Goal: Contribute content: Contribute content

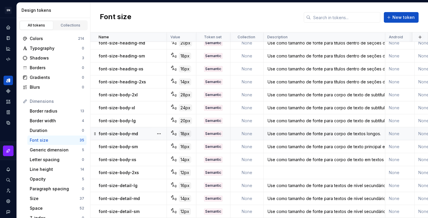
scroll to position [280, 0]
click at [315, 157] on div "Use como tamanho de fonte para corpo de texto em textos curtos." at bounding box center [324, 160] width 121 height 6
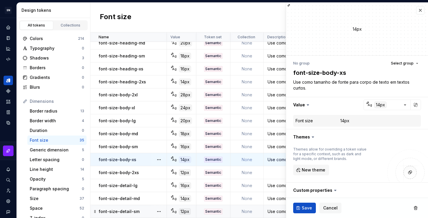
click at [271, 208] on div "Use como tamanho de fonte para textos de nível secundário, como legendas, tags …" at bounding box center [324, 211] width 121 height 6
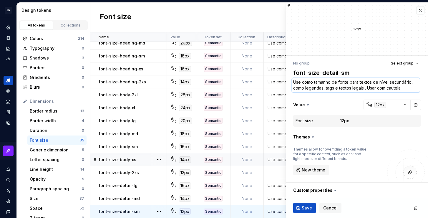
click at [385, 90] on textarea "Use como tamanho de fonte para textos de nível secundário, como legendas, tags …" at bounding box center [356, 85] width 128 height 14
click at [402, 87] on textarea "Use como tamanho de fonte para textos de nível secundário, como legendas, tags …" at bounding box center [356, 85] width 128 height 14
drag, startPoint x: 405, startPoint y: 88, endPoint x: 366, endPoint y: 89, distance: 39.1
click at [366, 89] on textarea "Use como tamanho de fonte para textos de nível secundário, como legendas, tags …" at bounding box center [356, 85] width 128 height 14
type textarea "*"
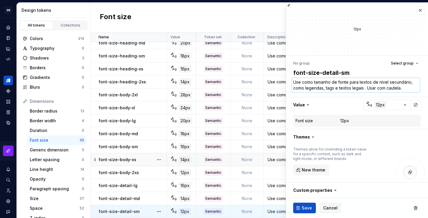
type textarea "Use como tamanho de fonte para textos de nível secundário, como legendas, tags …"
type textarea "*"
type textarea "Use como tamanho de fonte para textos de nível secundário, como legendas, tags …"
type textarea "*"
type textarea "Use como tamanho de fonte para textos de nível secundário, como legendas, tags …"
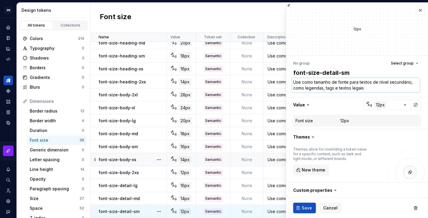
type textarea "*"
type textarea "Use como tamanho de fonte para textos de nível secundário, como legendas, tags …"
type textarea "*"
type textarea "Use como tamanho de fonte para textos de nível secundário, como legendas, tags …"
click at [308, 208] on span "Save" at bounding box center [307, 208] width 10 height 6
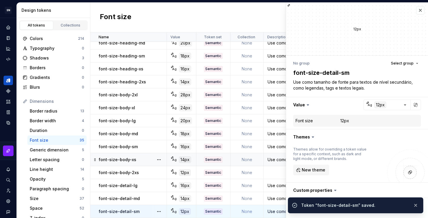
click at [274, 195] on div "Use como tamanho de fonte para textos de nível secundário, como legendas, tags …" at bounding box center [324, 198] width 121 height 6
click at [274, 182] on div "Use como tamanho de fonte para textos de nível secundário, como legendas, tags …" at bounding box center [324, 185] width 121 height 6
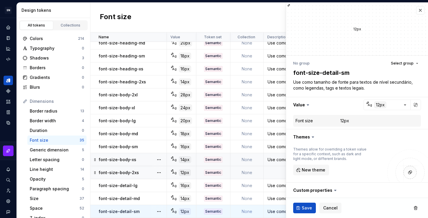
click at [275, 168] on td at bounding box center [325, 172] width 122 height 13
click at [306, 208] on span "Save" at bounding box center [307, 208] width 10 height 6
click at [416, 12] on button "button" at bounding box center [420, 10] width 8 height 8
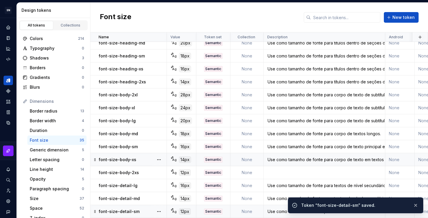
click at [325, 158] on div "Use como tamanho de fonte para corpo de texto em textos curtos." at bounding box center [324, 160] width 121 height 6
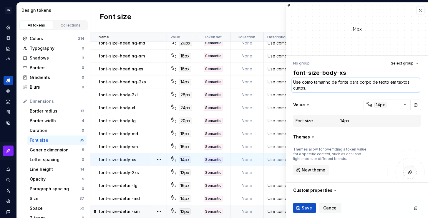
click at [311, 91] on textarea "Use como tamanho de fonte para corpo de texto em textos curtos." at bounding box center [356, 85] width 128 height 14
click at [276, 169] on td at bounding box center [325, 172] width 122 height 13
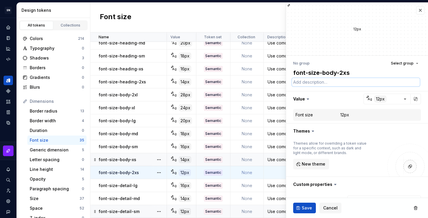
click at [322, 85] on textarea at bounding box center [356, 82] width 128 height 8
paste textarea "Use como tamanho de fonte para corpo de texto em textos curtos."
type textarea "*"
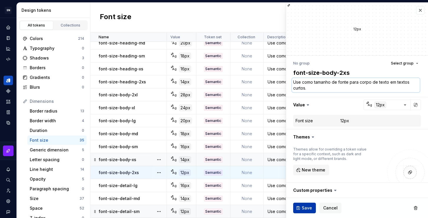
type textarea "Use como tamanho de fonte para corpo de texto em textos curtos."
click at [309, 205] on span "Save" at bounding box center [307, 208] width 10 height 6
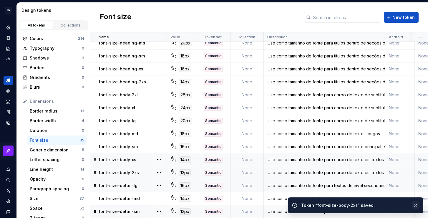
click at [416, 204] on button "button" at bounding box center [416, 205] width 8 height 8
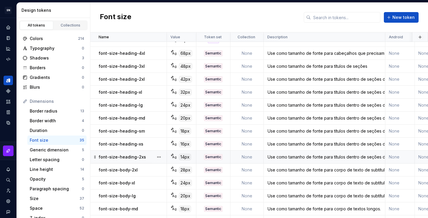
scroll to position [280, 0]
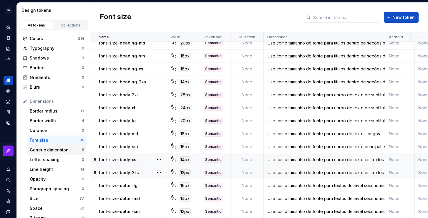
click at [49, 148] on div "Generic dimension" at bounding box center [56, 150] width 52 height 6
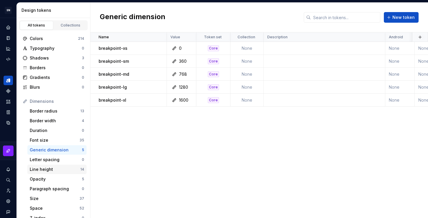
click at [49, 169] on div "Line height" at bounding box center [55, 169] width 51 height 6
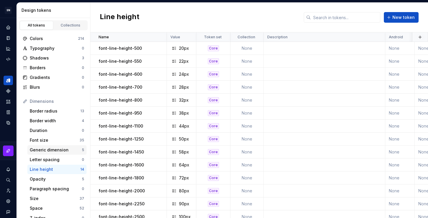
click at [55, 149] on div "Generic dimension" at bounding box center [56, 150] width 52 height 6
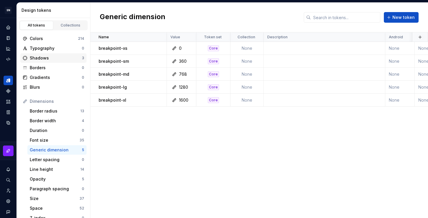
click at [59, 61] on div "Shadows" at bounding box center [56, 58] width 52 height 6
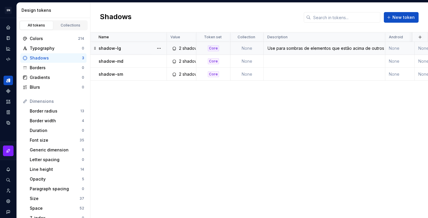
click at [313, 50] on div "Use para sombras de elementos que estão acima de outros elementos da interface …" at bounding box center [324, 48] width 121 height 6
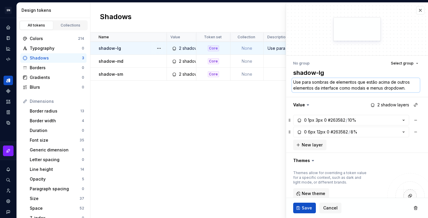
click at [329, 85] on textarea "Use para sombras de elementos que estão acima de outros elementos da interface …" at bounding box center [356, 85] width 128 height 14
click at [301, 211] on button "Save" at bounding box center [304, 207] width 23 height 11
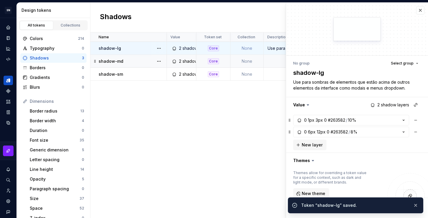
click at [273, 62] on td at bounding box center [325, 61] width 122 height 13
click at [276, 62] on td at bounding box center [325, 61] width 122 height 13
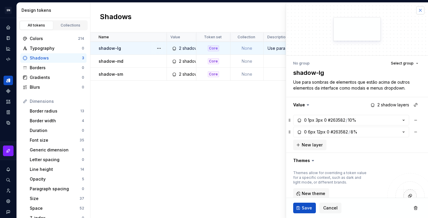
click at [416, 11] on button "button" at bounding box center [420, 10] width 8 height 8
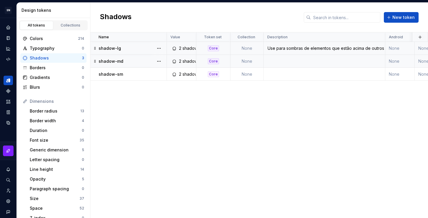
click at [294, 60] on td at bounding box center [325, 61] width 122 height 13
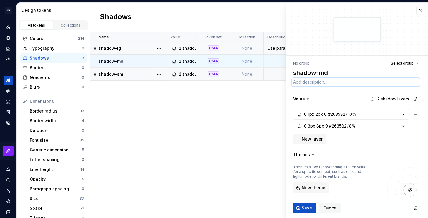
click at [308, 83] on textarea at bounding box center [356, 82] width 128 height 8
paste textarea "Use para sombras de elementos que estão acima de outros elementos da interface …"
type textarea "*"
type textarea "Use para sombras de elementos que estão acima de outros elementos da interface …"
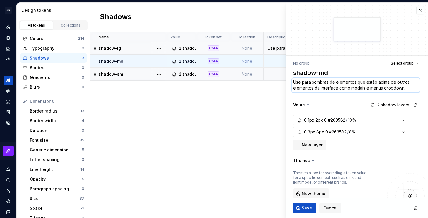
drag, startPoint x: 411, startPoint y: 88, endPoint x: 366, endPoint y: 83, distance: 45.0
click at [366, 83] on textarea "Use para sombras de elementos que estão acima de outros elementos da interface …" at bounding box center [356, 85] width 128 height 14
type textarea "*"
type textarea "Use para sombras de elementos que p"
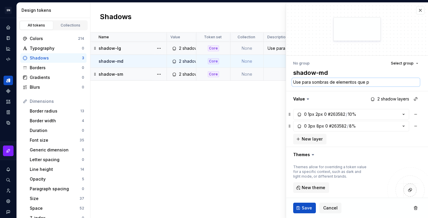
type textarea "*"
type textarea "Use para sombras de elementos que pre"
type textarea "*"
type textarea "Use para sombras de elementos que prec"
type textarea "*"
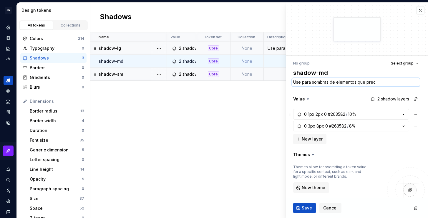
type textarea "Use para sombras de elementos que preci"
type textarea "*"
type textarea "Use para sombras de elementos que precis"
type textarea "*"
type textarea "Use para sombras de elementos que precise"
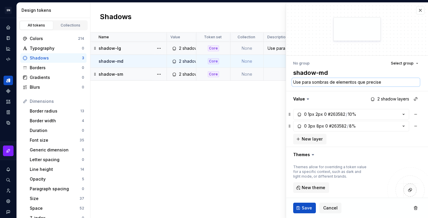
type textarea "*"
type textarea "Use para sombras de elementos que precise"
type textarea "*"
type textarea "Use para sombras de elementos que precise i"
type textarea "*"
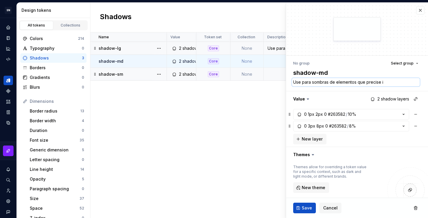
type textarea "Use para sombras de elementos que precise id"
type textarea "*"
type textarea "Use para sombras de elementos que precise i"
type textarea "*"
type textarea "Use para sombras de elementos que precise"
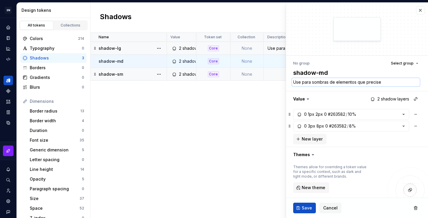
type textarea "*"
type textarea "Use para sombras de elementos que precise d"
type textarea "*"
type textarea "Use para sombras de elementos que precise"
type textarea "*"
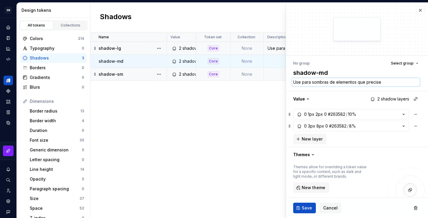
type textarea "Use para sombras de elementos que precise d"
type textarea "*"
type textarea "Use para sombras de elementos que precise de"
type textarea "*"
type textarea "Use para sombras de elementos que precise de"
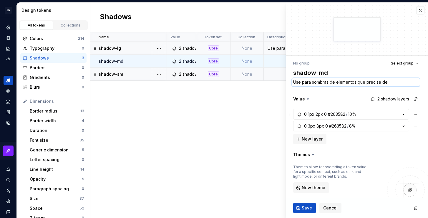
type textarea "*"
type textarea "Use para sombras de elementos que precise de u"
type textarea "*"
type textarea "Use para sombras de elementos que precise de um"
type textarea "*"
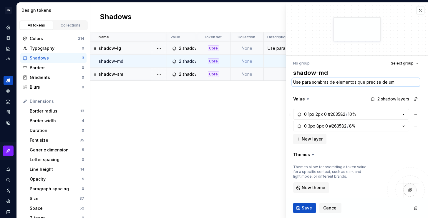
type textarea "Use para sombras de elementos que precise de uma"
type textarea "*"
type textarea "Use para sombras de elementos que precise de uma"
type textarea "*"
type textarea "Use para sombras de elementos que precise de uma e"
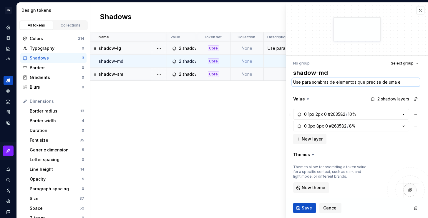
type textarea "*"
type textarea "Use para sombras de elementos que precise de uma el"
type textarea "*"
type textarea "Use para sombras de elementos que precise de uma ele"
type textarea "*"
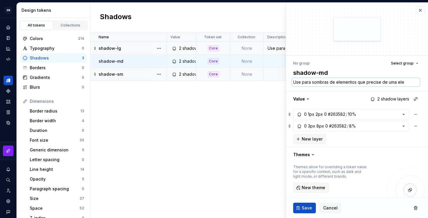
type textarea "Use para sombras de elementos que precise de uma elev"
type textarea "*"
type textarea "Use para sombras de elementos que precise de uma eleva"
type textarea "*"
type textarea "Use para sombras de elementos que precise de uma elevaç"
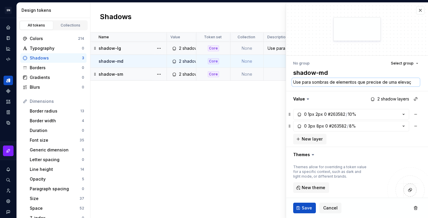
type textarea "*"
type textarea "Use para sombras de elementos que precise de uma elevaç˜"
type textarea "*"
type textarea "Use para sombras de elementos que precise de uma elevação"
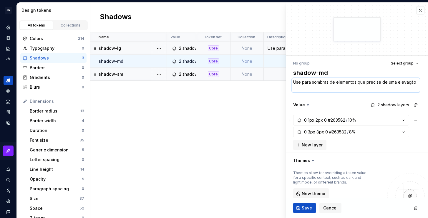
type textarea "*"
type textarea "Use para sombras de elementos que precise de uma elevação"
type textarea "*"
type textarea "Use para sombras de elementos que precise de uma elevação m"
type textarea "*"
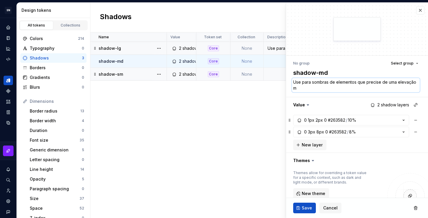
type textarea "Use para sombras de elementos que precise de uma elevação m'"
type textarea "*"
type textarea "Use para sombras de elementos que precise de uma elevação mé"
type textarea "*"
type textarea "Use para sombras de elementos que precise de uma elevação méd"
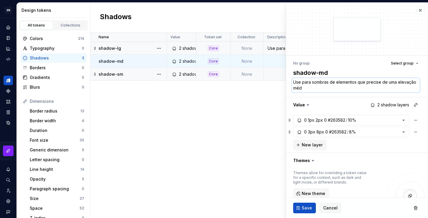
type textarea "*"
type textarea "Use para sombras de elementos que precise de uma elevação médi"
type textarea "*"
type textarea "Use para sombras de elementos que precise de uma elevação média"
type textarea "*"
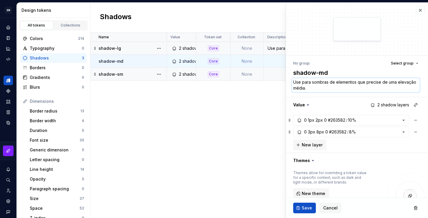
drag, startPoint x: 310, startPoint y: 88, endPoint x: 294, endPoint y: 89, distance: 16.8
click at [294, 89] on textarea "Use para sombras de elementos que precise de uma elevação média." at bounding box center [356, 85] width 128 height 14
click at [332, 87] on textarea "Use para sombras de elementos que precise de uma elevação média." at bounding box center [356, 85] width 128 height 14
drag, startPoint x: 332, startPoint y: 87, endPoint x: 287, endPoint y: 84, distance: 45.4
click at [287, 84] on div "No group Select group shadow-md Use para sombras de elementos que precise de um…" at bounding box center [357, 175] width 142 height 239
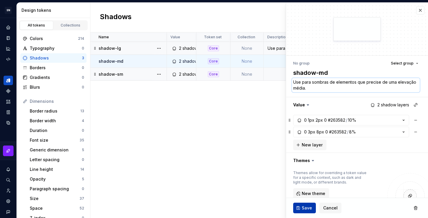
type textarea "Use para sombras de elementos que precise de uma elevação média."
click at [307, 205] on span "Save" at bounding box center [307, 208] width 10 height 6
click at [273, 75] on td at bounding box center [325, 74] width 122 height 13
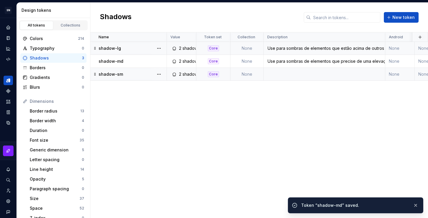
click at [287, 72] on td at bounding box center [325, 74] width 122 height 13
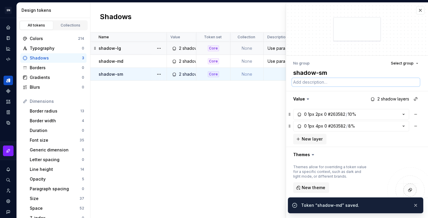
click at [312, 82] on textarea at bounding box center [356, 82] width 128 height 8
paste textarea "Use para sombras de elementos que precise de uma elevação média."
type textarea "*"
type textarea "Use para sombras de elementos que precise de uma elevação média."
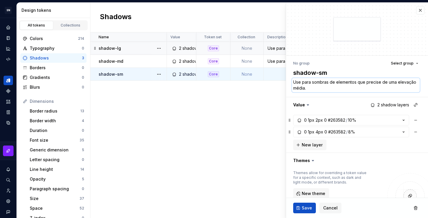
drag, startPoint x: 329, startPoint y: 88, endPoint x: 312, endPoint y: 88, distance: 17.1
click at [312, 88] on textarea "Use para sombras de elementos que precise de uma elevação média." at bounding box center [356, 85] width 128 height 14
type textarea "*"
type textarea "Use para sombras de elementos que precise de uma elevação p"
type textarea "*"
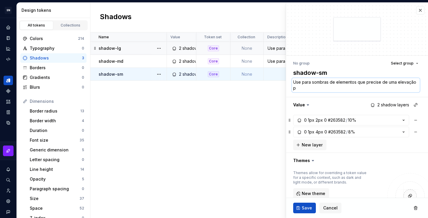
type textarea "Use para sombras de elementos que precise de uma elevação pe"
type textarea "*"
type textarea "Use para sombras de elementos que precise de uma elevação peq"
type textarea "*"
type textarea "Use para sombras de elementos que precise de uma elevação pequ"
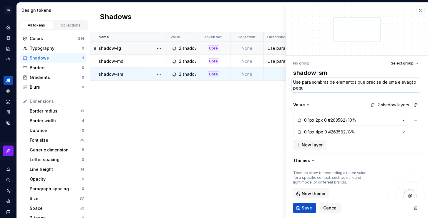
type textarea "*"
type textarea "Use para sombras de elementos que precise de uma elevação peque"
type textarea "*"
type textarea "Use para sombras de elementos que precise de uma elevação pequen"
type textarea "*"
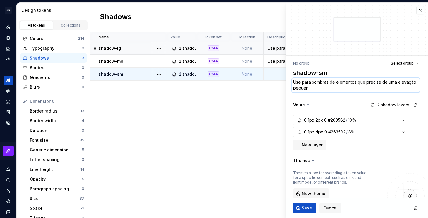
type textarea "Use para sombras de elementos que precise de uma elevação pequena"
type textarea "*"
type textarea "Use para sombras de elementos que precise de uma elevação pequena."
click at [304, 208] on span "Save" at bounding box center [307, 208] width 10 height 6
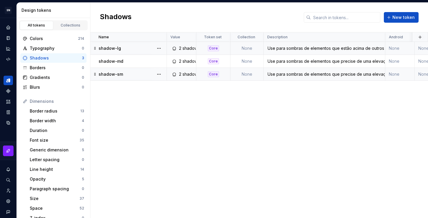
click at [327, 76] on div "Use para sombras de elementos que precise de uma elevação pequena." at bounding box center [324, 74] width 121 height 6
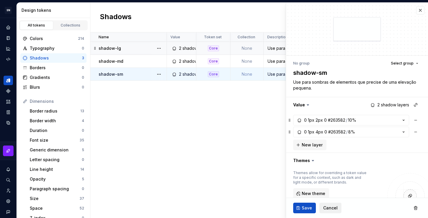
click at [336, 207] on button "Cancel" at bounding box center [330, 207] width 22 height 11
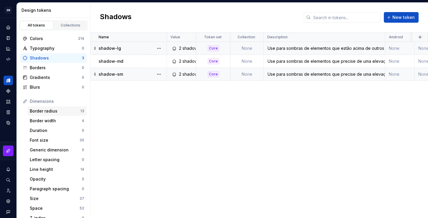
click at [46, 115] on div "Border radius 13" at bounding box center [56, 110] width 59 height 9
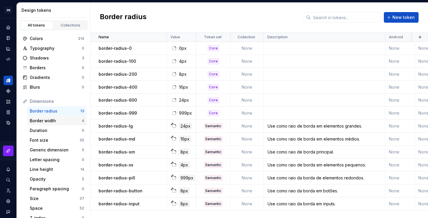
click at [52, 122] on div "Border width" at bounding box center [56, 121] width 52 height 6
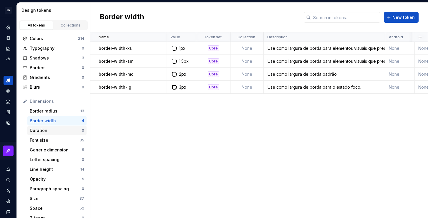
click at [54, 135] on div "Duration 0" at bounding box center [56, 130] width 59 height 9
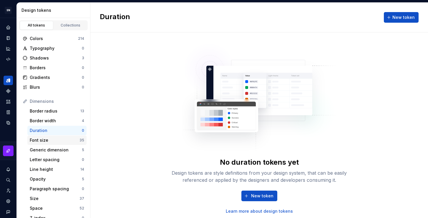
click at [54, 144] on div "Font size 35" at bounding box center [56, 139] width 59 height 9
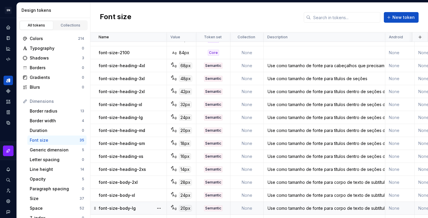
scroll to position [189, 0]
click at [51, 155] on div "Letter spacing 0" at bounding box center [56, 159] width 59 height 9
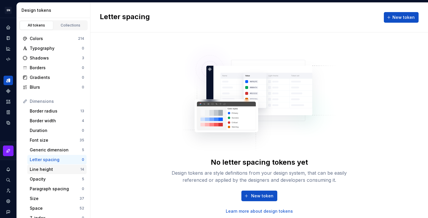
click at [51, 166] on div "Line height" at bounding box center [55, 169] width 51 height 6
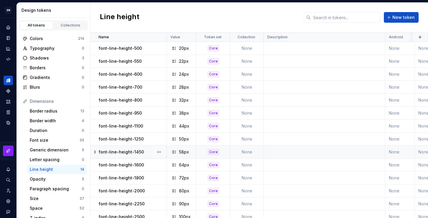
scroll to position [9, 0]
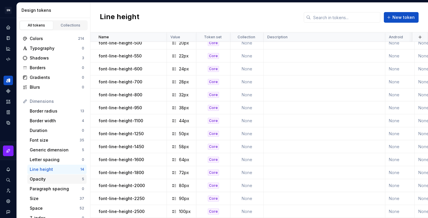
click at [41, 181] on div "Opacity" at bounding box center [56, 179] width 52 height 6
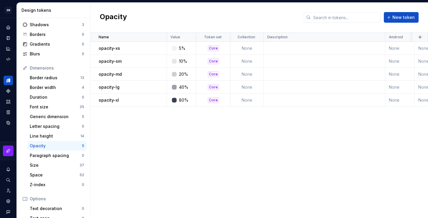
scroll to position [57, 0]
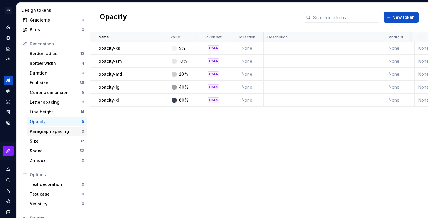
click at [69, 132] on div "Paragraph spacing" at bounding box center [56, 131] width 52 height 6
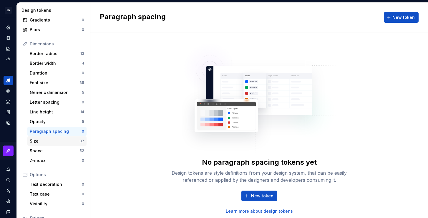
click at [44, 142] on div "Size" at bounding box center [55, 141] width 50 height 6
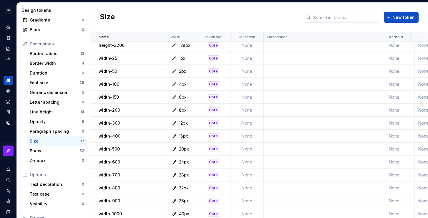
scroll to position [306, 0]
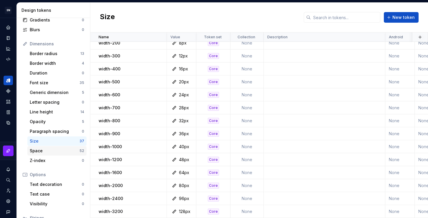
click at [46, 153] on div "Space" at bounding box center [55, 151] width 50 height 6
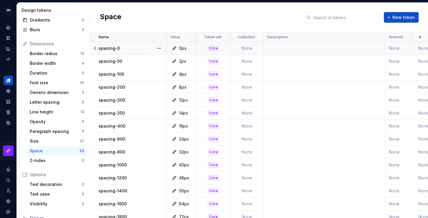
click at [287, 50] on td at bounding box center [325, 48] width 122 height 13
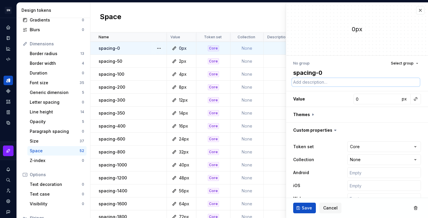
click at [310, 84] on textarea at bounding box center [356, 82] width 128 height 8
type textarea "*"
type textarea "U"
type textarea "*"
type textarea "Us"
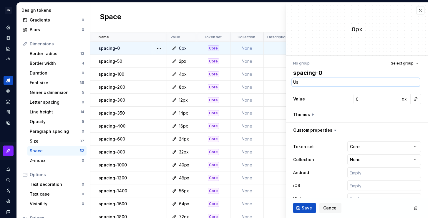
type textarea "*"
type textarea "Use"
type textarea "*"
type textarea "Use"
type textarea "*"
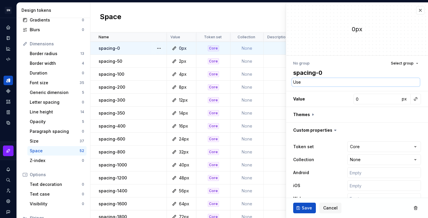
type textarea "Use c"
type textarea "*"
type textarea "Use co"
type textarea "*"
type textarea "Use com"
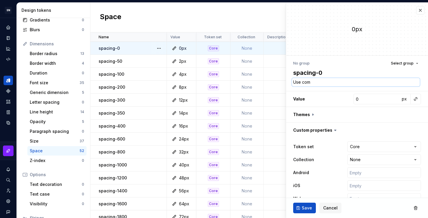
type textarea "*"
type textarea "Use como"
type textarea "*"
type textarea "Use como"
type textarea "*"
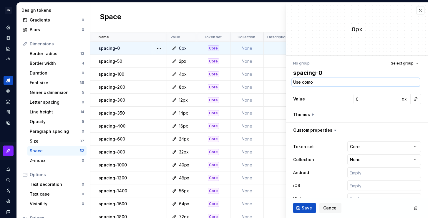
type textarea "Use como e"
type textarea "*"
type textarea "Use como es"
type textarea "*"
type textarea "Use como esp"
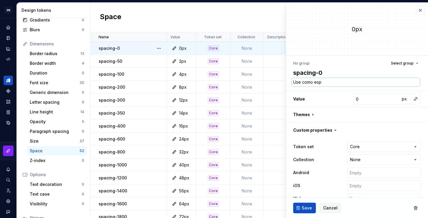
type textarea "*"
type textarea "Use como espa"
type textarea "*"
type textarea "Use como espaç"
type textarea "*"
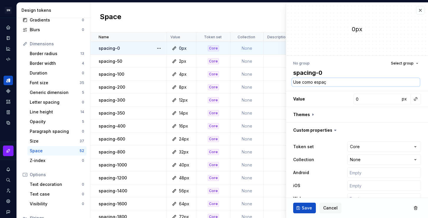
type textarea "Use como espaça"
type textarea "*"
type textarea "Use como espaçam"
type textarea "*"
type textarea "Use como espaçame"
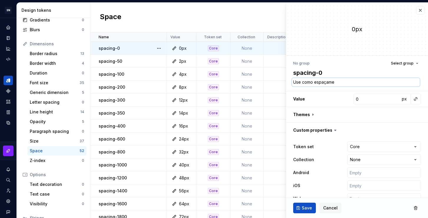
type textarea "*"
type textarea "Use como espaçamen"
type textarea "*"
type textarea "Use como espaçament"
type textarea "*"
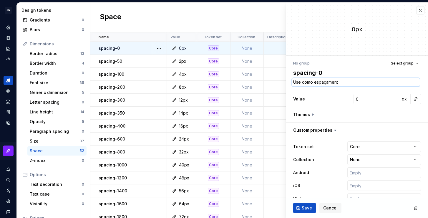
type textarea "Use como espaçamento"
type textarea "*"
type textarea "Use como espaçamento"
type textarea "*"
type textarea "Use como espaçamento pa"
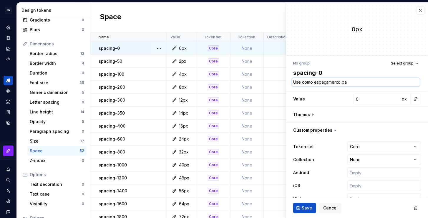
type textarea "*"
type textarea "Use como espaçamento par"
type textarea "*"
type textarea "Use como espaçamento para"
type textarea "*"
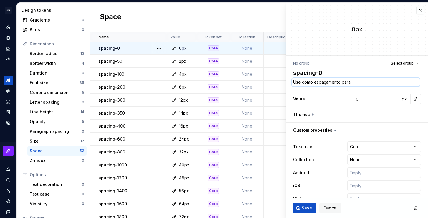
type textarea "Use como espaçamento para"
type textarea "*"
type textarea "Use como espaçamento para r"
type textarea "*"
type textarea "Use como espaçamento para re"
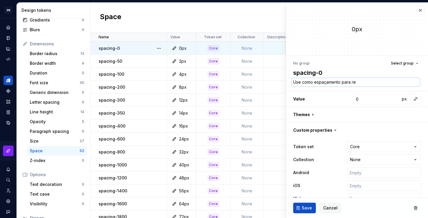
type textarea "*"
type textarea "Use como espaçamento para res"
type textarea "*"
type textarea "Use como espaçamento para rese"
type textarea "*"
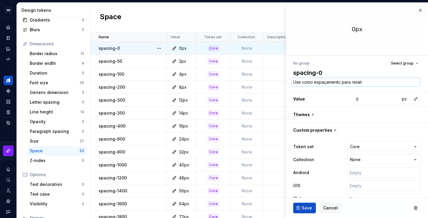
type textarea "Use como espaçamento para reseta"
type textarea "*"
type textarea "Use como espaçamento para resetar"
click at [368, 80] on textarea "Use como espaçamento para resetar" at bounding box center [356, 82] width 128 height 8
drag, startPoint x: 377, startPoint y: 80, endPoint x: 302, endPoint y: 82, distance: 75.0
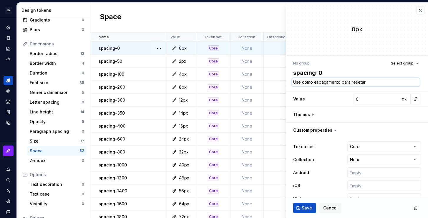
click at [302, 82] on textarea "Use como espaçamento para resetar" at bounding box center [356, 82] width 128 height 8
type textarea "*"
type textarea "Use r"
type textarea "*"
type textarea "Use re"
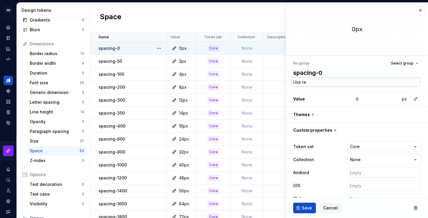
type textarea "*"
type textarea "Use red"
type textarea "*"
type textarea "Use rede"
type textarea "*"
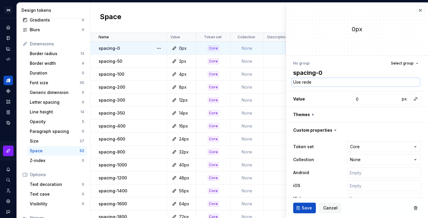
type textarea "Use redef"
type textarea "*"
type textarea "Use redefi"
type textarea "*"
type textarea "Use redefin"
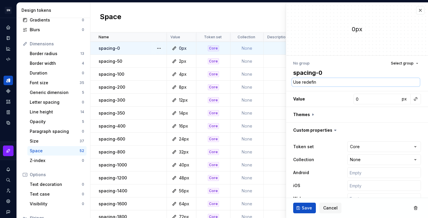
type textarea "*"
type textarea "Use redefini"
type textarea "*"
type textarea "Use redefinir"
type textarea "*"
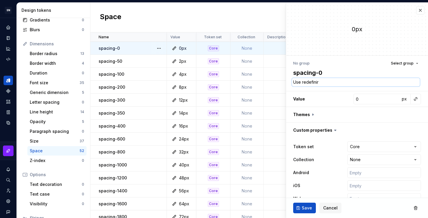
type textarea "Use redefinir"
type textarea "*"
type textarea "Use redefinir o"
type textarea "*"
type textarea "Use redefinir o"
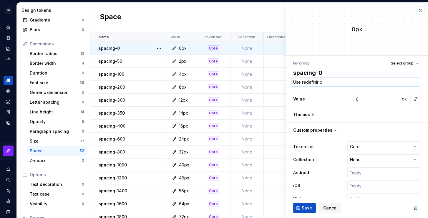
type textarea "*"
type textarea "Use redefinir o e"
type textarea "*"
type textarea "Use redefinir o es"
type textarea "*"
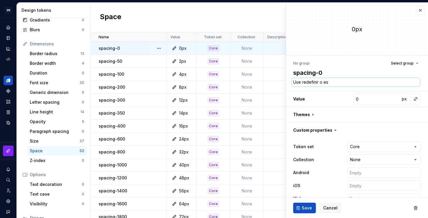
type textarea "Use redefinir o esp"
type textarea "*"
type textarea "Use redefinir o espa"
type textarea "*"
type textarea "Use redefinir o espac"
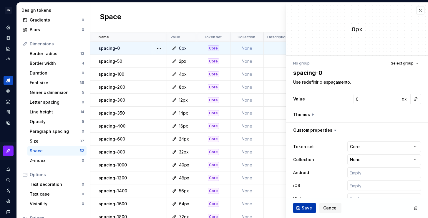
click at [310, 205] on span "Save" at bounding box center [307, 208] width 10 height 6
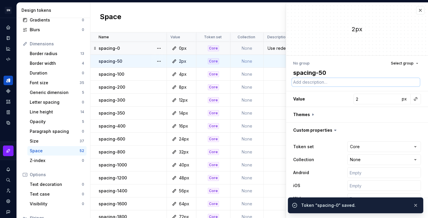
click at [312, 82] on textarea at bounding box center [356, 82] width 128 height 8
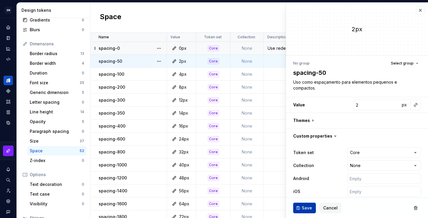
click at [308, 208] on span "Save" at bounding box center [307, 208] width 10 height 6
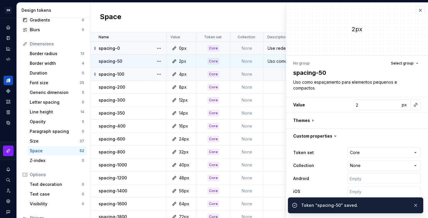
click at [276, 76] on td at bounding box center [325, 74] width 122 height 13
click at [277, 72] on td at bounding box center [325, 74] width 122 height 13
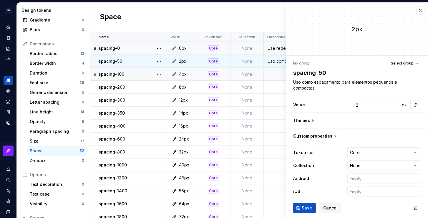
click at [274, 74] on td at bounding box center [325, 74] width 122 height 13
click at [268, 79] on td at bounding box center [325, 74] width 122 height 13
click at [275, 75] on td at bounding box center [325, 74] width 122 height 13
click at [307, 208] on span "Save" at bounding box center [307, 208] width 10 height 6
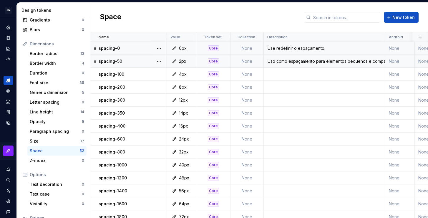
click at [323, 64] on td "Uso como espaçamento para elementos pequenos e compactos." at bounding box center [325, 61] width 122 height 13
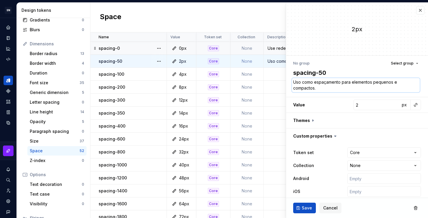
click at [331, 88] on textarea "Uso como espaçamento para elementos pequenos e compactos." at bounding box center [356, 85] width 128 height 14
click at [310, 211] on button "Save" at bounding box center [304, 207] width 23 height 11
click at [274, 75] on td at bounding box center [325, 74] width 122 height 13
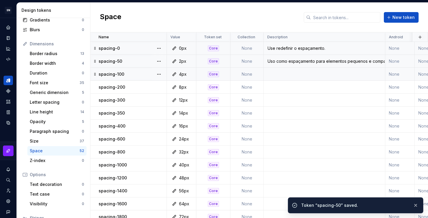
click at [276, 76] on td at bounding box center [325, 74] width 122 height 13
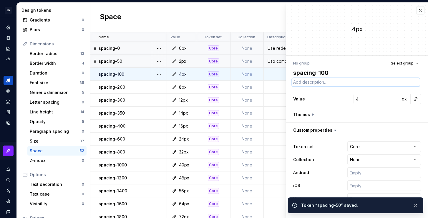
click at [309, 83] on textarea at bounding box center [356, 82] width 128 height 8
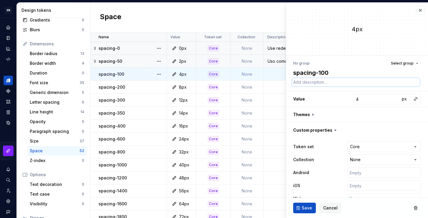
paste textarea "Uso como espaçamento para elementos pequenos e compactos."
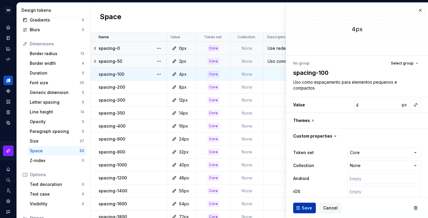
click at [309, 208] on span "Save" at bounding box center [307, 208] width 10 height 6
click at [274, 89] on td at bounding box center [325, 87] width 122 height 13
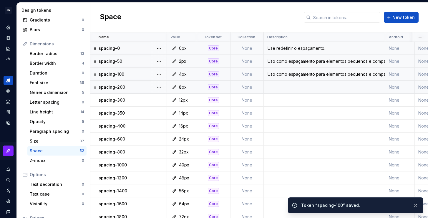
click at [279, 86] on td at bounding box center [325, 87] width 122 height 13
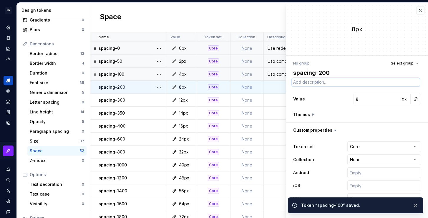
click at [307, 80] on textarea at bounding box center [356, 82] width 128 height 8
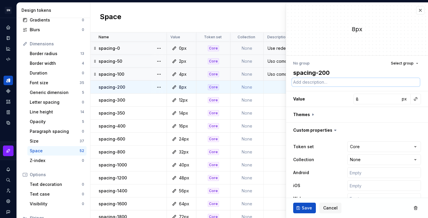
paste textarea "Uso como espaçamento para elementos pequenos e compactos."
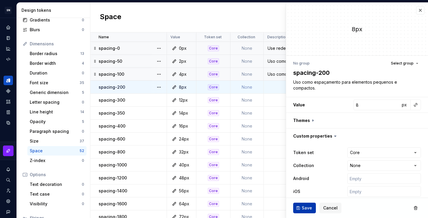
click at [309, 206] on span "Save" at bounding box center [307, 208] width 10 height 6
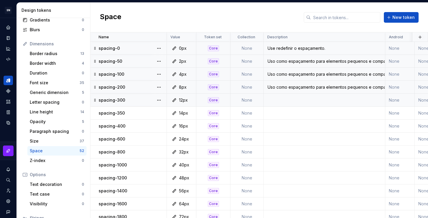
click at [289, 84] on td "Uso como espaçamento para elementos pequenos e compactos." at bounding box center [325, 87] width 122 height 13
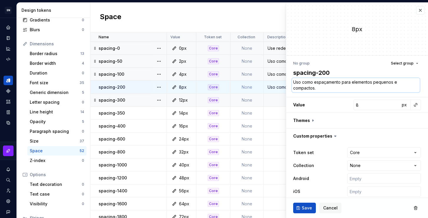
click at [324, 83] on textarea "Uso como espaçamento para elementos pequenos e compactos." at bounding box center [356, 85] width 128 height 14
click at [305, 205] on span "Save" at bounding box center [307, 208] width 10 height 6
click at [272, 100] on td at bounding box center [325, 100] width 122 height 13
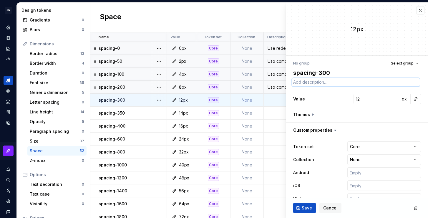
click at [315, 81] on textarea at bounding box center [356, 82] width 128 height 8
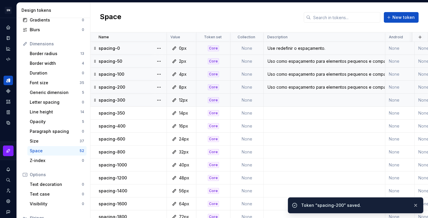
click at [277, 100] on td at bounding box center [325, 100] width 122 height 13
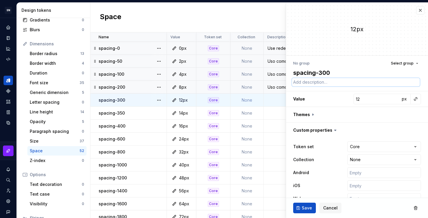
click at [331, 82] on textarea at bounding box center [356, 82] width 128 height 8
paste textarea "Uso como espaçamento para elementos pequenos e compactos."
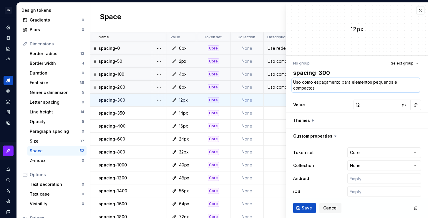
click at [336, 89] on textarea "Uso como espaçamento para elementos pequenos e compactos." at bounding box center [356, 85] width 128 height 14
drag, startPoint x: 392, startPoint y: 82, endPoint x: 373, endPoint y: 81, distance: 18.6
click at [373, 81] on textarea "Uso como espaçamento para elementos pequenos e compactos." at bounding box center [356, 85] width 128 height 14
click at [334, 87] on textarea "Uso como espaçamento para elementos pequenos e compactos." at bounding box center [356, 85] width 128 height 14
click at [305, 209] on span "Save" at bounding box center [307, 208] width 10 height 6
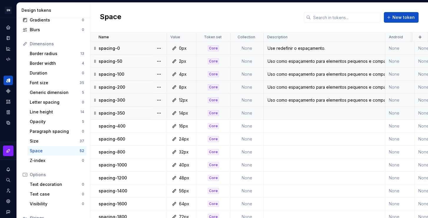
click at [287, 114] on td at bounding box center [325, 112] width 122 height 13
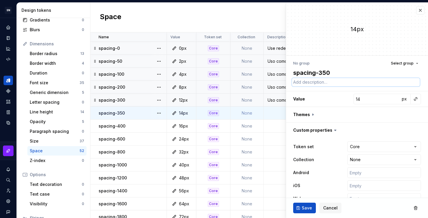
click at [324, 82] on textarea at bounding box center [356, 82] width 128 height 8
paste textarea "Uso como espaçamento para elementos pequenos e compactos."
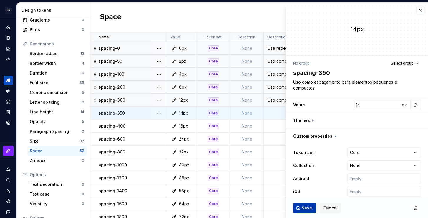
click at [305, 210] on span "Save" at bounding box center [307, 208] width 10 height 6
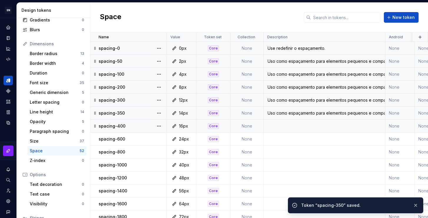
click at [275, 126] on td at bounding box center [325, 125] width 122 height 13
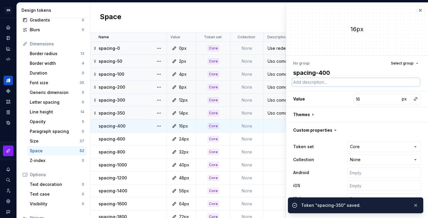
click at [319, 84] on textarea at bounding box center [356, 82] width 128 height 8
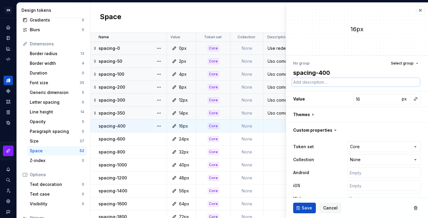
paste textarea "Uso como espaçamento para elementos pequenos e compactos."
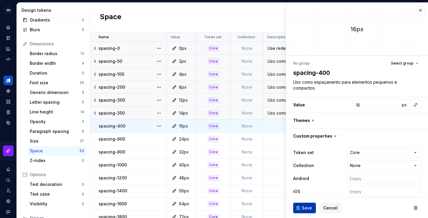
click at [309, 208] on span "Save" at bounding box center [307, 208] width 10 height 6
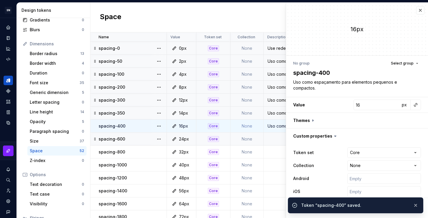
click at [275, 139] on td at bounding box center [325, 138] width 122 height 13
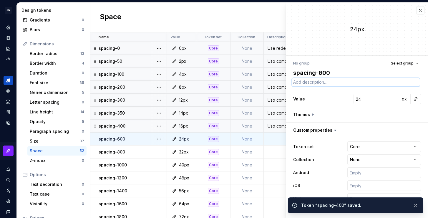
click at [315, 83] on textarea at bounding box center [356, 82] width 128 height 8
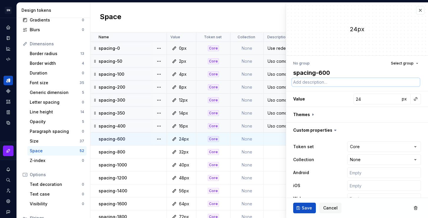
paste textarea "Uso como espaçamento para elementos pequenos e compactos."
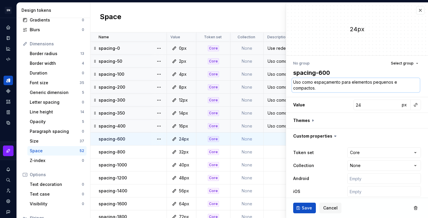
drag, startPoint x: 392, startPoint y: 82, endPoint x: 374, endPoint y: 81, distance: 18.3
click at [374, 81] on textarea "Uso como espaçamento para elementos pequenos e compactos." at bounding box center [356, 85] width 128 height 14
drag, startPoint x: 326, startPoint y: 89, endPoint x: 294, endPoint y: 88, distance: 32.1
click at [294, 88] on textarea "Uso como espaçamento para elementos maiores e compactos." at bounding box center [356, 85] width 128 height 14
click at [326, 89] on textarea "Uso como espaçamento para elementos maiores e compactos." at bounding box center [356, 85] width 128 height 14
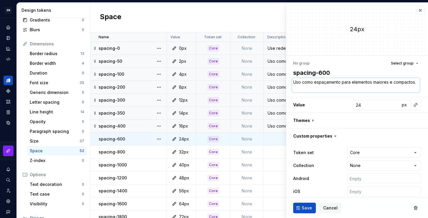
drag, startPoint x: 328, startPoint y: 88, endPoint x: 292, endPoint y: 87, distance: 35.6
click at [292, 87] on textarea "Uso como espaçamento para elementos maiores e compactos." at bounding box center [356, 85] width 128 height 14
click at [307, 207] on span "Save" at bounding box center [307, 208] width 10 height 6
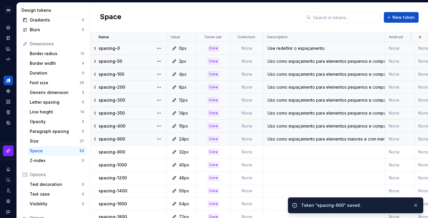
click at [270, 124] on div "Uso como espaçamento para elementos pequenos e compactos." at bounding box center [324, 126] width 121 height 6
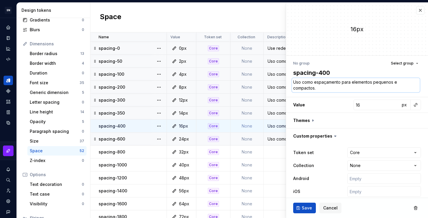
click at [329, 87] on textarea "Uso como espaçamento para elementos pequenos e compactos." at bounding box center [356, 85] width 128 height 14
click at [320, 88] on textarea "Uso como espaçamento para elementos pequenos e compactos." at bounding box center [356, 85] width 128 height 14
drag, startPoint x: 324, startPoint y: 88, endPoint x: 294, endPoint y: 89, distance: 30.0
click at [294, 89] on textarea "Uso como espaçamento para elementos pequenos e compactos." at bounding box center [356, 85] width 128 height 14
click at [340, 83] on textarea "Uso como espaçamento para elementos pequenos e compactos." at bounding box center [356, 85] width 128 height 14
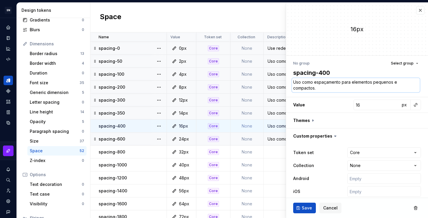
drag, startPoint x: 329, startPoint y: 89, endPoint x: 291, endPoint y: 89, distance: 38.0
click at [291, 89] on div "No group Select group spacing-400 Uso como espaçamento para elementos pequenos …" at bounding box center [357, 136] width 142 height 161
click at [355, 88] on textarea "Uso como espaçamento para elementos pequenos e com maior densidade." at bounding box center [356, 85] width 128 height 14
click at [307, 208] on span "Save" at bounding box center [307, 208] width 10 height 6
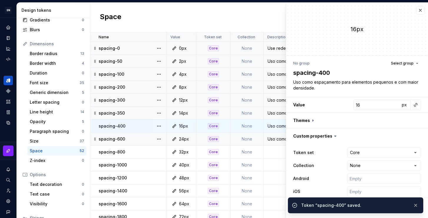
click at [274, 114] on div "Uso como espaçamento para elementos pequenos e compactos." at bounding box center [324, 113] width 121 height 6
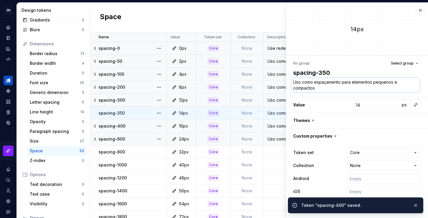
click at [307, 87] on textarea "Uso como espaçamento para elementos pequenos e compactos." at bounding box center [356, 85] width 128 height 14
paste textarea "maior densidade"
click at [415, 202] on button "button" at bounding box center [416, 205] width 8 height 8
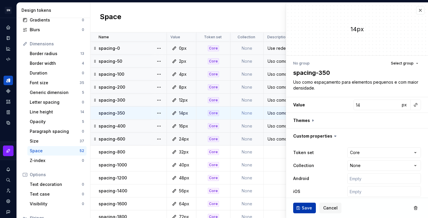
click at [304, 207] on span "Save" at bounding box center [307, 208] width 10 height 6
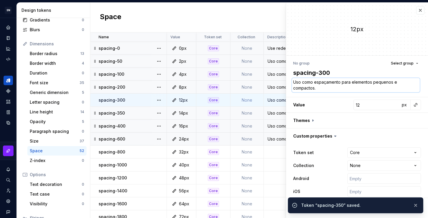
click at [317, 81] on textarea "Uso como espaçamento para elementos pequenos e compactos." at bounding box center [356, 85] width 128 height 14
paste textarea "maior densidade"
click at [415, 205] on button "button" at bounding box center [416, 205] width 8 height 8
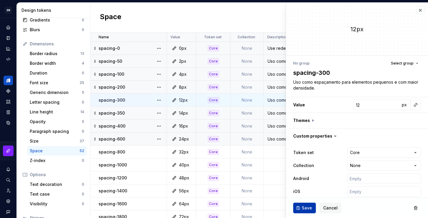
click at [304, 206] on span "Save" at bounding box center [307, 208] width 10 height 6
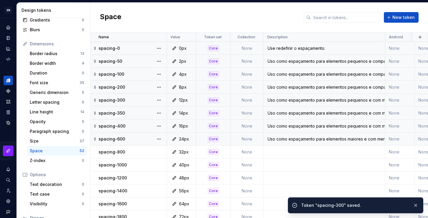
click at [275, 89] on div "Uso como espaçamento para elementos pequenos e compactos." at bounding box center [324, 87] width 121 height 6
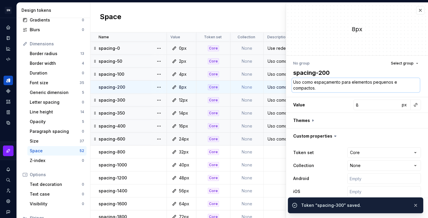
click at [332, 86] on textarea "Uso como espaçamento para elementos pequenos e compactos." at bounding box center [356, 85] width 128 height 14
paste textarea "maior densidade"
click at [414, 204] on button "button" at bounding box center [416, 205] width 8 height 8
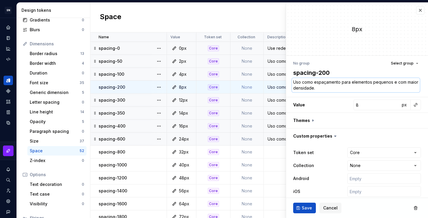
click at [337, 86] on textarea "Uso como espaçamento para elementos pequenos e com maior densidade." at bounding box center [356, 85] width 128 height 14
click at [327, 88] on textarea "Uso como espaçamento para elementos pequenos e com maior densidade." at bounding box center [356, 85] width 128 height 14
drag, startPoint x: 397, startPoint y: 90, endPoint x: 397, endPoint y: 82, distance: 7.7
click at [397, 82] on textarea "Uso como espaçamento para elementos pequenos e com maior densidade." at bounding box center [356, 85] width 128 height 14
click at [381, 89] on textarea "Uso como espaçamento para elementos pequenos e que necessitam de espaços menores" at bounding box center [356, 85] width 128 height 14
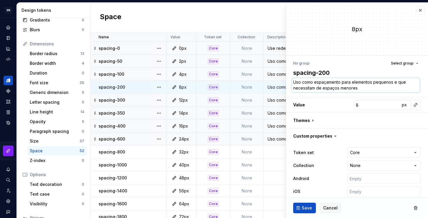
drag, startPoint x: 380, startPoint y: 88, endPoint x: 392, endPoint y: 86, distance: 11.9
click at [392, 86] on textarea "Uso como espaçamento para elementos pequenos e que necessitam de espaços menores" at bounding box center [356, 85] width 128 height 14
click at [372, 88] on textarea "Uso como espaçamento para elementos pequenos e que necessitam de espaços menores" at bounding box center [356, 85] width 128 height 14
drag, startPoint x: 362, startPoint y: 89, endPoint x: 394, endPoint y: 82, distance: 32.9
click at [394, 82] on textarea "Uso como espaçamento para elementos pequenos e que necessitam de espaços menores" at bounding box center [356, 85] width 128 height 14
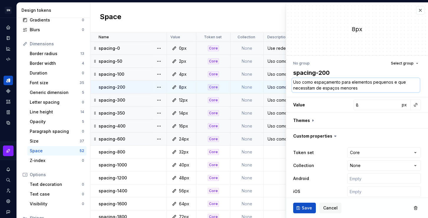
click at [369, 88] on textarea "Uso como espaçamento para elementos pequenos e que necessitam de espaços menores" at bounding box center [356, 85] width 128 height 14
drag, startPoint x: 387, startPoint y: 89, endPoint x: 393, endPoint y: 82, distance: 8.5
click at [393, 82] on textarea "Uso como espaçamento para elementos pequenos e que necessitam de espaços menores" at bounding box center [356, 85] width 128 height 14
click at [274, 141] on div "Uso como espaçamento para elementos maiores e com menor densidade." at bounding box center [324, 139] width 121 height 6
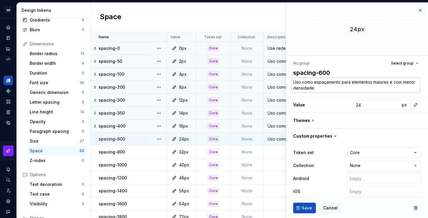
click at [341, 90] on textarea "Uso como espaçamento para elementos maiores e com menor densidade." at bounding box center [356, 85] width 128 height 14
drag, startPoint x: 351, startPoint y: 90, endPoint x: 365, endPoint y: 89, distance: 14.1
click at [351, 90] on textarea "Uso como espaçamento para elementos maiores e com menor densidade." at bounding box center [356, 85] width 128 height 14
click at [269, 50] on div "Use redefinir o espaçamento." at bounding box center [324, 48] width 121 height 6
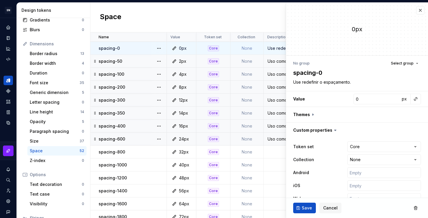
click at [274, 58] on div "Uso como espaçamento para elementos pequenos e compactos." at bounding box center [324, 61] width 121 height 6
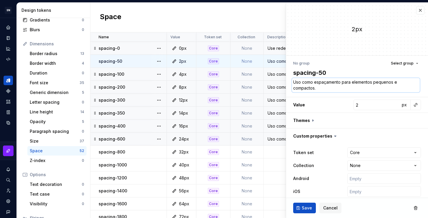
click at [343, 90] on textarea "Uso como espaçamento para elementos pequenos e compactos." at bounding box center [356, 85] width 128 height 14
click at [337, 87] on textarea "Uso como espaçamento para elementos pequenos e compactos." at bounding box center [356, 85] width 128 height 14
drag, startPoint x: 336, startPoint y: 88, endPoint x: 394, endPoint y: 82, distance: 58.2
click at [394, 82] on textarea "Uso como espaçamento para elementos pequenos e compactos." at bounding box center [356, 85] width 128 height 14
click at [333, 90] on textarea "Uso como espaçamento para elementos pequenos e para criação relação." at bounding box center [356, 85] width 128 height 14
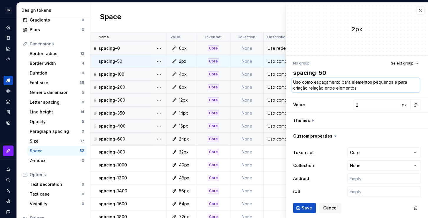
click at [367, 88] on textarea "Uso como espaçamento para elementos pequenos e para criação relação entre eleme…" at bounding box center [356, 85] width 128 height 14
click at [397, 81] on textarea "Uso como espaçamento para elementos pequenos e para criação relação entre eleme…" at bounding box center [356, 85] width 128 height 14
click at [378, 89] on textarea "Uso como espaçamento para elementos pequenos e para criação relação entre eleme…" at bounding box center [356, 85] width 128 height 14
click at [397, 82] on textarea "Uso como espaçamento para elementos pequenos e para criação relação entre eleme…" at bounding box center [356, 85] width 128 height 14
click at [300, 206] on button "Save" at bounding box center [304, 207] width 23 height 11
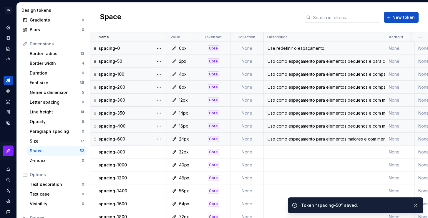
click at [275, 74] on div "Uso como espaçamento para elementos pequenos e compactos." at bounding box center [324, 74] width 121 height 6
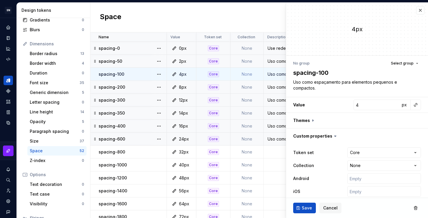
click at [274, 59] on div "Uso como espaçamento para elementos pequenos e para criação relação entre eleme…" at bounding box center [324, 61] width 121 height 6
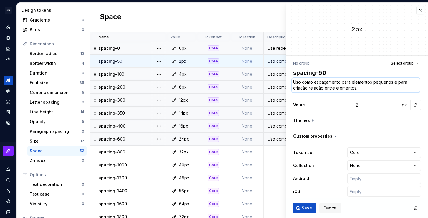
click at [356, 85] on textarea "Uso como espaçamento para elementos pequenos e para criação relação entre eleme…" at bounding box center [356, 85] width 128 height 14
click at [364, 86] on textarea "Uso como espaçamento para elementos pequenos e para criação relação entre eleme…" at bounding box center [356, 85] width 128 height 14
click at [325, 86] on textarea "Uso como espaçamento para elementos pequenos e para criação relação entre eleme…" at bounding box center [356, 85] width 128 height 14
drag, startPoint x: 306, startPoint y: 89, endPoint x: 299, endPoint y: 87, distance: 7.3
click at [299, 87] on textarea "Uso como espaçamento para elementos pequenos e para criação relação através de …" at bounding box center [356, 85] width 128 height 14
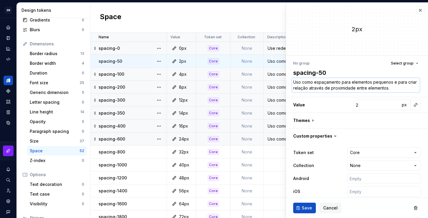
click at [402, 88] on textarea "Uso como espaçamento para elementos pequenos e para criar relação através de pr…" at bounding box center [356, 85] width 128 height 14
click at [337, 88] on textarea "Uso como espaçamento para elementos pequenos e para criar relação através de pr…" at bounding box center [356, 85] width 128 height 14
click at [405, 88] on textarea "Uso como espaçamento para elementos pequenos e para criar relação através de pr…" at bounding box center [356, 85] width 128 height 14
drag, startPoint x: 403, startPoint y: 88, endPoint x: 287, endPoint y: 79, distance: 116.0
click at [287, 79] on div "No group Select group spacing-50 Uso como espaçamento para elementos pequenos e…" at bounding box center [357, 136] width 142 height 161
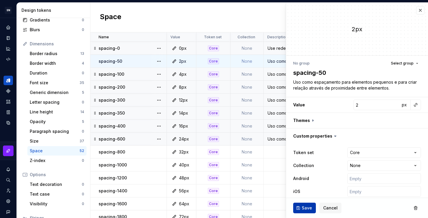
click at [299, 209] on button "Save" at bounding box center [304, 207] width 23 height 11
click at [273, 76] on div "Uso como espaçamento para elementos pequenos e compactos." at bounding box center [324, 74] width 121 height 6
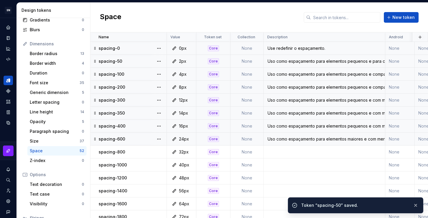
click at [295, 74] on div "Uso como espaçamento para elementos pequenos e compactos." at bounding box center [324, 74] width 121 height 6
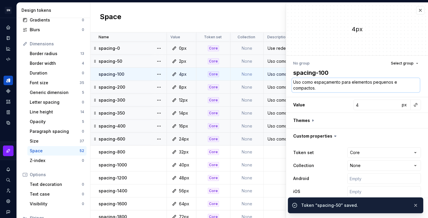
click at [329, 88] on textarea "Uso como espaçamento para elementos pequenos e compactos." at bounding box center [356, 85] width 128 height 14
paste textarea "para criar relação através de proximidade entre elemen"
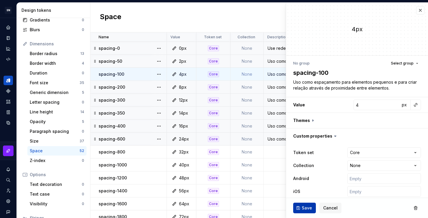
click at [312, 207] on button "Save" at bounding box center [304, 207] width 23 height 11
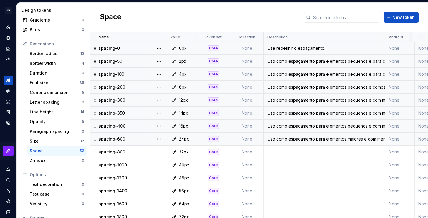
click at [289, 87] on div "Uso como espaçamento para elementos pequenos e compactos." at bounding box center [324, 87] width 121 height 6
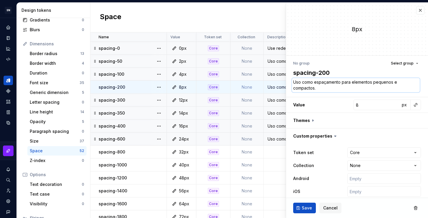
click at [338, 84] on textarea "Uso como espaçamento para elementos pequenos e compactos." at bounding box center [356, 85] width 128 height 14
paste textarea "para criar relação através de proximidade entre elemen"
click at [306, 208] on span "Save" at bounding box center [307, 208] width 10 height 6
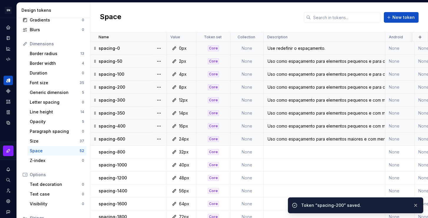
click at [280, 109] on td "Uso como espaçamento para elementos pequenos e com maior densidade." at bounding box center [325, 112] width 122 height 13
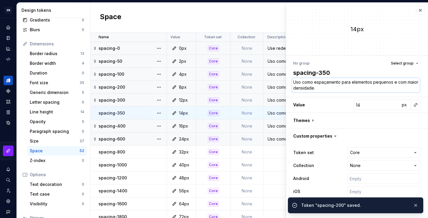
click at [309, 89] on textarea "Uso como espaçamento para elementos pequenos e com maior densidade." at bounding box center [356, 85] width 128 height 14
paste textarea "para criar relação através de proximidade entre elementos"
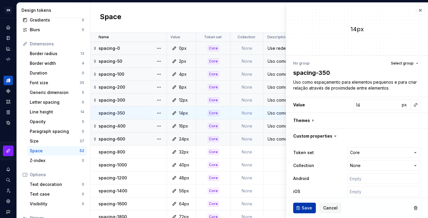
click at [306, 209] on span "Save" at bounding box center [307, 208] width 10 height 6
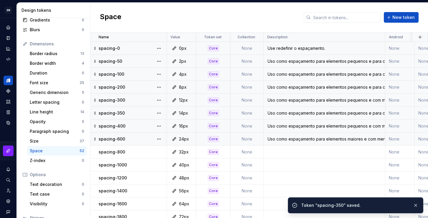
click at [277, 101] on div "Uso como espaçamento para elementos pequenos e com maior densidade." at bounding box center [324, 100] width 121 height 6
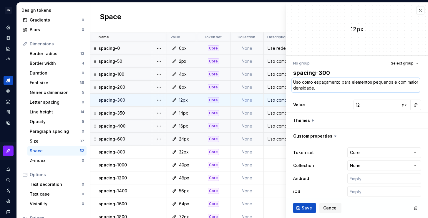
click at [314, 88] on textarea "Uso como espaçamento para elementos pequenos e com maior densidade." at bounding box center [356, 85] width 128 height 14
paste textarea "para criar relação através de proximidade entre elementos"
click at [298, 206] on button "Save" at bounding box center [304, 207] width 23 height 11
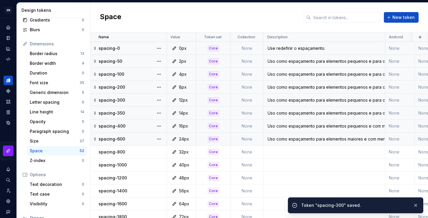
click at [274, 85] on div "Uso como espaçamento para elementos pequenos e para criar relação através de pr…" at bounding box center [324, 87] width 121 height 6
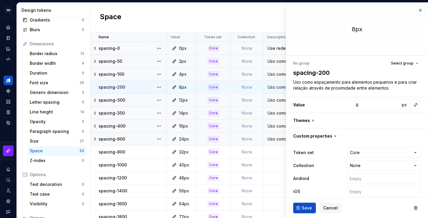
click at [275, 102] on div "Uso como espaçamento para elementos pequenos e para criar relação através de pr…" at bounding box center [324, 100] width 121 height 6
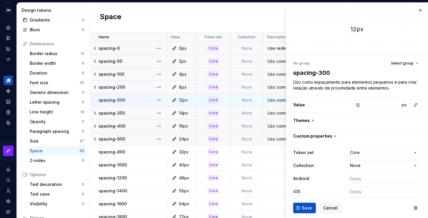
click at [275, 110] on div "Uso como espaçamento para elementos pequenos e para criar relação através de pr…" at bounding box center [324, 113] width 121 height 6
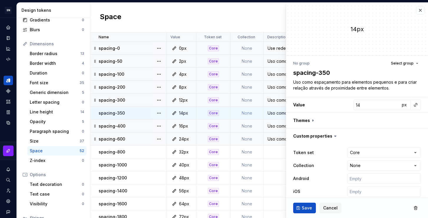
click at [274, 121] on td "Uso como espaçamento para elementos pequenos e com maior densidade." at bounding box center [325, 125] width 122 height 13
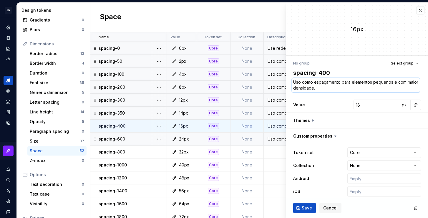
click at [325, 89] on textarea "Uso como espaçamento para elementos pequenos e com maior densidade." at bounding box center [356, 85] width 128 height 14
paste textarea "para criar relação através de proximidade entre elementos"
click at [305, 207] on span "Save" at bounding box center [307, 208] width 10 height 6
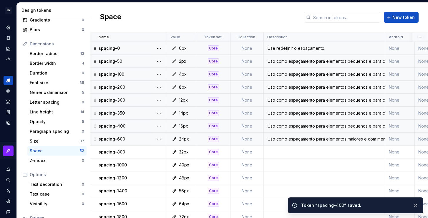
click at [284, 139] on div "Uso como espaçamento para elementos maiores e com menor densidade." at bounding box center [324, 139] width 121 height 6
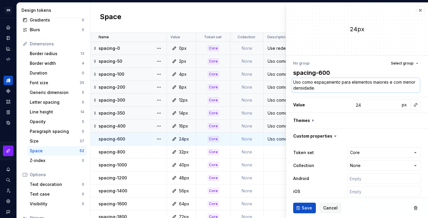
click at [332, 89] on textarea "Uso como espaçamento para elementos maiores e com menor densidade." at bounding box center [356, 85] width 128 height 14
paste textarea "pequenos e para criar relação através de proximidade entre elementos"
click at [400, 89] on textarea "Uso como espaçamento para elementos pequenos e para criar relação através de pr…" at bounding box center [356, 85] width 128 height 14
drag, startPoint x: 392, startPoint y: 82, endPoint x: 373, endPoint y: 82, distance: 18.8
click at [373, 82] on textarea "Uso como espaçamento para elementos pequenos e para criar relação através de pr…" at bounding box center [356, 85] width 128 height 14
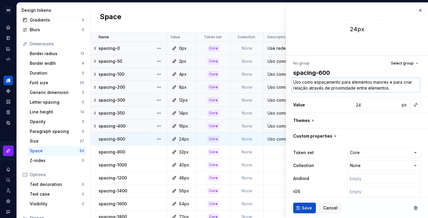
click at [408, 87] on textarea "Uso como espaçamento para elementos maiores e para criar relação através de pro…" at bounding box center [356, 85] width 128 height 14
click at [308, 208] on span "Save" at bounding box center [307, 208] width 10 height 6
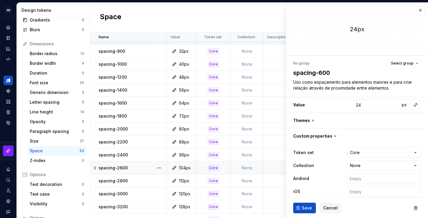
scroll to position [68, 0]
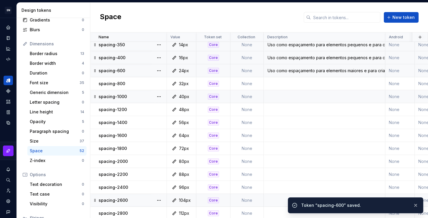
click at [273, 98] on td at bounding box center [325, 96] width 122 height 13
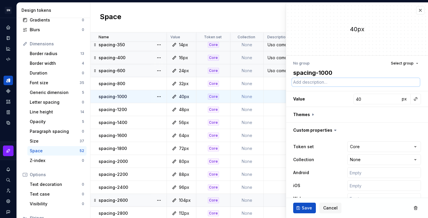
click at [332, 83] on textarea at bounding box center [356, 82] width 128 height 8
paste textarea "Uso como espaçamento para elementos pequenos e para criar relação através de pr…"
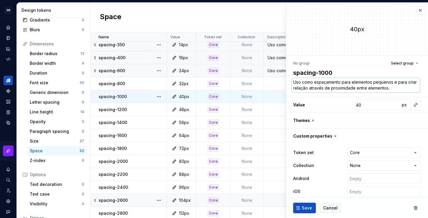
drag, startPoint x: 374, startPoint y: 81, endPoint x: 392, endPoint y: 82, distance: 18.0
click at [392, 82] on textarea "Uso como espaçamento para elementos pequenos e para criar relação através de pr…" at bounding box center [356, 85] width 128 height 14
click at [402, 87] on textarea "Uso como espaçamento para elementos pequenos e para criar relação através de pr…" at bounding box center [356, 85] width 128 height 14
drag, startPoint x: 342, startPoint y: 82, endPoint x: 405, endPoint y: 86, distance: 62.8
click at [405, 86] on textarea "Uso como espaçamento para elementos pequenos e para criar relação através de pr…" at bounding box center [356, 85] width 128 height 14
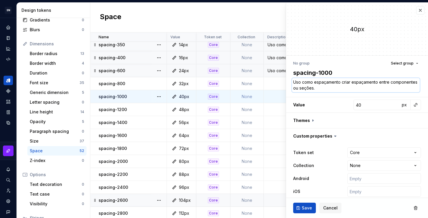
click at [360, 88] on textarea "Uso como espaçamento criar espaçamento entre componentes ou seções." at bounding box center [356, 85] width 128 height 14
drag, startPoint x: 342, startPoint y: 82, endPoint x: 377, endPoint y: 83, distance: 35.3
click at [377, 83] on textarea "Uso como espaçamento criar espaçamento entre componentes ou seções." at bounding box center [356, 85] width 128 height 14
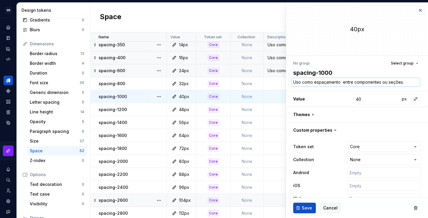
click at [343, 81] on textarea "Uso como espaçamento entre componentes ou seções." at bounding box center [356, 82] width 128 height 8
click at [306, 207] on span "Save" at bounding box center [307, 208] width 10 height 6
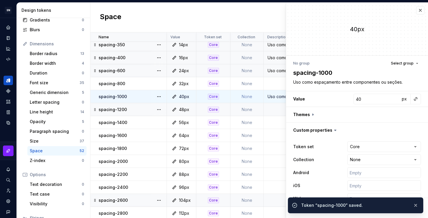
click at [275, 111] on td at bounding box center [325, 109] width 122 height 13
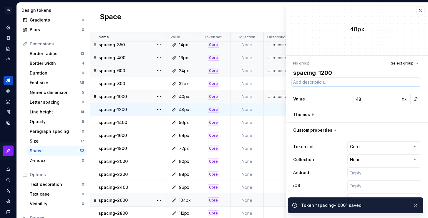
click at [314, 83] on textarea at bounding box center [356, 82] width 128 height 8
paste textarea "Uso como espaçamento entre componentes ou seções."
click at [417, 205] on button "button" at bounding box center [416, 205] width 8 height 8
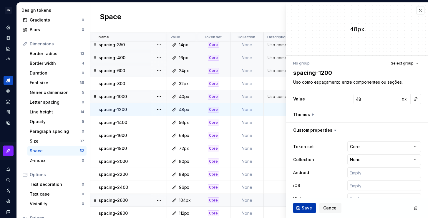
click at [298, 209] on button "Save" at bounding box center [304, 207] width 23 height 11
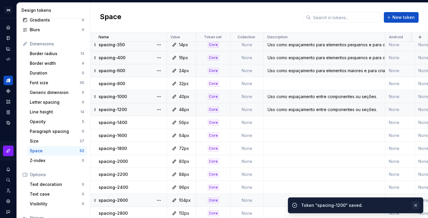
click at [415, 204] on button "button" at bounding box center [416, 205] width 8 height 8
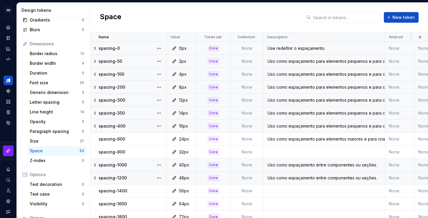
click at [301, 48] on div "Use redefinir o espaçamento." at bounding box center [324, 48] width 121 height 6
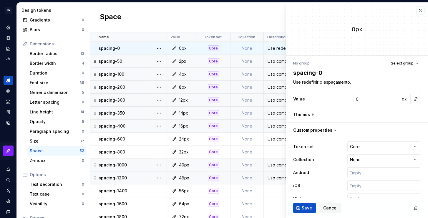
click at [271, 167] on div "Uso como espaçamento entre componentes ou seções." at bounding box center [324, 165] width 121 height 6
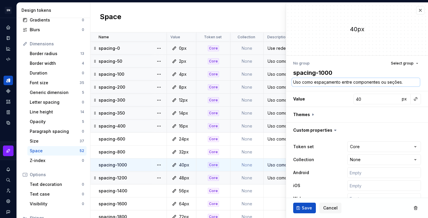
click at [382, 83] on textarea "Uso como espaçamento entre componentes ou seções." at bounding box center [356, 82] width 128 height 8
click at [275, 155] on td at bounding box center [325, 151] width 122 height 13
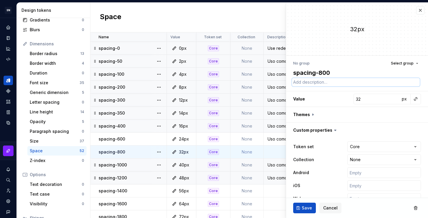
click at [329, 78] on textarea at bounding box center [356, 82] width 128 height 8
paste textarea "Uso como espaçamento entre componentes ou seções."
drag, startPoint x: 403, startPoint y: 82, endPoint x: 380, endPoint y: 81, distance: 23.3
click at [380, 81] on textarea "Uso como espaçamento entre componentes ou seções." at bounding box center [356, 82] width 128 height 8
drag, startPoint x: 327, startPoint y: 83, endPoint x: 331, endPoint y: 83, distance: 3.2
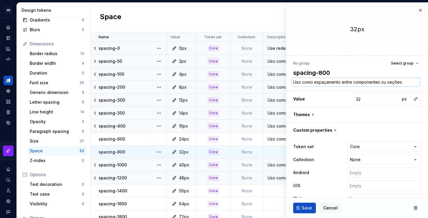
click at [327, 83] on textarea "Uso como espaçamento entre componentes ou seções." at bounding box center [356, 82] width 128 height 8
click at [341, 81] on textarea "Uso como espaçamento entre componentes ou seções." at bounding box center [356, 82] width 128 height 8
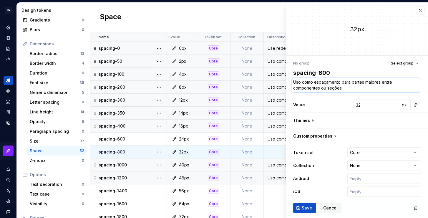
drag, startPoint x: 381, startPoint y: 88, endPoint x: 380, endPoint y: 82, distance: 5.6
click at [380, 82] on textarea "Uso como espaçamento para partes maiores entre componentes ou seções." at bounding box center [356, 85] width 128 height 14
click at [307, 210] on span "Save" at bounding box center [307, 208] width 10 height 6
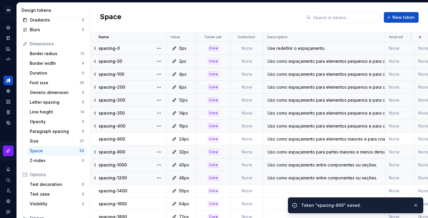
click at [276, 164] on div "Uso como espaçamento entre componentes ou seções." at bounding box center [324, 165] width 121 height 6
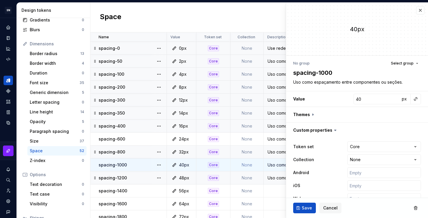
click at [276, 177] on div "Uso como espaçamento entre componentes ou seções." at bounding box center [324, 178] width 121 height 6
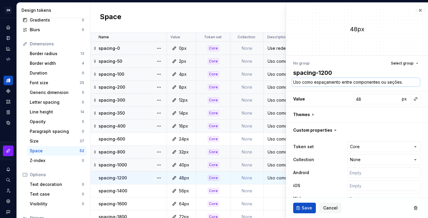
click at [374, 85] on textarea "Uso como espaçamento entre componentes ou seções." at bounding box center [356, 82] width 128 height 8
click at [272, 189] on td at bounding box center [325, 190] width 122 height 13
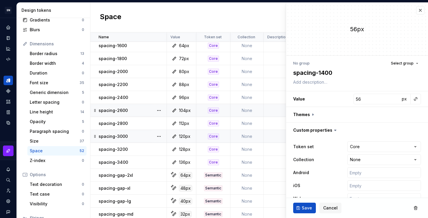
scroll to position [158, 0]
click at [416, 9] on button "button" at bounding box center [420, 10] width 8 height 8
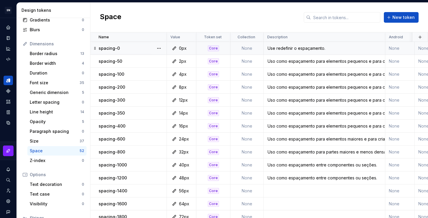
click at [299, 46] on div "Use redefinir o espaçamento." at bounding box center [324, 48] width 121 height 6
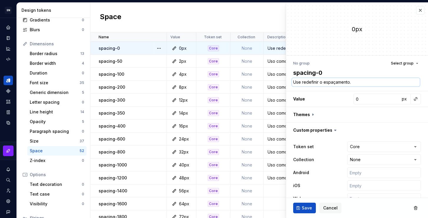
click at [354, 80] on textarea "Use redefinir o espaçamento." at bounding box center [356, 82] width 128 height 8
click at [307, 207] on span "Save" at bounding box center [307, 208] width 10 height 6
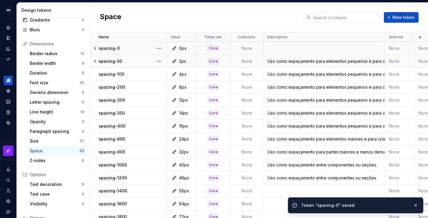
click at [278, 64] on div "Uso como espaçamento para elementos pequenos e para criar relação através de pr…" at bounding box center [324, 61] width 121 height 6
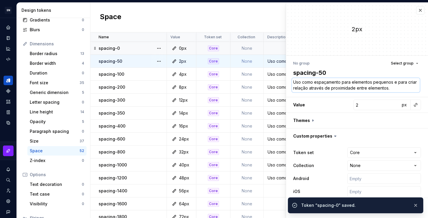
click at [347, 88] on textarea "Uso como espaçamento para elementos pequenos e para criar relação através de pr…" at bounding box center [356, 85] width 128 height 14
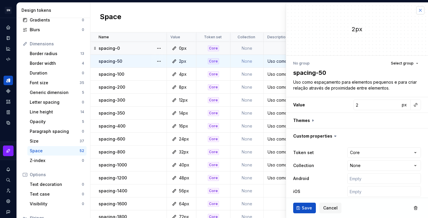
click at [416, 11] on button "button" at bounding box center [420, 10] width 8 height 8
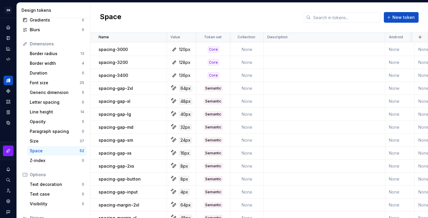
scroll to position [244, 0]
click at [294, 88] on td at bounding box center [325, 88] width 122 height 13
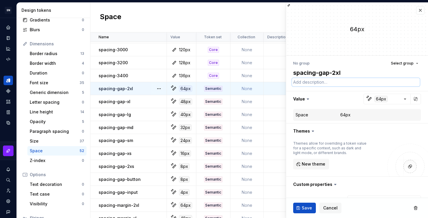
click at [319, 85] on textarea at bounding box center [356, 82] width 128 height 8
click at [360, 81] on textarea "Uso como espaçamento para" at bounding box center [356, 82] width 128 height 8
drag, startPoint x: 362, startPoint y: 82, endPoint x: 342, endPoint y: 83, distance: 19.4
click at [342, 83] on textarea "Uso como espaçamento para" at bounding box center [356, 82] width 128 height 8
click at [342, 82] on textarea "Uso como espaçamento entre elementos" at bounding box center [356, 82] width 128 height 8
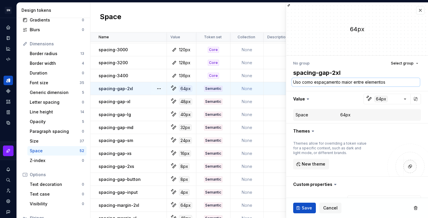
click at [394, 81] on textarea "Uso como espaçamento maior entre elementos" at bounding box center [356, 82] width 128 height 8
click at [310, 209] on span "Save" at bounding box center [307, 208] width 10 height 6
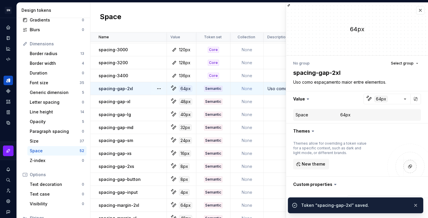
click at [275, 101] on td at bounding box center [325, 101] width 122 height 13
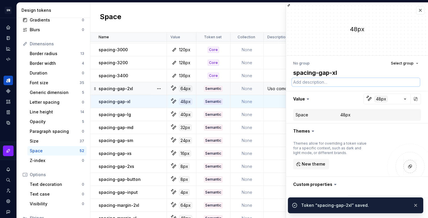
click at [326, 86] on textarea at bounding box center [356, 82] width 128 height 8
paste textarea "Uso como espaçamento maior entre elementos."
click at [416, 205] on button "button" at bounding box center [416, 205] width 8 height 8
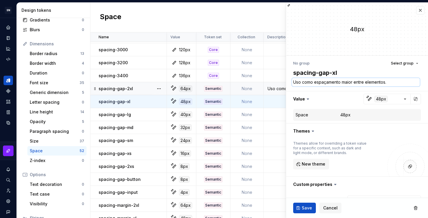
click at [351, 82] on textarea "Uso como espaçamento maior entre elementos." at bounding box center [356, 82] width 128 height 8
click at [353, 83] on textarea "Uso como espaçamento maior entre elementos." at bounding box center [356, 82] width 128 height 8
drag, startPoint x: 352, startPoint y: 82, endPoint x: 343, endPoint y: 82, distance: 9.4
click at [343, 82] on textarea "Uso como espaçamento maior entre elementos." at bounding box center [356, 82] width 128 height 8
click at [386, 81] on textarea "Uso como espaçamento entre elementos." at bounding box center [356, 82] width 128 height 8
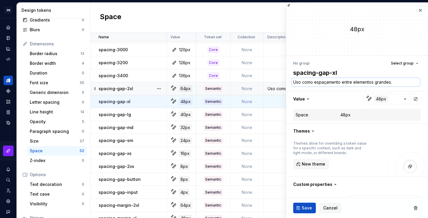
click at [394, 83] on textarea "Uso como espaçamento entre elementos grandes." at bounding box center [356, 82] width 128 height 8
drag, startPoint x: 396, startPoint y: 83, endPoint x: 387, endPoint y: 83, distance: 8.8
click at [387, 83] on textarea "Uso como espaçamento entre elementos grandes." at bounding box center [356, 82] width 128 height 8
click at [397, 82] on textarea "Uso como espaçamento entre elementos grandes." at bounding box center [356, 82] width 128 height 8
click at [326, 204] on button "Cancel" at bounding box center [330, 207] width 22 height 11
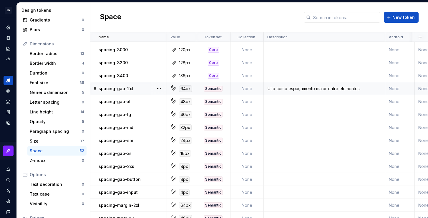
click at [305, 91] on div "Uso como espaçamento maior entre elementos." at bounding box center [324, 89] width 121 height 6
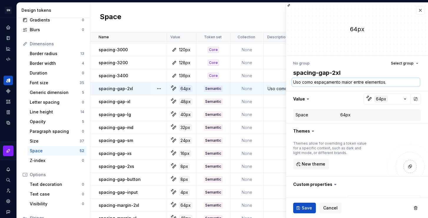
click at [352, 83] on textarea "Uso como espaçamento maior entre elementos." at bounding box center [356, 82] width 128 height 8
click at [349, 82] on textarea "Uso como espaçamento maior entre elementos." at bounding box center [356, 82] width 128 height 8
drag, startPoint x: 353, startPoint y: 83, endPoint x: 342, endPoint y: 82, distance: 10.9
click at [342, 82] on textarea "Uso como espaçamento maior entre elementos." at bounding box center [356, 82] width 128 height 8
click at [309, 208] on span "Save" at bounding box center [307, 208] width 10 height 6
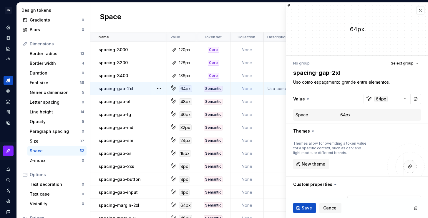
click at [269, 99] on td at bounding box center [325, 101] width 122 height 13
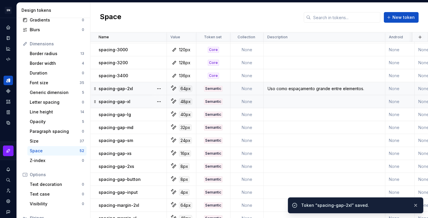
click at [280, 102] on td at bounding box center [325, 101] width 122 height 13
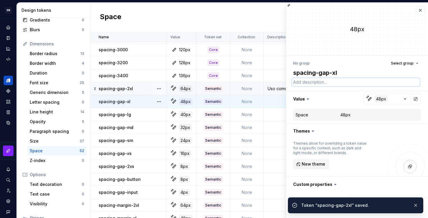
click at [331, 82] on textarea at bounding box center [356, 82] width 128 height 8
paste textarea "Uso como espaçamento grande entre elementos."
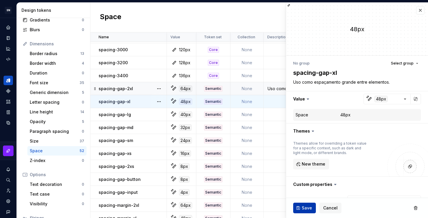
click at [301, 204] on button "Save" at bounding box center [304, 207] width 23 height 11
click at [272, 114] on td at bounding box center [325, 114] width 122 height 13
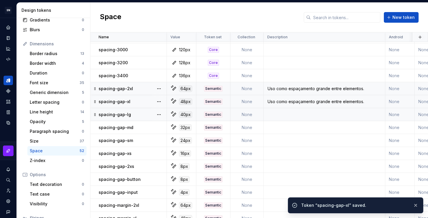
click at [274, 115] on td at bounding box center [325, 114] width 122 height 13
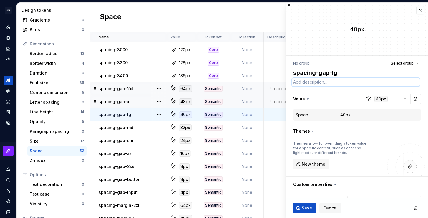
click at [323, 85] on textarea at bounding box center [356, 82] width 128 height 8
paste textarea "Uso como espaçamento grande entre elementos."
click at [310, 208] on span "Save" at bounding box center [307, 208] width 10 height 6
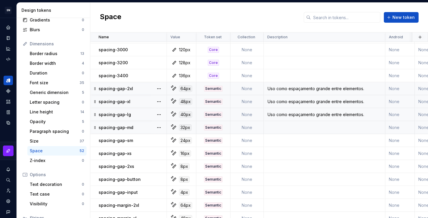
click at [282, 125] on td at bounding box center [325, 127] width 122 height 13
click at [275, 129] on td at bounding box center [325, 127] width 122 height 13
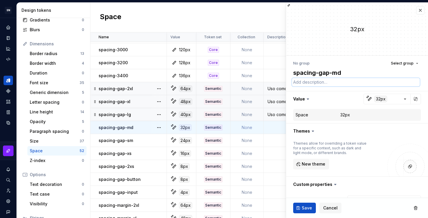
click at [318, 86] on textarea at bounding box center [356, 82] width 128 height 8
paste textarea "Uso como espaçamento grande entre elementos."
drag, startPoint x: 355, startPoint y: 82, endPoint x: 342, endPoint y: 83, distance: 13.0
click at [342, 83] on textarea "Uso como espaçamento grande entre elementos." at bounding box center [356, 82] width 128 height 8
click at [305, 208] on span "Save" at bounding box center [307, 208] width 10 height 6
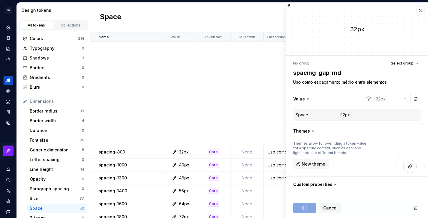
scroll to position [244, 0]
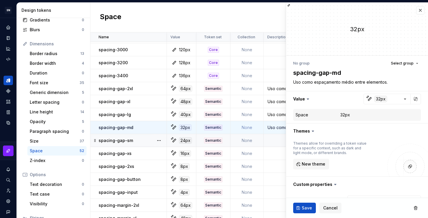
click at [278, 140] on td at bounding box center [325, 140] width 122 height 13
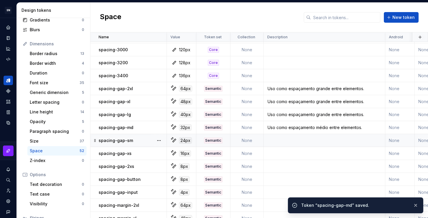
click at [274, 141] on td at bounding box center [325, 140] width 122 height 13
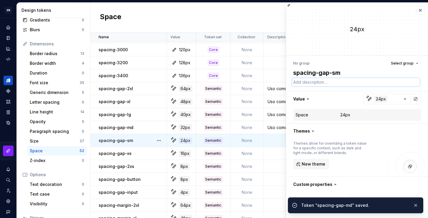
click at [312, 82] on textarea at bounding box center [356, 82] width 128 height 8
paste textarea "Uso como espaçamento médio entre elementos."
type textarea "*"
type textarea "Uso como espaçamento médio entre elementos."
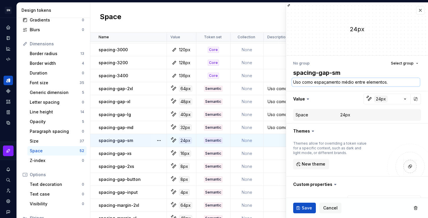
type textarea "*"
type textarea "Uso como espaçamento médio entre elementos."
click at [311, 207] on span "Save" at bounding box center [307, 208] width 10 height 6
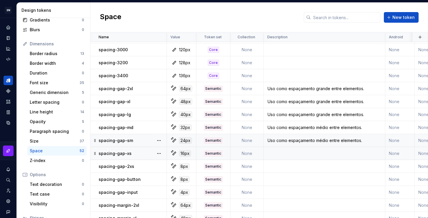
click at [294, 157] on td at bounding box center [325, 153] width 122 height 13
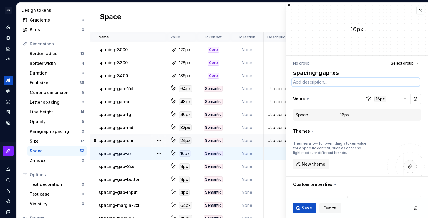
click at [326, 83] on textarea at bounding box center [356, 82] width 128 height 8
paste textarea "Uso como espaçamento médio entre elementos."
type textarea "*"
type textarea "Uso como espaçamento médio entre elementos."
drag, startPoint x: 353, startPoint y: 82, endPoint x: 342, endPoint y: 82, distance: 10.6
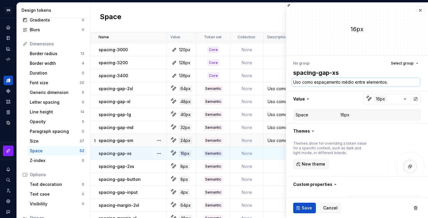
click at [342, 82] on textarea "Uso como espaçamento médio entre elementos." at bounding box center [356, 82] width 128 height 8
type textarea "*"
type textarea "Uso como espaçamento p entre elementos."
type textarea "*"
type textarea "Uso como espaçamento pe entre elementos."
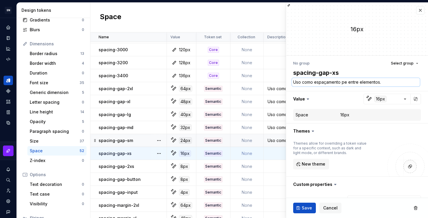
type textarea "*"
type textarea "Uso como espaçamento pequ entre elementos."
type textarea "*"
type textarea "Uso como espaçamento peque entre elementos."
type textarea "*"
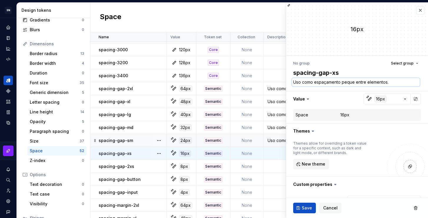
type textarea "Uso como espaçamento pequen entre elementos."
type textarea "*"
type textarea "Uso como espaçamento pequeno entre elementos."
click at [298, 209] on button "Save" at bounding box center [304, 207] width 23 height 11
click at [274, 167] on td at bounding box center [325, 166] width 122 height 13
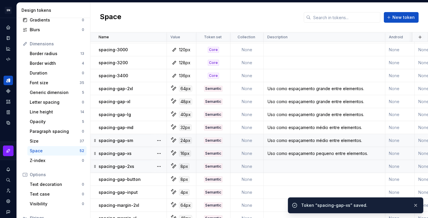
click at [289, 169] on td at bounding box center [325, 166] width 122 height 13
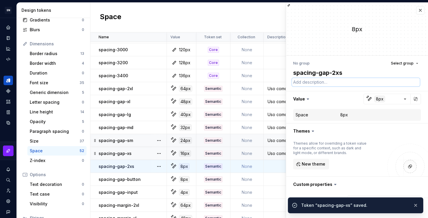
click at [316, 81] on textarea at bounding box center [356, 82] width 128 height 8
paste textarea "Uso como espaçamento pequeno entre elementos."
type textarea "*"
type textarea "Uso como espaçamento pequeno entre elementos."
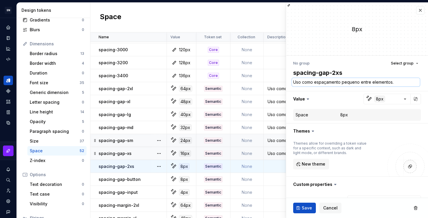
type textarea "*"
type textarea "Uso como espaçamento pequeno entre elementos."
click at [300, 208] on button "Save" at bounding box center [304, 207] width 23 height 11
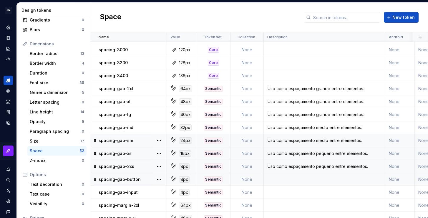
click at [308, 179] on td at bounding box center [325, 179] width 122 height 13
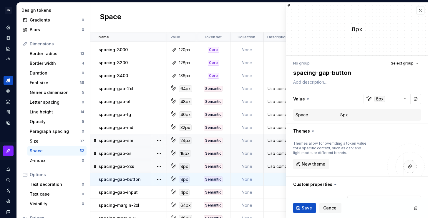
click at [322, 88] on div "No group Select group spacing-gap-button Value 8px Space 8px Themes Themes allo…" at bounding box center [357, 160] width 142 height 209
click at [322, 86] on textarea at bounding box center [356, 82] width 128 height 8
paste textarea "Uso como espaçamento pequeno entre elementos."
type textarea "*"
click at [400, 83] on textarea "Uso como espaçamento pequeno entre elementos." at bounding box center [356, 82] width 128 height 8
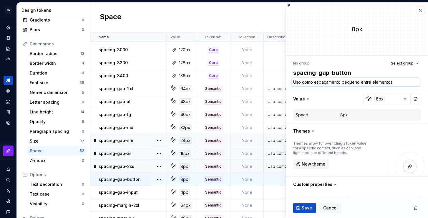
drag, startPoint x: 396, startPoint y: 84, endPoint x: 342, endPoint y: 83, distance: 54.4
click at [342, 83] on textarea "Uso como espaçamento pequeno entre elementos." at bounding box center [356, 82] width 128 height 8
type textarea "Uso como espaçamento n"
type textarea "*"
type textarea "Uso como espaçamento no"
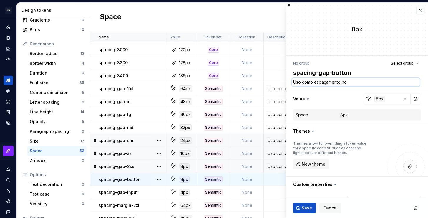
type textarea "*"
type textarea "Uso como espaçamento no"
type textarea "*"
type textarea "Uso como espaçamento no b"
type textarea "*"
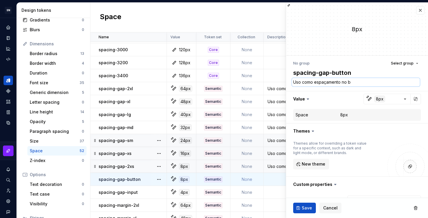
type textarea "Uso como espaçamento no bo"
type textarea "*"
type textarea "Uso como espaçamento no bot"
type textarea "*"
type textarea "Uso como espaçamento no bot˜"
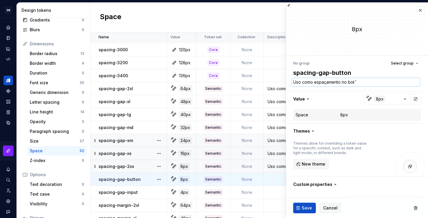
type textarea "*"
type textarea "Uso como espaçamento no bot"
type textarea "*"
type textarea "Uso como espaçamento no bot˜"
type textarea "*"
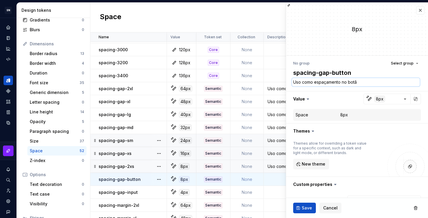
type textarea "Uso como espaçamento no botão"
type textarea "*"
type textarea "Uso como espaçamento no botão."
click at [308, 208] on span "Save" at bounding box center [307, 208] width 10 height 6
click at [340, 82] on textarea "Uso como espaçamento no botão." at bounding box center [356, 82] width 128 height 8
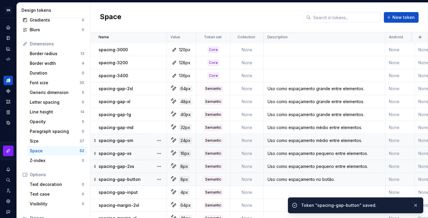
click at [320, 179] on div "Uso como espaçamento no botão." at bounding box center [324, 179] width 121 height 6
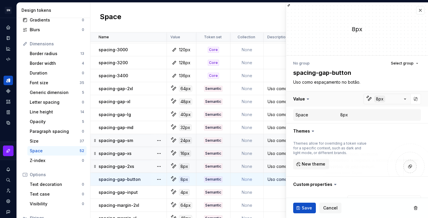
type textarea "*"
click at [342, 81] on textarea "Uso como espaçamento no botão." at bounding box center [356, 82] width 128 height 8
click at [340, 81] on textarea "Uso como espaçamento no botão." at bounding box center [356, 82] width 128 height 8
type textarea "Uso como espaçamento no botão."
type textarea "*"
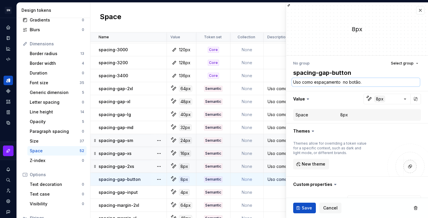
type textarea "Uso como espaçamento e no botão."
type textarea "*"
type textarea "Uso como espaçamento en no botão."
type textarea "*"
type textarea "Uso como espaçamento ent no botão."
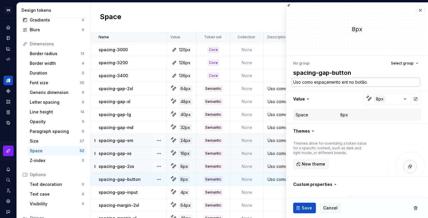
type textarea "*"
type textarea "Uso como espaçamento entr no botão."
type textarea "*"
type textarea "Uso como espaçamento entre no botão."
type textarea "*"
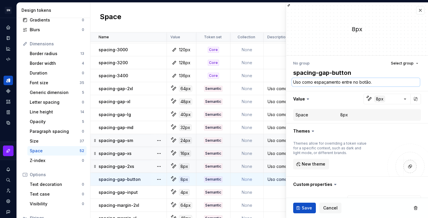
type textarea "Uso como espaçamento entre no botão."
type textarea "*"
type textarea "Uso como espaçamento entre e no botão."
type textarea "*"
type textarea "Uso como espaçamento entre el no botão."
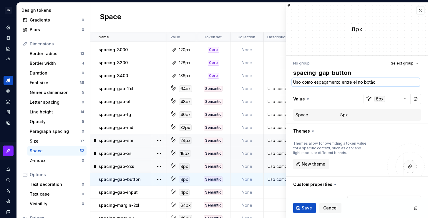
type textarea "*"
type textarea "Uso como espaçamento entre ele no botão."
type textarea "*"
type textarea "Uso como espaçamento entre elem no botão."
type textarea "*"
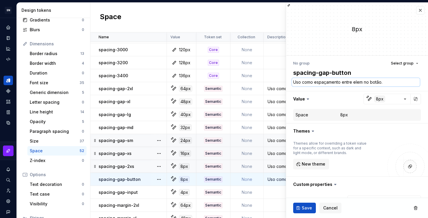
type textarea "Uso como espaçamento entre eleme no botão."
type textarea "*"
type textarea "Uso como espaçamento entre elemen no botão."
type textarea "*"
type textarea "Uso como espaçamento entre element no botão."
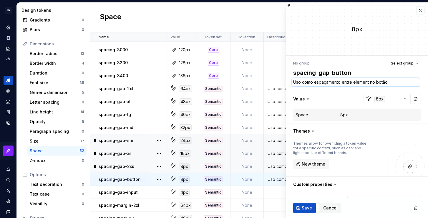
type textarea "*"
type textarea "Uso como espaçamento entre elemento no botão."
type textarea "*"
type textarea "Uso como espaçamento entre elementos no botão."
click at [306, 209] on span "Save" at bounding box center [307, 208] width 10 height 6
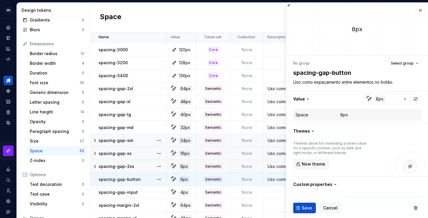
click at [272, 191] on td at bounding box center [325, 192] width 122 height 13
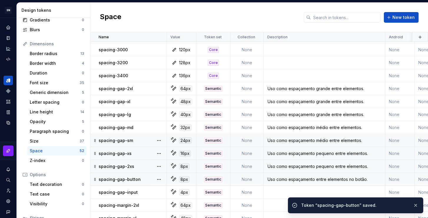
click at [272, 191] on td at bounding box center [325, 192] width 122 height 13
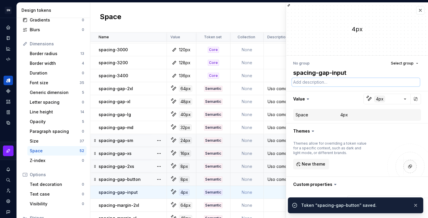
click at [332, 83] on textarea at bounding box center [356, 82] width 128 height 8
paste textarea "Uso como espaçamento entre elementos no botão."
type textarea "*"
type textarea "Uso como espaçamento entre elementos no botão."
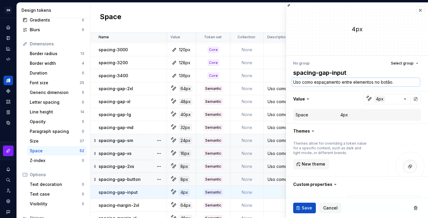
drag, startPoint x: 395, startPoint y: 83, endPoint x: 381, endPoint y: 82, distance: 14.2
click at [381, 82] on textarea "Uso como espaçamento entre elementos no botão." at bounding box center [356, 82] width 128 height 8
type textarea "*"
type textarea "Uso como espaçamento entre elementos no i"
type textarea "*"
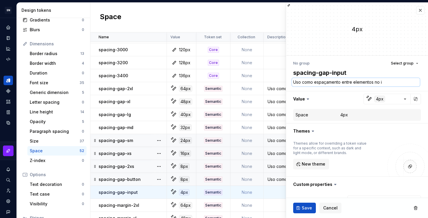
type textarea "Uso como espaçamento entre elementos no in"
type textarea "*"
type textarea "Uso como espaçamento entre elementos no inp"
type textarea "*"
type textarea "Uso como espaçamento entre elementos no inpu"
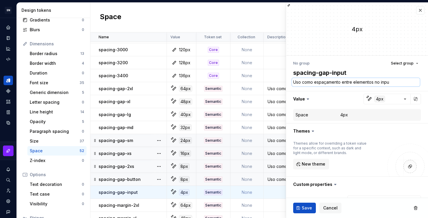
type textarea "*"
type textarea "Uso como espaçamento entre elementos no input"
type textarea "*"
type textarea "Uso como espaçamento entre elementos no input."
click at [299, 211] on button "Save" at bounding box center [304, 207] width 23 height 11
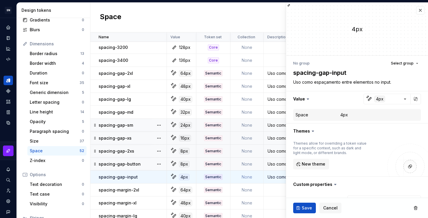
scroll to position [294, 0]
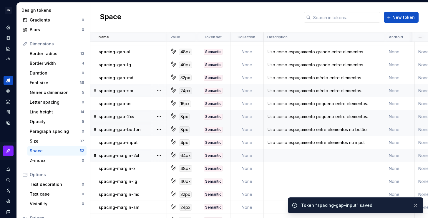
click at [276, 154] on td at bounding box center [325, 155] width 122 height 13
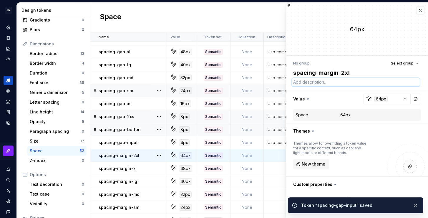
click at [317, 84] on textarea at bounding box center [356, 82] width 128 height 8
paste textarea "Uso como espaçamento entre elementos no botão."
type textarea "*"
type textarea "Uso como espaçamento entre elementos no botão."
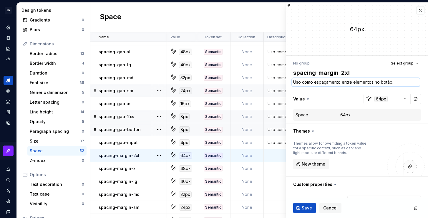
type textarea "*"
click at [342, 83] on textarea "Uso como espaçamento entre elementos no botão." at bounding box center [356, 82] width 128 height 8
drag, startPoint x: 342, startPoint y: 82, endPoint x: 397, endPoint y: 81, distance: 55.9
click at [397, 81] on textarea "Uso como espaçamento entre elementos no botão." at bounding box center [356, 82] width 128 height 8
type textarea "Uso como espaçamento n"
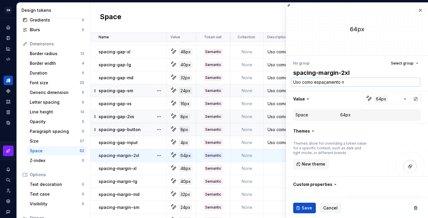
type textarea "*"
type textarea "Uso como espaçamento na"
type textarea "*"
type textarea "Uso como espaçamento nas"
type textarea "*"
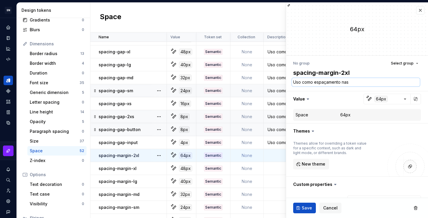
type textarea "Uso como espaçamento nas"
type textarea "*"
type textarea "Uso como espaçamento na"
type textarea "*"
type textarea "Uso como espaçamento n"
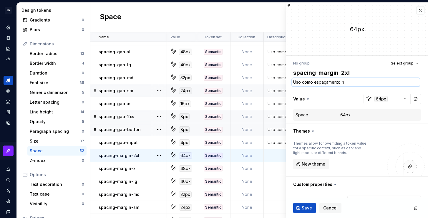
type textarea "*"
type textarea "Uso como espaçamento"
type textarea "*"
type textarea "Uso como espaçamento g"
type textarea "*"
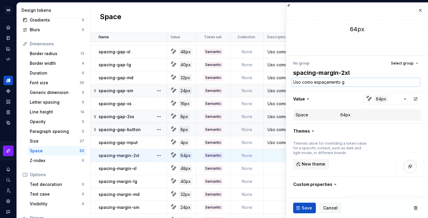
type textarea "Uso como espaçamento gr"
type textarea "*"
type textarea "Uso como espaçamento gra"
type textarea "*"
type textarea "Uso como espaçamento gran"
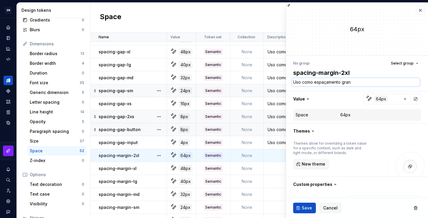
type textarea "*"
type textarea "Uso como espaçamento grande"
type textarea "*"
type textarea "Uso como espaçamento grande"
type textarea "*"
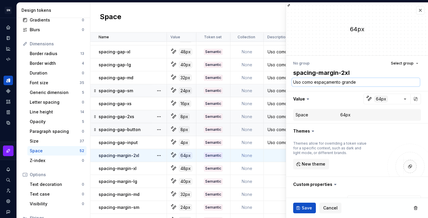
type textarea "Uso como espaçamento grande n"
type textarea "*"
type textarea "Uso como espaçamento grande na"
type textarea "*"
type textarea "Uso como espaçamento grande nas"
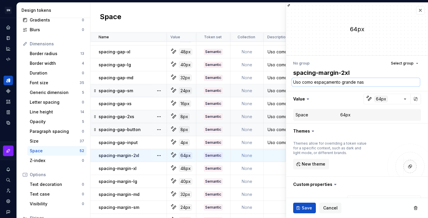
type textarea "*"
type textarea "Uso como espaçamento grande nas"
type textarea "*"
type textarea "Uso como espaçamento grande nas m"
type textarea "*"
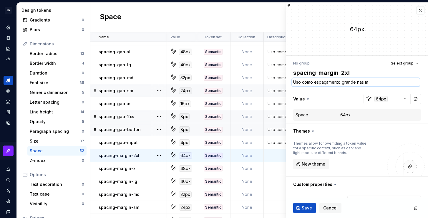
type textarea "Uso como espaçamento grande nas ma"
type textarea "*"
type textarea "Uso como espaçamento grande nas mar"
type textarea "*"
type textarea "Uso como espaçamento grande nas marg"
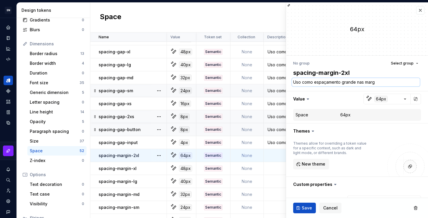
type textarea "*"
type textarea "Uso como espaçamento grande nas marge"
type textarea "*"
type textarea "Uso como espaçamento grande nas margen"
type textarea "*"
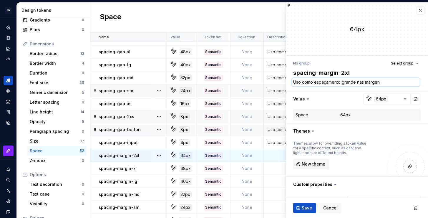
type textarea "Uso como espaçamento grande nas margens"
click at [364, 82] on textarea "Uso como espaçamento grande nas margens" at bounding box center [356, 82] width 128 height 8
drag, startPoint x: 363, startPoint y: 82, endPoint x: 357, endPoint y: 81, distance: 6.8
click at [357, 81] on textarea "Uso como espaçamento grande nas margens" at bounding box center [356, 82] width 128 height 8
type textarea "*"
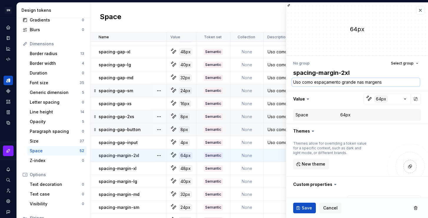
type textarea "Uso como espaçamento grande d margens"
type textarea "*"
type textarea "Uso como espaçamento grande de margens"
click at [385, 83] on textarea "Uso como espaçamento grande de margens" at bounding box center [356, 82] width 128 height 8
type textarea "*"
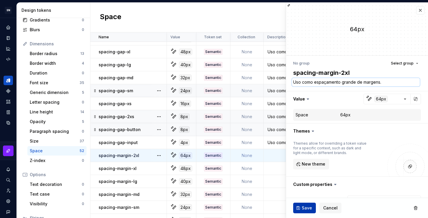
type textarea "Uso como espaçamento grande de margens."
click at [307, 206] on span "Save" at bounding box center [307, 208] width 10 height 6
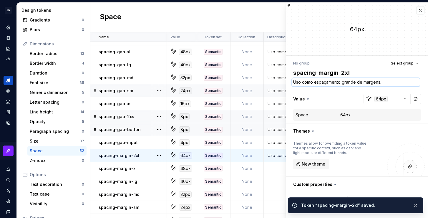
click at [359, 81] on textarea "Uso como espaçamento grande de margens." at bounding box center [356, 82] width 128 height 8
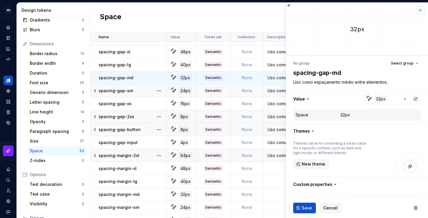
click at [416, 11] on button "button" at bounding box center [420, 10] width 8 height 8
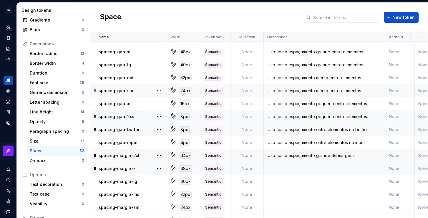
click at [297, 164] on td at bounding box center [325, 168] width 122 height 13
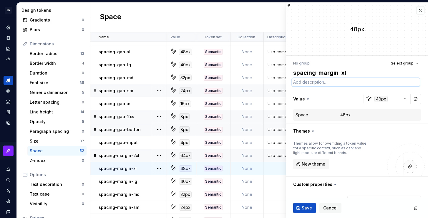
click at [331, 82] on textarea at bounding box center [356, 82] width 128 height 8
paste textarea "Uso como espaçamento grande de margens."
type textarea "*"
type textarea "Uso como espaçamento grande de margens."
click at [309, 207] on span "Save" at bounding box center [307, 208] width 10 height 6
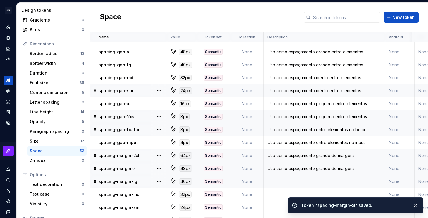
click at [275, 182] on td at bounding box center [325, 181] width 122 height 13
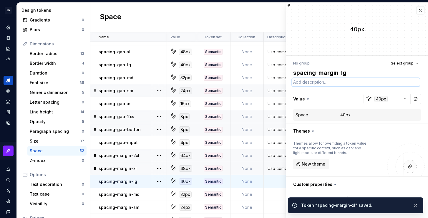
click at [328, 83] on textarea at bounding box center [356, 82] width 128 height 8
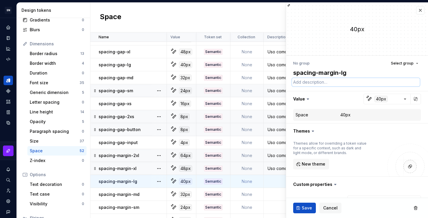
paste textarea "Uso como espaçamento grande de margens."
type textarea "*"
type textarea "Uso como espaçamento grande de margens."
click at [302, 207] on span "Save" at bounding box center [307, 208] width 10 height 6
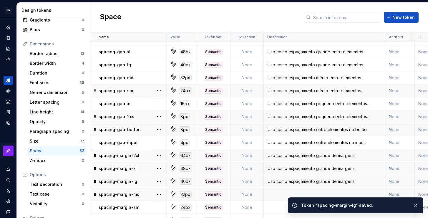
click at [275, 194] on td at bounding box center [325, 194] width 122 height 13
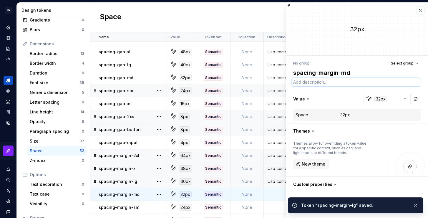
click at [340, 79] on textarea at bounding box center [356, 82] width 128 height 8
paste textarea "Uso como espaçamento grande de margens."
type textarea "*"
type textarea "Uso como espaçamento grande de margens."
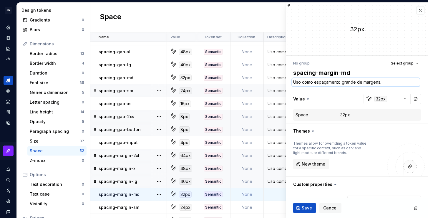
drag, startPoint x: 355, startPoint y: 83, endPoint x: 342, endPoint y: 82, distance: 12.7
click at [342, 82] on textarea "Uso como espaçamento grande de margens." at bounding box center [356, 82] width 128 height 8
type textarea "*"
type textarea "Uso como espaçamento m de margens."
type textarea "*"
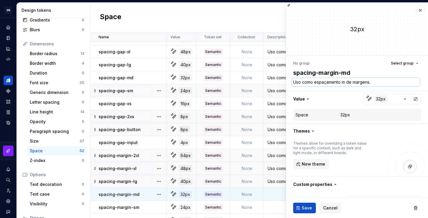
type textarea "Uso como espaçamento m' de margens."
type textarea "*"
type textarea "Uso como espaçamento mé de margens."
type textarea "*"
type textarea "Uso como espaçamento méd de margens."
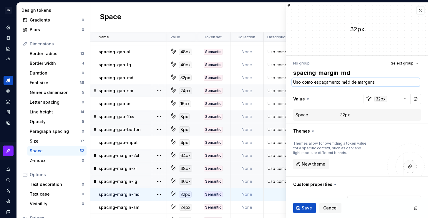
type textarea "*"
type textarea "Uso como espaçamento médi de margens."
type textarea "*"
type textarea "Uso como espaçamento médio de margens."
click at [303, 211] on button "Save" at bounding box center [304, 207] width 23 height 11
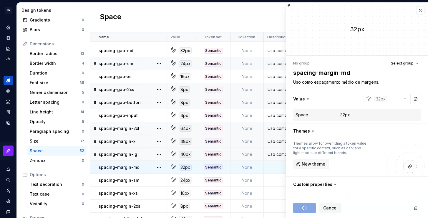
scroll to position [324, 0]
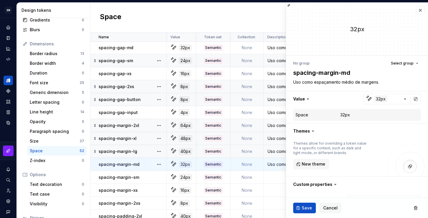
click at [275, 177] on td at bounding box center [325, 177] width 122 height 13
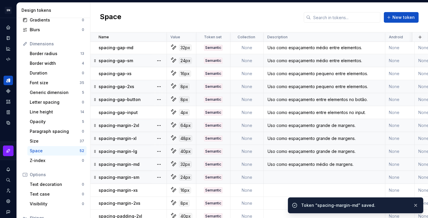
click at [285, 179] on td at bounding box center [325, 177] width 122 height 13
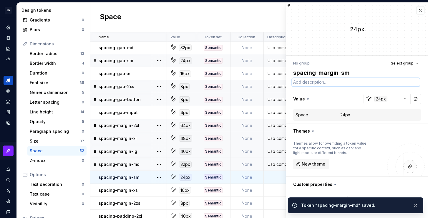
click at [320, 82] on textarea at bounding box center [356, 82] width 128 height 8
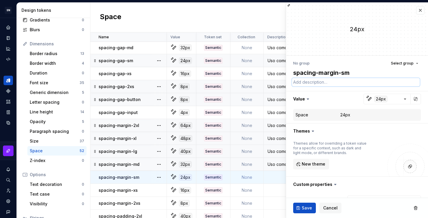
paste textarea "Uso como espaçamento médio de margens."
type textarea "*"
type textarea "Uso como espaçamento médio de margens."
type textarea "*"
type textarea "Uso como espaçamento médio de margens."
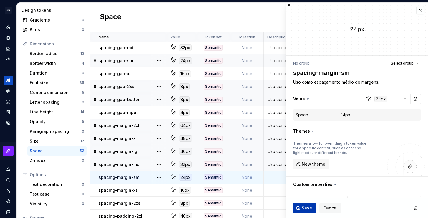
click at [302, 206] on span "Save" at bounding box center [307, 208] width 10 height 6
click at [274, 190] on td at bounding box center [325, 190] width 122 height 13
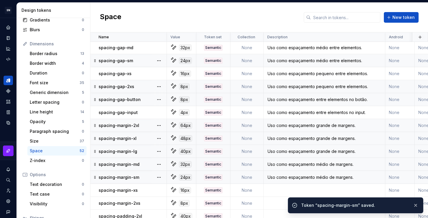
click at [329, 179] on div "Uso como espaçamento médio de margens." at bounding box center [324, 177] width 121 height 6
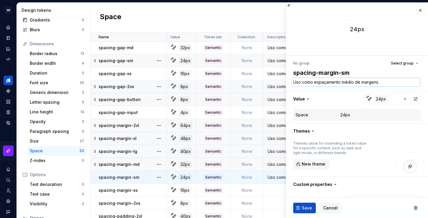
click at [390, 83] on textarea "Uso como espaçamento médio de margens." at bounding box center [356, 82] width 128 height 8
click at [384, 83] on textarea "Uso como espaçamento médio de margens." at bounding box center [356, 82] width 128 height 8
drag, startPoint x: 386, startPoint y: 83, endPoint x: 343, endPoint y: 83, distance: 43.0
click at [343, 83] on textarea "Uso como espaçamento médio de margens." at bounding box center [356, 82] width 128 height 8
click at [333, 209] on span "Cancel" at bounding box center [330, 208] width 14 height 6
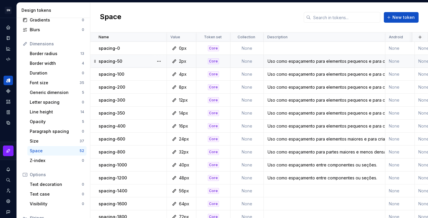
click at [284, 59] on div "Uso como espaçamento para elementos pequenos e para criar relação através de pr…" at bounding box center [324, 61] width 121 height 6
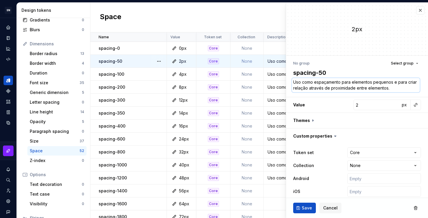
click at [330, 89] on textarea "Uso como espaçamento para elementos pequenos e para criar relação através de pr…" at bounding box center [356, 85] width 128 height 14
type textarea "*"
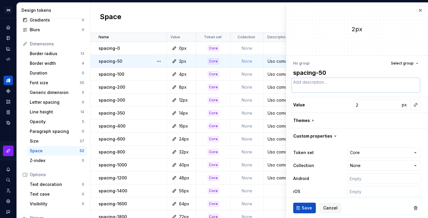
type textarea "*"
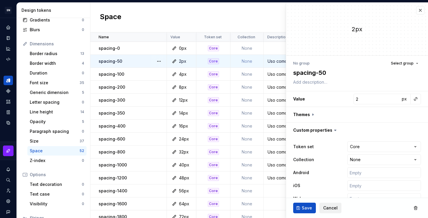
click at [331, 206] on span "Cancel" at bounding box center [330, 208] width 14 height 6
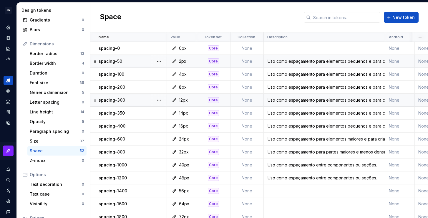
click at [284, 62] on div "Uso como espaçamento para elementos pequenos e para criar relação através de pr…" at bounding box center [324, 61] width 121 height 6
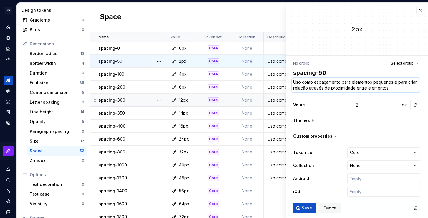
click at [403, 87] on textarea "Uso como espaçamento para elementos pequenos e para criar relação através de pr…" at bounding box center [356, 85] width 128 height 14
type textarea "*"
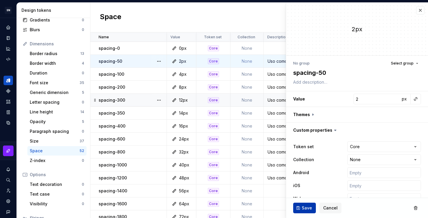
click at [305, 209] on span "Save" at bounding box center [307, 208] width 10 height 6
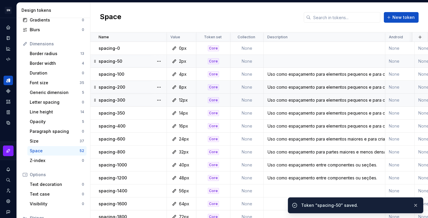
click at [309, 89] on div "Uso como espaçamento para elementos pequenos e para criar relação através de pr…" at bounding box center [324, 87] width 121 height 6
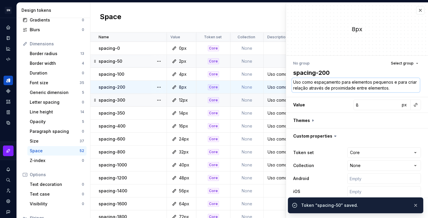
click at [343, 87] on textarea "Uso como espaçamento para elementos pequenos e para criar relação através de pr…" at bounding box center [356, 85] width 128 height 14
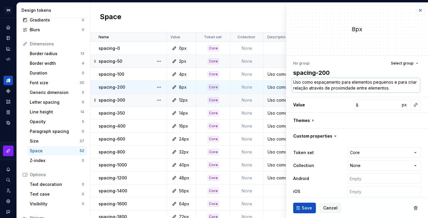
type textarea "*"
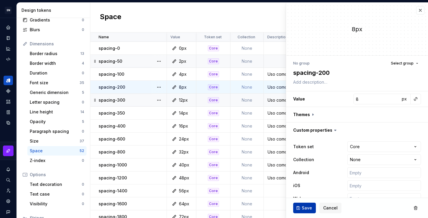
click at [308, 210] on span "Save" at bounding box center [307, 208] width 10 height 6
click at [275, 102] on div "Uso como espaçamento para elementos pequenos e para criar relação através de pr…" at bounding box center [324, 100] width 121 height 6
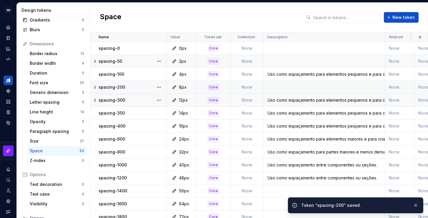
click at [277, 100] on div "Uso como espaçamento para elementos pequenos e para criar relação através de pr…" at bounding box center [324, 100] width 121 height 6
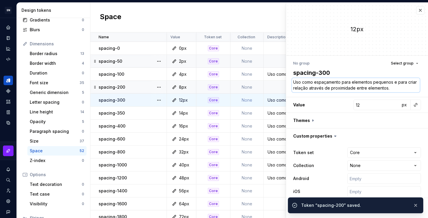
click at [328, 89] on textarea "Uso como espaçamento para elementos pequenos e para criar relação através de pr…" at bounding box center [356, 85] width 128 height 14
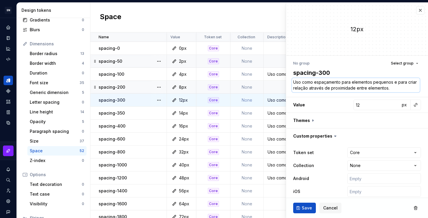
type textarea "*"
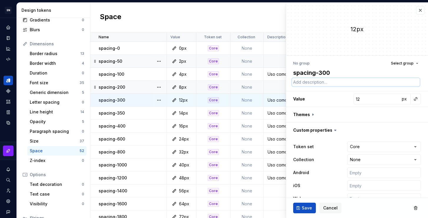
type textarea "*"
click at [300, 208] on button "Save" at bounding box center [304, 207] width 23 height 11
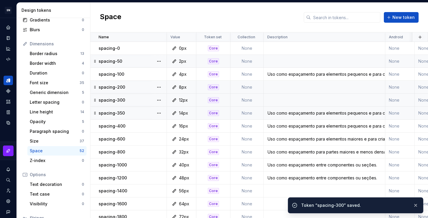
click at [281, 115] on div "Uso como espaçamento para elementos pequenos e para criar relação através de pr…" at bounding box center [324, 113] width 121 height 6
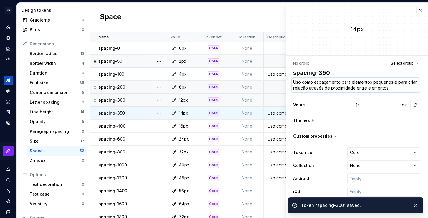
click at [316, 79] on textarea "Uso como espaçamento para elementos pequenos e para criar relação através de pr…" at bounding box center [356, 85] width 128 height 14
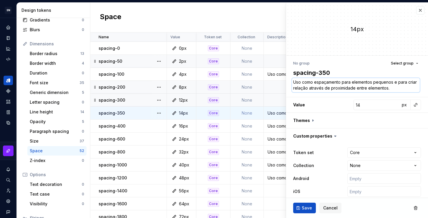
type textarea "*"
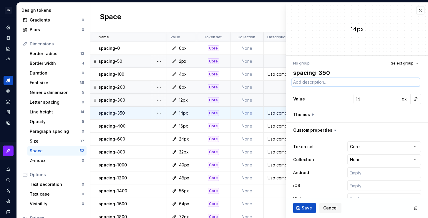
type textarea "*"
click at [309, 210] on span "Save" at bounding box center [307, 208] width 10 height 6
click at [269, 128] on div "Uso como espaçamento para elementos pequenos e para criar relação através de pr…" at bounding box center [324, 126] width 121 height 6
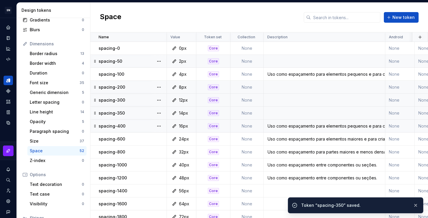
click at [291, 127] on div "Uso como espaçamento para elementos pequenos e para criar relação através de pr…" at bounding box center [324, 126] width 121 height 6
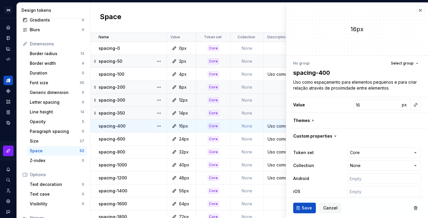
type textarea "*"
click at [320, 93] on div "No group Select group spacing-400 Uso como espaçamento para elementos pequenos …" at bounding box center [357, 136] width 142 height 161
click at [320, 85] on textarea "Uso como espaçamento para elementos pequenos e para criar relação através de pr…" at bounding box center [356, 85] width 128 height 14
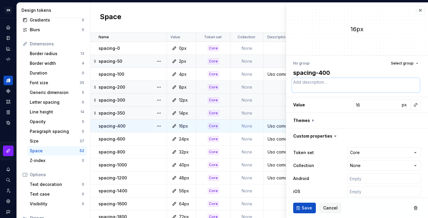
type textarea "*"
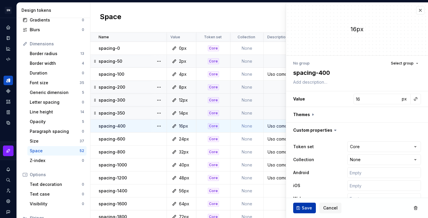
click at [301, 210] on button "Save" at bounding box center [304, 207] width 23 height 11
click at [273, 140] on div "Uso como espaçamento para elementos maiores e para criar relação através de pro…" at bounding box center [324, 139] width 121 height 6
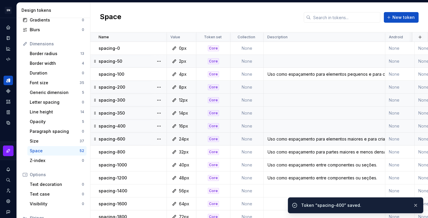
click at [296, 136] on div "Uso como espaçamento para elementos maiores e para criar relação através de pro…" at bounding box center [324, 139] width 121 height 6
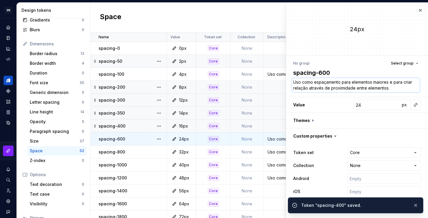
click at [314, 89] on textarea "Uso como espaçamento para elementos maiores e para criar relação através de pro…" at bounding box center [356, 85] width 128 height 14
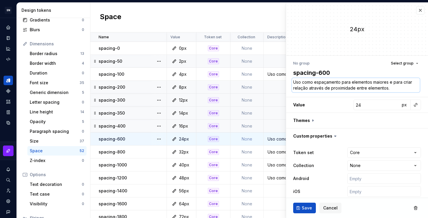
type textarea "*"
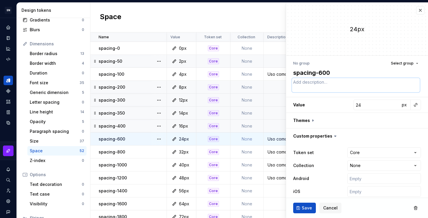
type textarea "*"
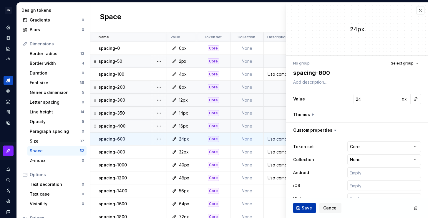
click at [301, 205] on button "Save" at bounding box center [304, 207] width 23 height 11
click at [274, 150] on div "Uso como espaçamento para partes maiores e menos densas." at bounding box center [324, 152] width 121 height 6
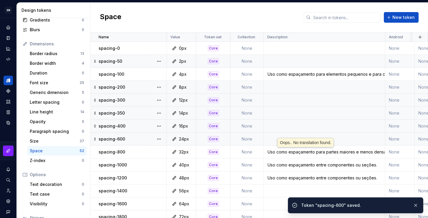
click at [274, 150] on div "Uso como espaçamento para partes maiores e menos densas." at bounding box center [324, 152] width 121 height 6
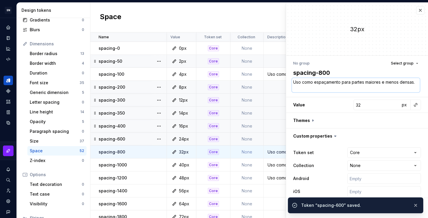
click at [324, 81] on textarea "Uso como espaçamento para partes maiores e menos densas." at bounding box center [356, 85] width 128 height 14
type textarea "*"
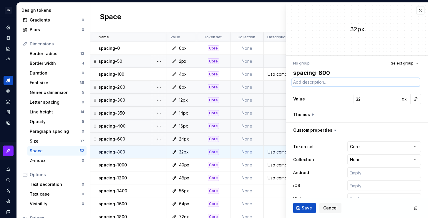
type textarea "*"
click at [307, 209] on span "Save" at bounding box center [307, 208] width 10 height 6
click at [277, 165] on div "Uso como espaçamento entre componentes ou seções." at bounding box center [324, 165] width 121 height 6
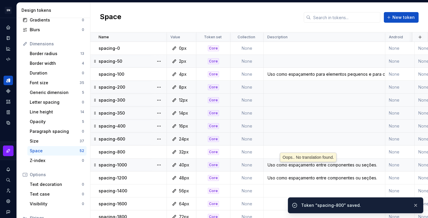
click at [278, 164] on div "Uso como espaçamento entre componentes ou seções." at bounding box center [324, 165] width 121 height 6
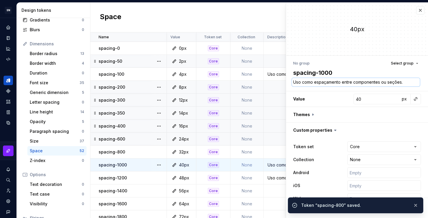
click at [316, 84] on textarea "Uso como espaçamento entre componentes ou seções." at bounding box center [356, 82] width 128 height 8
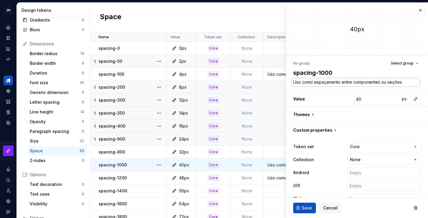
type textarea "*"
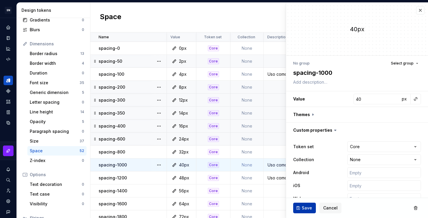
click at [305, 207] on span "Save" at bounding box center [307, 208] width 10 height 6
click at [278, 179] on div "Uso como espaçamento entre componentes ou seções." at bounding box center [324, 178] width 121 height 6
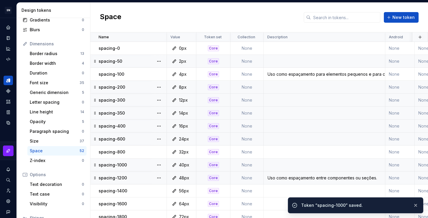
click at [289, 179] on div "Uso como espaçamento entre componentes ou seções." at bounding box center [324, 178] width 121 height 6
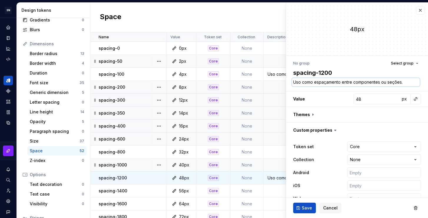
click at [311, 78] on textarea "Uso como espaçamento entre componentes ou seções." at bounding box center [356, 82] width 128 height 8
type textarea "*"
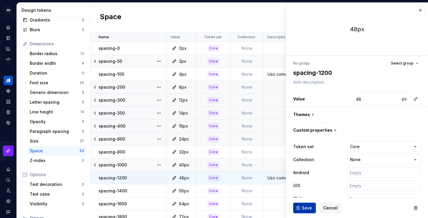
click at [303, 207] on span "Save" at bounding box center [307, 208] width 10 height 6
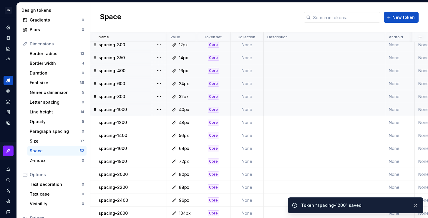
scroll to position [162, 0]
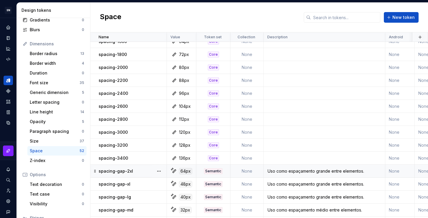
click at [329, 174] on td "Uso como espaçamento grande entre elementos." at bounding box center [325, 170] width 122 height 13
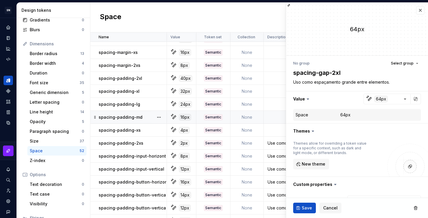
scroll to position [484, 0]
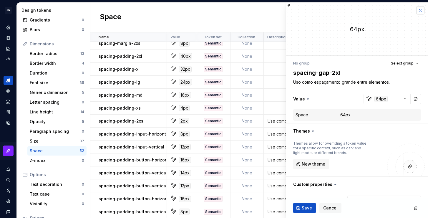
click at [416, 11] on button "button" at bounding box center [420, 10] width 8 height 8
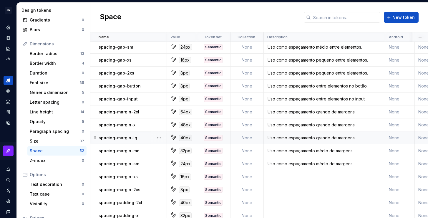
scroll to position [341, 0]
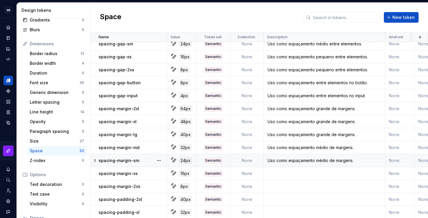
click at [306, 162] on div "Uso como espaçamento médio de margens." at bounding box center [324, 160] width 121 height 6
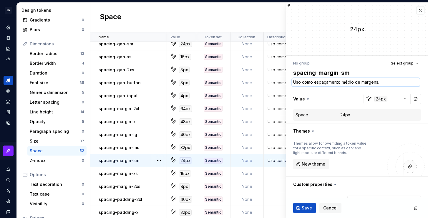
click at [326, 84] on textarea "Uso como espaçamento médio de margens." at bounding box center [356, 82] width 128 height 8
click at [274, 171] on td at bounding box center [325, 173] width 122 height 13
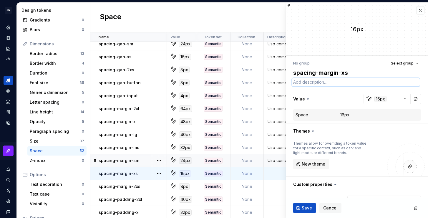
click at [315, 85] on textarea at bounding box center [356, 82] width 128 height 8
paste textarea "Uso como espaçamento médio de margens."
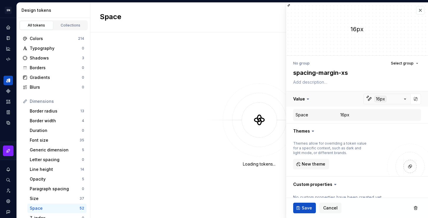
type textarea "*"
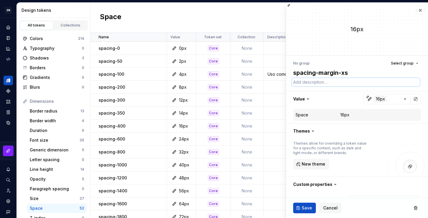
click at [314, 84] on textarea at bounding box center [356, 82] width 128 height 8
paste textarea "Uso como espaçamento médio de margens."
type textarea "Uso como espaçamento médio de margens."
type textarea "*"
type textarea "Uso como espaçamento médio de margens."
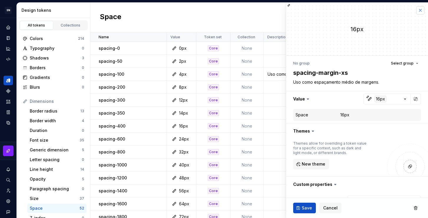
click at [417, 11] on button "button" at bounding box center [420, 10] width 8 height 8
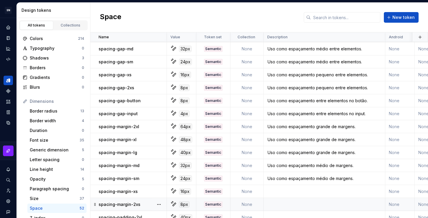
scroll to position [337, 0]
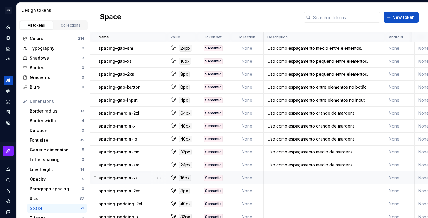
click at [303, 178] on td at bounding box center [325, 177] width 122 height 13
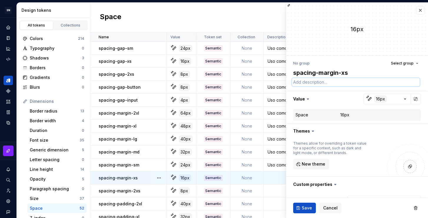
click at [316, 81] on textarea at bounding box center [356, 82] width 128 height 8
paste textarea "Uso como espaçamento médio de margens."
type textarea "*"
type textarea "Uso como espaçamento médio de margens."
click at [309, 204] on button "Save" at bounding box center [304, 207] width 23 height 11
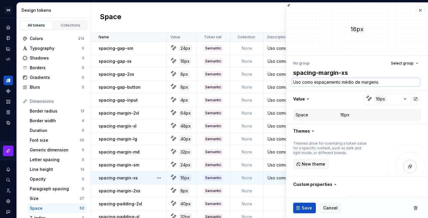
click at [350, 83] on textarea "Uso como espaçamento médio de margens." at bounding box center [356, 82] width 128 height 8
click at [353, 83] on textarea "Uso como espaçamento médio de margens." at bounding box center [356, 82] width 128 height 8
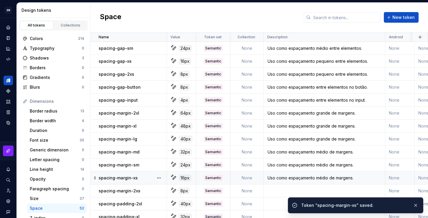
click at [313, 177] on div "Uso como espaçamento médio de margens." at bounding box center [324, 178] width 121 height 6
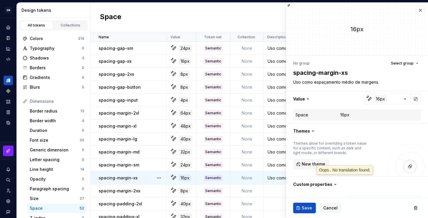
type textarea "*"
click at [345, 84] on textarea "Uso como espaçamento médio de margens." at bounding box center [356, 82] width 128 height 8
click at [348, 83] on textarea "Uso como espaçamento médio de margens." at bounding box center [356, 82] width 128 height 8
drag, startPoint x: 353, startPoint y: 83, endPoint x: 342, endPoint y: 81, distance: 11.0
click at [342, 81] on textarea "Uso como espaçamento médio de margens." at bounding box center [356, 82] width 128 height 8
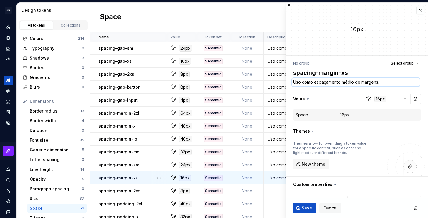
type textarea "Uso como espaçamento p de margens."
type textarea "*"
type textarea "Uso como espaçamento pe de margens."
type textarea "*"
type textarea "Uso como espaçamento peq de margens."
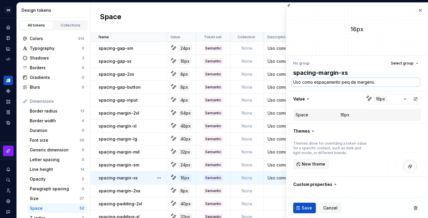
type textarea "*"
type textarea "Uso como espaçamento pequ de margens."
type textarea "*"
type textarea "Uso como espaçamento peque de margens."
type textarea "*"
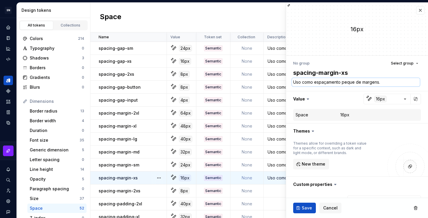
type textarea "Uso como espaçamento pequen de margens."
type textarea "*"
type textarea "Uso como espaçamento pequeno de margens."
click at [311, 209] on button "Save" at bounding box center [304, 207] width 23 height 11
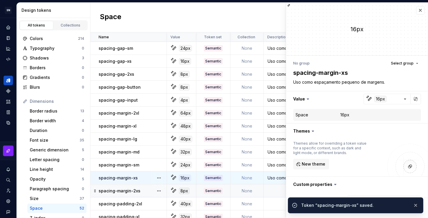
click at [275, 190] on td at bounding box center [325, 190] width 122 height 13
click at [268, 194] on td at bounding box center [325, 190] width 122 height 13
click at [273, 190] on td at bounding box center [325, 190] width 122 height 13
click at [276, 192] on td at bounding box center [325, 190] width 122 height 13
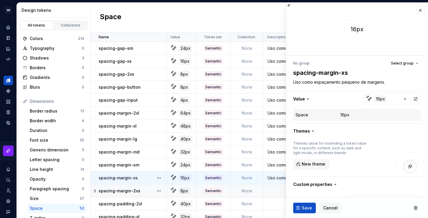
click at [276, 189] on td at bounding box center [325, 190] width 122 height 13
click at [277, 176] on div "Uso como espaçamento pequeno de margens." at bounding box center [324, 178] width 121 height 6
click at [275, 196] on td at bounding box center [325, 190] width 122 height 13
click at [417, 12] on button "button" at bounding box center [420, 10] width 8 height 8
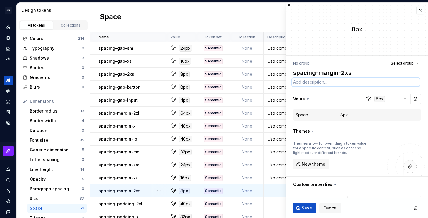
click at [321, 79] on textarea at bounding box center [356, 82] width 128 height 8
paste textarea "Uso como espaçamento médio de margens."
type textarea "*"
drag, startPoint x: 353, startPoint y: 81, endPoint x: 342, endPoint y: 81, distance: 10.6
click at [342, 81] on textarea "Uso como espaçamento médio de margens." at bounding box center [356, 82] width 128 height 8
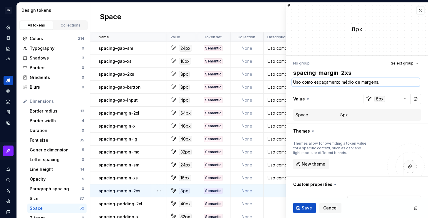
type textarea "Uso como espaçamento p de margens."
type textarea "*"
type textarea "Uso como espaçamento pe de margens."
type textarea "*"
type textarea "Uso como espaçamento peq de margens."
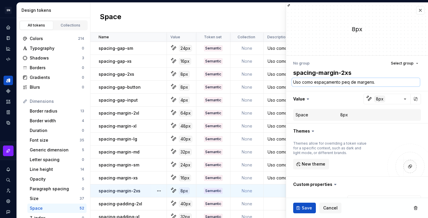
type textarea "*"
type textarea "Uso como espaçamento pequ de margens."
type textarea "*"
type textarea "Uso como espaçamento peque de margens."
type textarea "*"
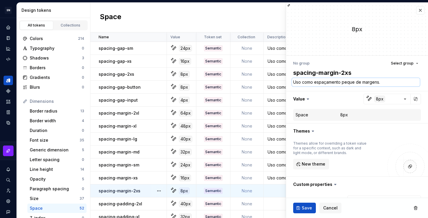
type textarea "Uso como espaçamento pequen de margens."
type textarea "*"
type textarea "Uso como espaçamento pequeno de margens."
click at [304, 208] on span "Save" at bounding box center [307, 208] width 10 height 6
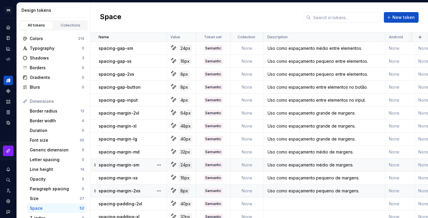
click at [324, 165] on div "Uso como espaçamento médio de margens." at bounding box center [324, 165] width 121 height 6
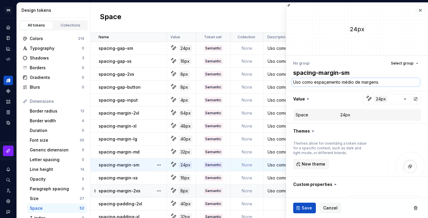
click at [355, 83] on textarea "Uso como espaçamento médio de margens." at bounding box center [356, 82] width 128 height 8
click at [351, 82] on textarea "Uso como espaçamento médio de margens." at bounding box center [356, 82] width 128 height 8
drag, startPoint x: 353, startPoint y: 81, endPoint x: 342, endPoint y: 81, distance: 11.8
click at [342, 81] on textarea "Uso como espaçamento médio de margens." at bounding box center [356, 82] width 128 height 8
type textarea "*"
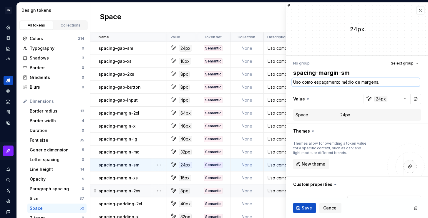
type textarea "Uso como espaçamento p de margens."
type textarea "*"
type textarea "Uso como espaçamento pe de margens."
type textarea "*"
type textarea "Uso como espaçamento peq de margens."
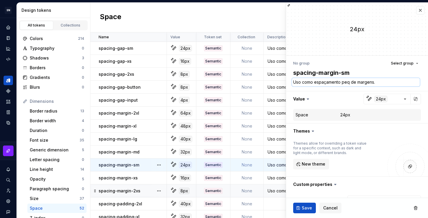
type textarea "*"
type textarea "Uso como espaçamento pequ de margens."
type textarea "*"
type textarea "Uso como espaçamento peque de margens."
type textarea "*"
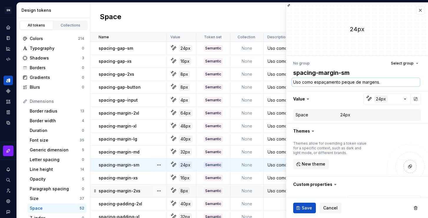
type textarea "Uso como espaçamento pequen de margens."
type textarea "*"
type textarea "Uso como espaçamento pequeno de margens."
click at [306, 205] on span "Save" at bounding box center [307, 208] width 10 height 6
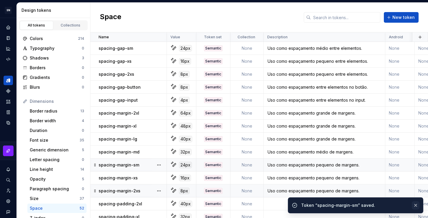
click at [416, 205] on button "button" at bounding box center [416, 205] width 8 height 8
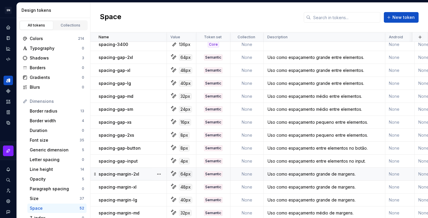
scroll to position [266, 0]
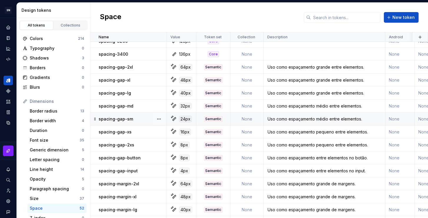
click at [328, 118] on div "Uso como espaçamento médio entre elementos." at bounding box center [324, 119] width 121 height 6
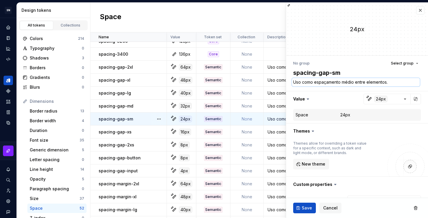
click at [351, 82] on textarea "Uso como espaçamento médio entre elementos." at bounding box center [356, 82] width 128 height 8
click at [352, 84] on textarea "Uso como espaçamento médio entre elementos." at bounding box center [356, 82] width 128 height 8
drag, startPoint x: 353, startPoint y: 82, endPoint x: 342, endPoint y: 83, distance: 10.9
click at [342, 83] on textarea "Uso como espaçamento médio entre elementos." at bounding box center [356, 82] width 128 height 8
type textarea "*"
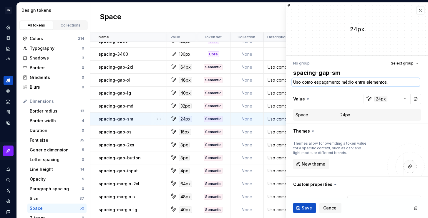
type textarea "Uso como espaçamento p entre elementos."
type textarea "*"
type textarea "Uso como espaçamento pe entre elementos."
type textarea "*"
type textarea "Uso como espaçamento pequ entre elementos."
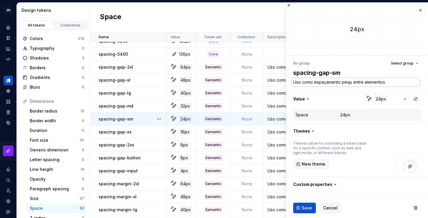
type textarea "*"
type textarea "Uso como espaçamento peque entre elementos."
type textarea "*"
type textarea "Uso como espaçamento pequen entre elementos."
type textarea "*"
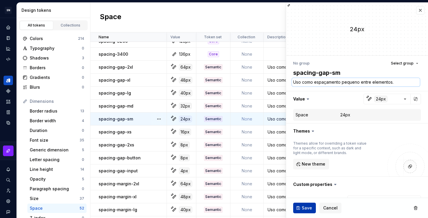
type textarea "Uso como espaçamento pequeno entre elementos."
click at [309, 203] on button "Save" at bounding box center [304, 207] width 23 height 11
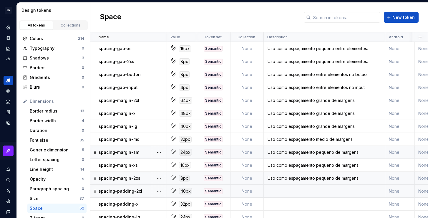
scroll to position [394, 0]
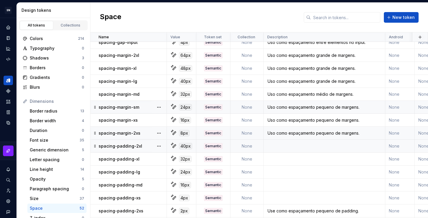
click at [281, 147] on td at bounding box center [325, 145] width 122 height 13
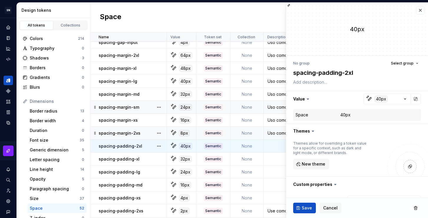
type textarea "*"
click at [309, 83] on textarea at bounding box center [356, 82] width 128 height 8
type textarea "u"
type textarea "*"
type textarea "uS"
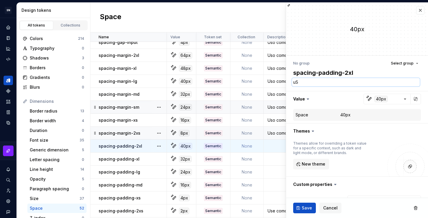
type textarea "*"
type textarea "uSE"
type textarea "*"
type textarea "uSE"
type textarea "*"
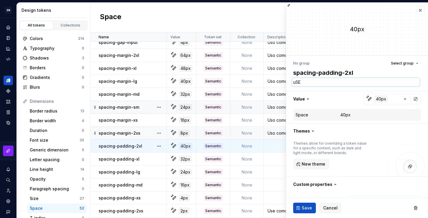
type textarea "uSE"
type textarea "*"
type textarea "uS"
type textarea "*"
type textarea "u"
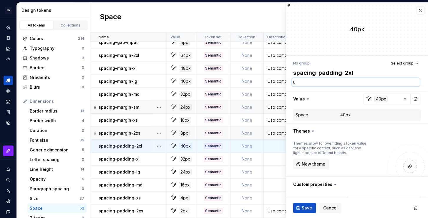
type textarea "*"
type textarea "U"
type textarea "*"
type textarea "Us"
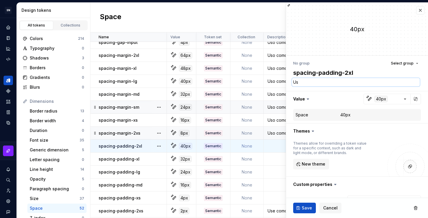
type textarea "*"
type textarea "Use"
type textarea "*"
type textarea "Use"
type textarea "*"
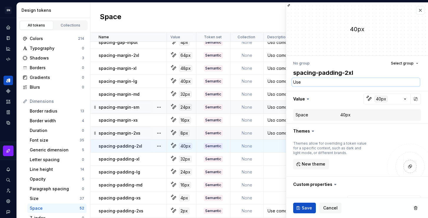
type textarea "Use c"
type textarea "*"
type textarea "Use co"
type textarea "*"
type textarea "Use com"
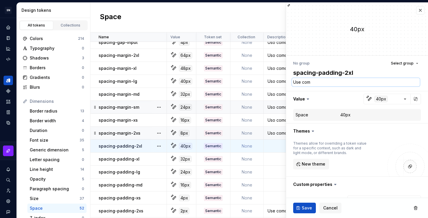
type textarea "*"
type textarea "Use como"
type textarea "*"
type textarea "Use como"
type textarea "*"
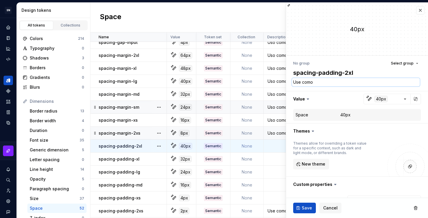
type textarea "Use como e"
type textarea "*"
type textarea "Use como es"
type textarea "*"
type textarea "Use como esp"
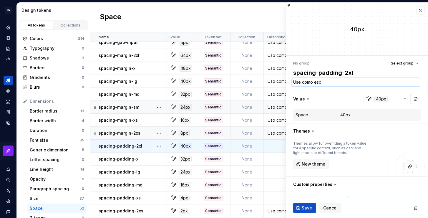
type textarea "*"
type textarea "Use como espa"
type textarea "*"
type textarea "Use como espaç"
type textarea "*"
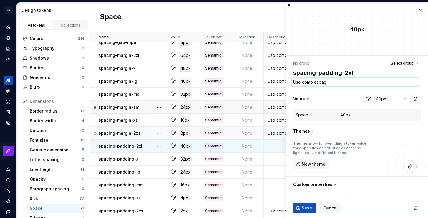
type textarea "Use como espaça"
type textarea "*"
type textarea "Use como espaçam"
type textarea "*"
type textarea "Use como espaçame"
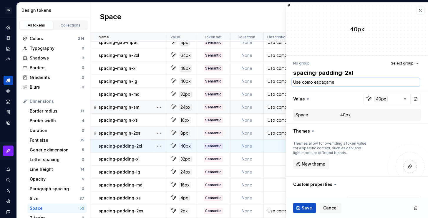
type textarea "*"
type textarea "Use como espaçamen"
type textarea "*"
type textarea "Use como espaçamento"
type textarea "*"
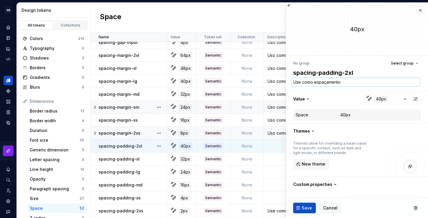
type textarea "Use como espaçamento"
type textarea "*"
type textarea "Use como espaçamento e"
type textarea "*"
type textarea "Use como espaçamento en"
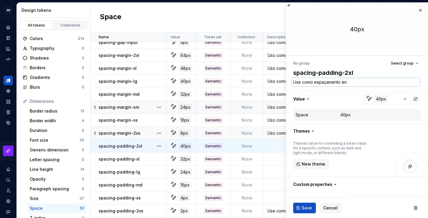
type textarea "*"
type textarea "Use como espaçamento ent"
type textarea "*"
type textarea "Use como espaçamento entr"
type textarea "*"
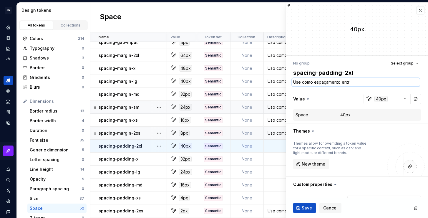
type textarea "Use como espaçamento entre"
type textarea "*"
type textarea "Use como espaçamento entre"
type textarea "*"
type textarea "Use como espaçamento entre u"
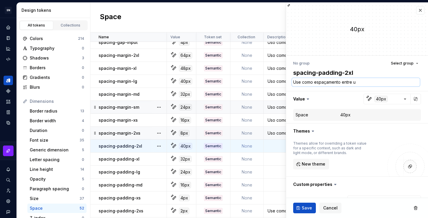
type textarea "*"
type textarea "Use como espaçamento entre um"
type textarea "*"
type textarea "Use como espaçamento entre um"
type textarea "*"
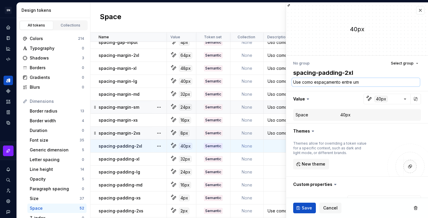
type textarea "Use como espaçamento entre um a"
type textarea "*"
type textarea "Use como espaçamento entre um"
type textarea "*"
type textarea "Use como espaçamento entre um e"
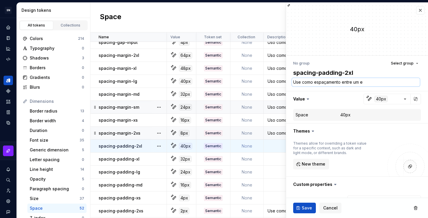
type textarea "*"
type textarea "Use como espaçamento entre um el"
type textarea "*"
type textarea "Use como espaçamento entre um ele"
type textarea "*"
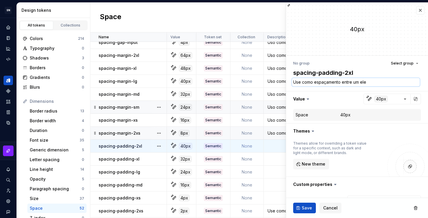
type textarea "Use como espaçamento entre um elem"
type textarea "*"
type textarea "Use como espaçamento entre um eleme"
type textarea "*"
type textarea "Use como espaçamento entre um elemen"
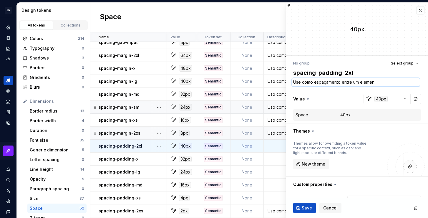
type textarea "*"
type textarea "Use como espaçamento entre um element"
type textarea "*"
type textarea "Use como espaçamento entre um elemento"
type textarea "*"
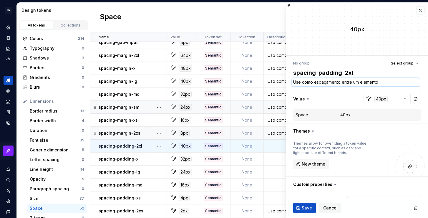
type textarea "Use como espaçamento entre um elemento"
type textarea "*"
type textarea "Use como espaçamento entre um elemento e"
type textarea "*"
type textarea "Use como espaçamento entre um elemento e"
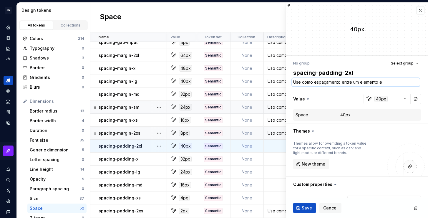
type textarea "*"
type textarea "Use como espaçamento entre um elemento e s"
type textarea "*"
type textarea "Use como espaçamento entre um elemento e su"
type textarea "*"
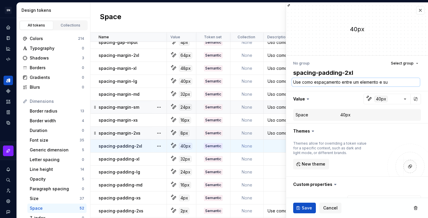
type textarea "Use como espaçamento entre um elemento e sua"
type textarea "*"
type textarea "Use como espaçamento entre um elemento e suas"
type textarea "*"
type textarea "Use como espaçamento entre um elemento e suas"
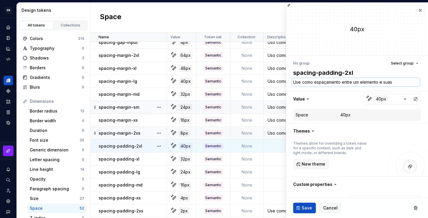
type textarea "*"
type textarea "Use como espaçamento entre um elemento e suas b"
type textarea "*"
type textarea "Use como espaçamento entre um elemento e suas bo"
type textarea "*"
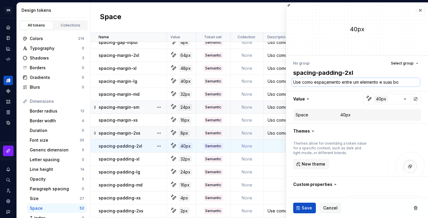
type textarea "Use como espaçamento entre um elemento e suas bor"
type textarea "*"
type textarea "Use como espaçamento entre um elemento e suas bord"
type textarea "*"
type textarea "Use como espaçamento entre um elemento e suas borda"
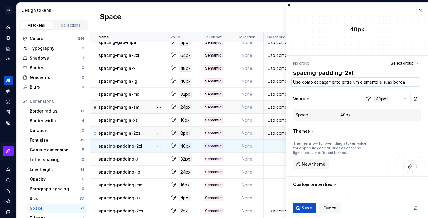
type textarea "*"
type textarea "Use como espaçamento entre um elemento e suas bordas"
type textarea "*"
type textarea "Use como espaçamento entre um elemento e suas bordas."
click at [340, 82] on textarea "Use como espaçamento entre um elemento e suas bordas." at bounding box center [356, 82] width 128 height 8
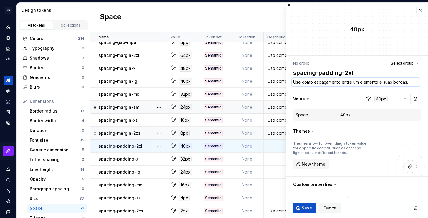
type textarea "*"
type textarea "Use como espaçamento entre um elemento e suas bordas."
type textarea "*"
type textarea "Use como espaçamento g entre um elemento e suas bordas."
type textarea "*"
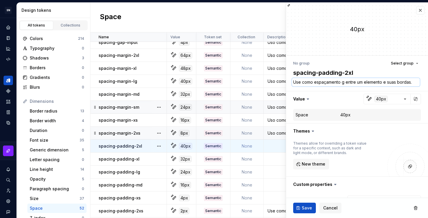
type textarea "Use como espaçamento gr entre um elemento e suas bordas."
type textarea "*"
type textarea "Use como espaçamento gra entre um elemento e suas bordas."
type textarea "*"
type textarea "Use como espaçamento gran entre um elemento e suas bordas."
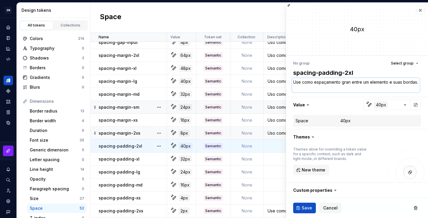
type textarea "*"
type textarea "Use como espaçamento grand entre um elemento e suas bordas."
type textarea "*"
type textarea "Use como espaçamento grande entre um elemento e suas bordas."
click at [304, 208] on span "Save" at bounding box center [307, 208] width 10 height 6
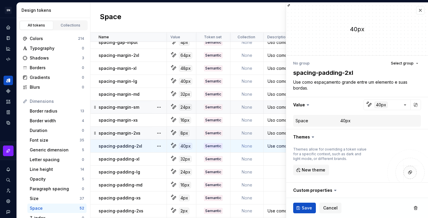
click at [270, 159] on td at bounding box center [325, 158] width 122 height 13
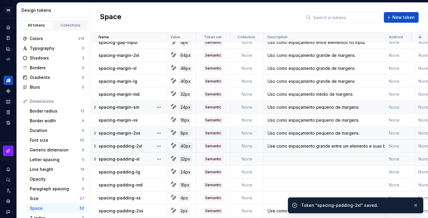
click at [287, 162] on td at bounding box center [325, 158] width 122 height 13
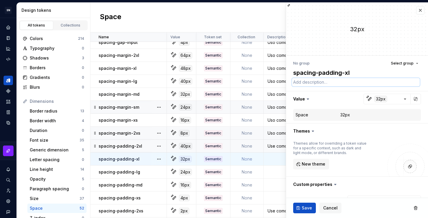
click at [329, 82] on textarea at bounding box center [356, 82] width 128 height 8
paste textarea "Use como espaçamento grande entre um elemento e suas bordas."
type textarea "*"
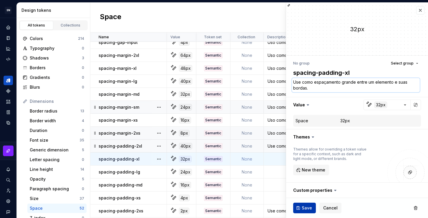
type textarea "Use como espaçamento grande entre um elemento e suas bordas."
click at [306, 207] on span "Save" at bounding box center [307, 208] width 10 height 6
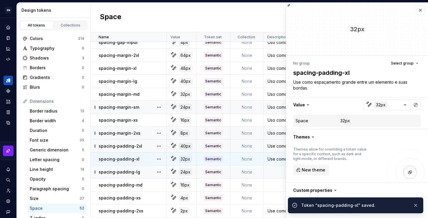
click at [273, 173] on td at bounding box center [325, 171] width 122 height 13
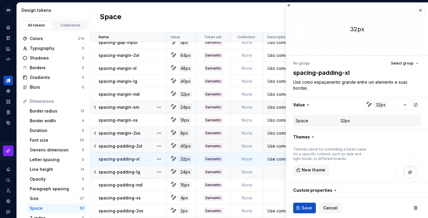
click at [271, 173] on td at bounding box center [325, 171] width 122 height 13
click at [275, 173] on td at bounding box center [325, 171] width 122 height 13
click at [277, 172] on td at bounding box center [325, 171] width 122 height 13
click at [270, 191] on td at bounding box center [325, 184] width 122 height 13
click at [416, 13] on button "button" at bounding box center [420, 10] width 8 height 8
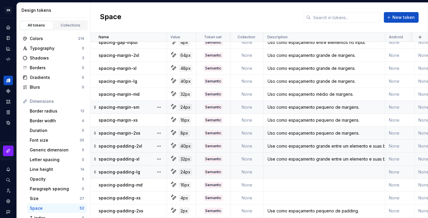
click at [279, 170] on td at bounding box center [325, 171] width 122 height 13
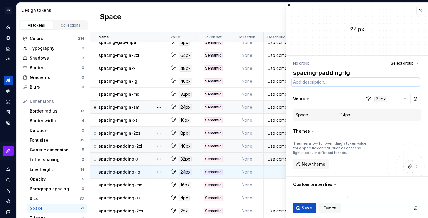
click at [313, 83] on textarea at bounding box center [356, 82] width 128 height 8
paste textarea "Use como espaçamento grande entre um elemento e suas bordas."
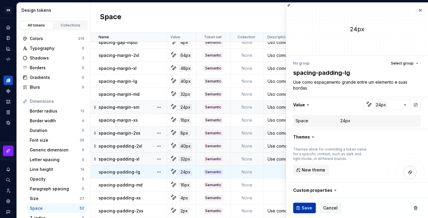
click at [307, 207] on span "Save" at bounding box center [307, 208] width 10 height 6
click at [271, 185] on td at bounding box center [325, 184] width 122 height 13
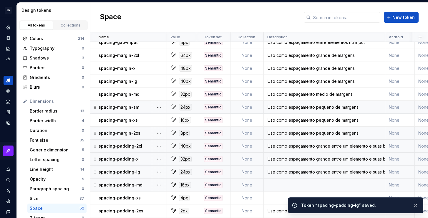
click at [280, 187] on td at bounding box center [325, 184] width 122 height 13
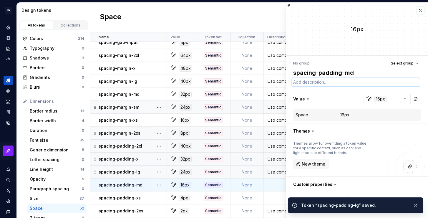
click at [348, 83] on textarea at bounding box center [356, 82] width 128 height 8
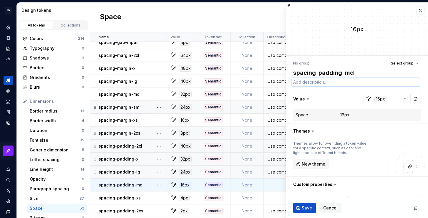
paste textarea "Use como espaçamento grande entre um elemento e suas bordas."
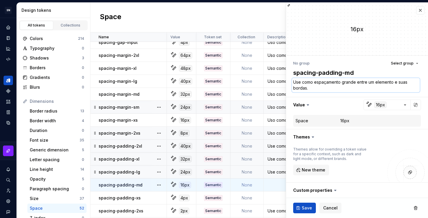
drag, startPoint x: 355, startPoint y: 82, endPoint x: 342, endPoint y: 81, distance: 12.9
click at [342, 81] on textarea "Use como espaçamento grande entre um elemento e suas bordas." at bounding box center [356, 85] width 128 height 14
click at [301, 208] on button "Save" at bounding box center [304, 207] width 23 height 11
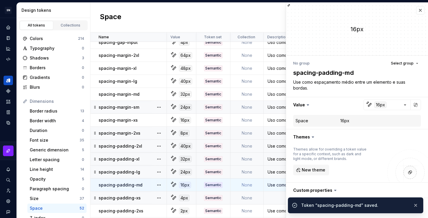
click at [274, 201] on td at bounding box center [325, 197] width 122 height 13
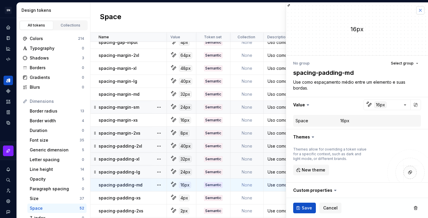
click at [418, 9] on button "button" at bounding box center [420, 10] width 8 height 8
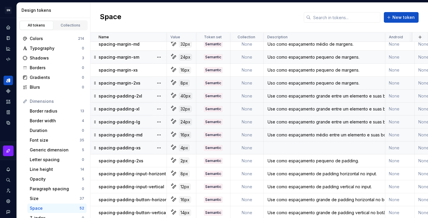
scroll to position [454, 0]
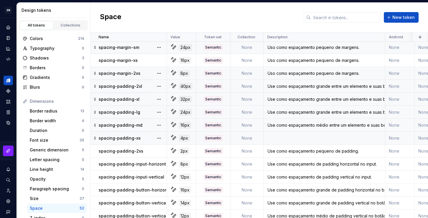
click at [302, 142] on td at bounding box center [325, 138] width 122 height 13
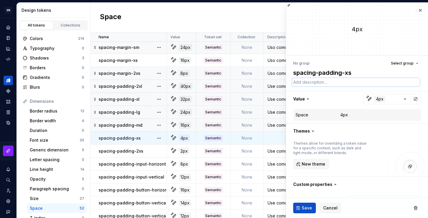
click at [331, 84] on textarea at bounding box center [356, 82] width 128 height 8
paste textarea "Use como espaçamento grande entre um elemento e suas bordas."
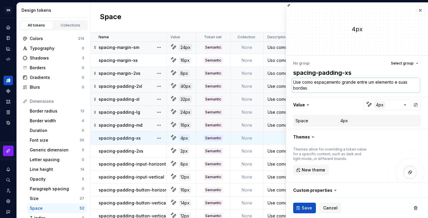
drag, startPoint x: 355, startPoint y: 82, endPoint x: 342, endPoint y: 82, distance: 12.7
click at [342, 82] on textarea "Use como espaçamento grande entre um elemento e suas bordas." at bounding box center [356, 85] width 128 height 14
click at [308, 211] on button "Save" at bounding box center [304, 207] width 23 height 11
click at [275, 153] on div "Use como espaçamento pequeno de padding." at bounding box center [324, 151] width 121 height 6
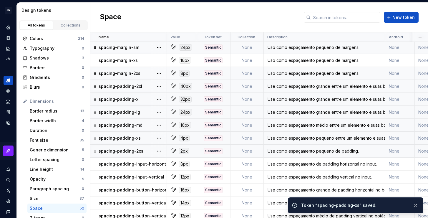
click at [276, 152] on div "Use como espaçamento pequeno de padding." at bounding box center [324, 151] width 121 height 6
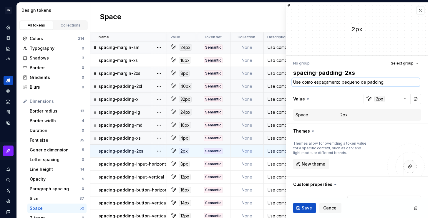
click at [321, 82] on textarea "Use como espaçamento pequeno de padding." at bounding box center [356, 82] width 128 height 8
paste textarea "entre um elemento e suas bordas"
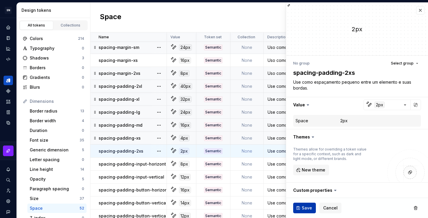
click at [309, 207] on span "Save" at bounding box center [307, 208] width 10 height 6
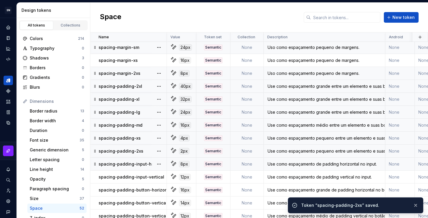
click at [270, 164] on div "Use como espaçamento de padding horizontal no input." at bounding box center [324, 164] width 121 height 6
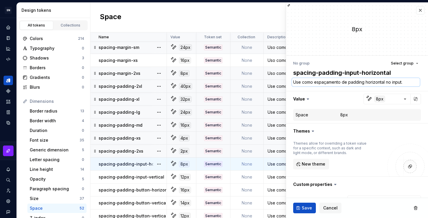
click at [366, 82] on textarea "Use como espaçamento de padding horizontal no input." at bounding box center [356, 82] width 128 height 8
click at [375, 82] on textarea "Use como espaçamento de padding horizontal no input." at bounding box center [356, 82] width 128 height 8
click at [405, 81] on textarea "Use como espaçamento de padding horizontal no input." at bounding box center [356, 82] width 128 height 8
drag, startPoint x: 363, startPoint y: 82, endPoint x: 342, endPoint y: 80, distance: 20.4
click at [342, 80] on textarea "Use como espaçamento de padding horizontal no input." at bounding box center [356, 82] width 128 height 8
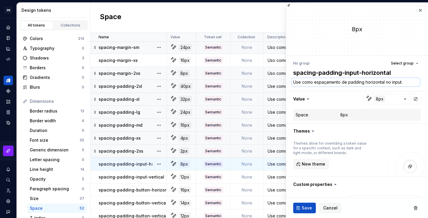
click at [347, 82] on textarea "Use como espaçamento de padding horizontal no input." at bounding box center [356, 82] width 128 height 8
click at [305, 205] on span "Save" at bounding box center [307, 208] width 10 height 6
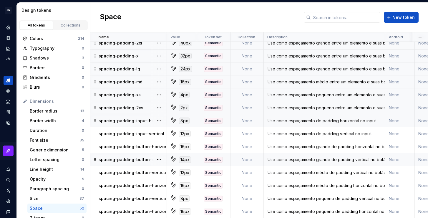
scroll to position [500, 0]
click at [322, 120] on div "Use como espaçamento de padding horizontal no input." at bounding box center [324, 121] width 121 height 6
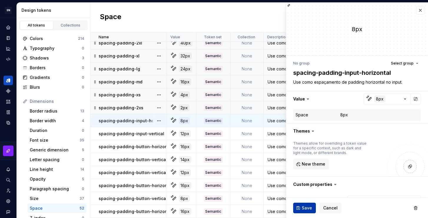
click at [298, 208] on button "Save" at bounding box center [304, 207] width 23 height 11
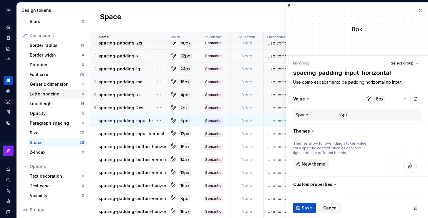
scroll to position [104, 0]
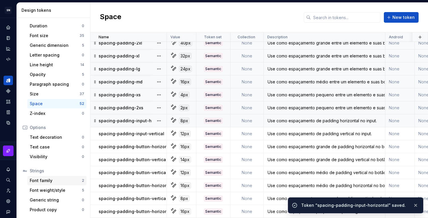
click at [57, 179] on div "Font family" at bounding box center [56, 180] width 52 height 6
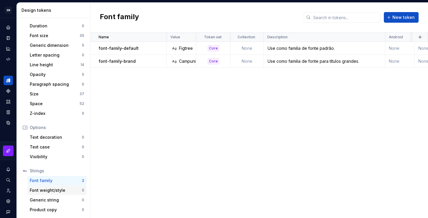
click at [56, 190] on div "Font weight/style" at bounding box center [56, 190] width 52 height 6
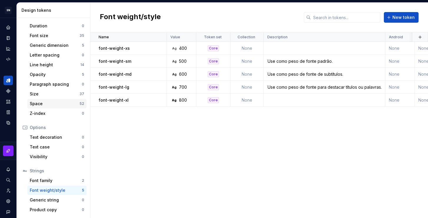
click at [56, 102] on div "Space" at bounding box center [55, 104] width 50 height 6
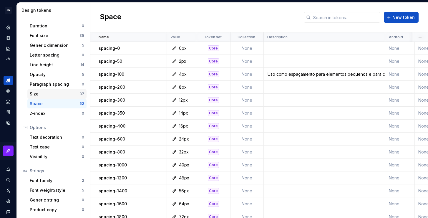
click at [56, 94] on div "Size" at bounding box center [55, 94] width 50 height 6
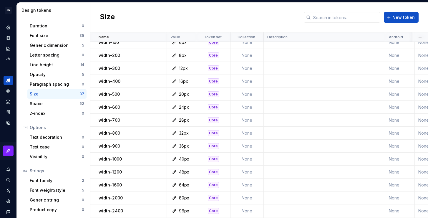
scroll to position [306, 0]
click at [46, 76] on div "Opacity" at bounding box center [56, 74] width 52 height 6
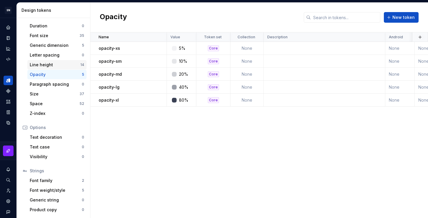
click at [45, 65] on div "Line height" at bounding box center [55, 65] width 51 height 6
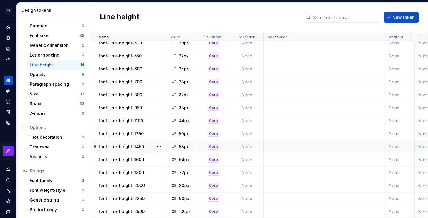
scroll to position [9, 0]
click at [52, 53] on div "Letter spacing" at bounding box center [56, 55] width 52 height 6
click at [51, 45] on div "Generic dimension" at bounding box center [56, 45] width 52 height 6
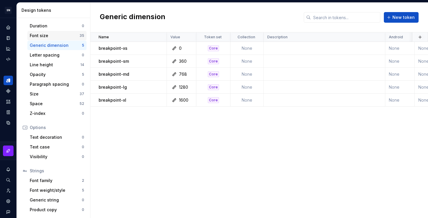
click at [49, 36] on div "Font size" at bounding box center [55, 36] width 50 height 6
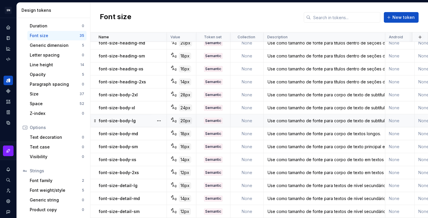
scroll to position [78, 0]
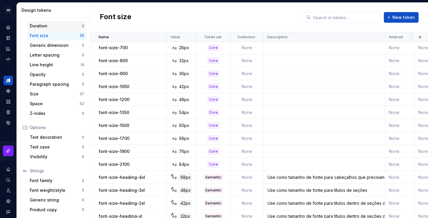
click at [46, 30] on div "Duration 0" at bounding box center [56, 25] width 59 height 9
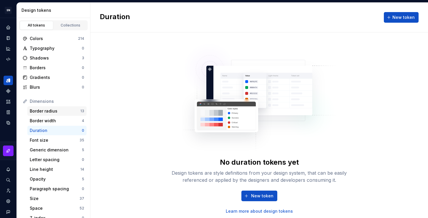
click at [47, 112] on div "Border radius" at bounding box center [55, 111] width 51 height 6
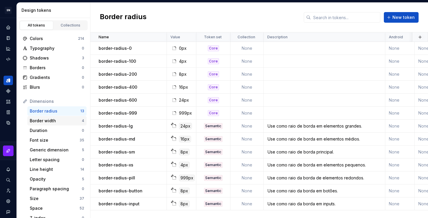
click at [49, 120] on div "Border width" at bounding box center [56, 121] width 52 height 6
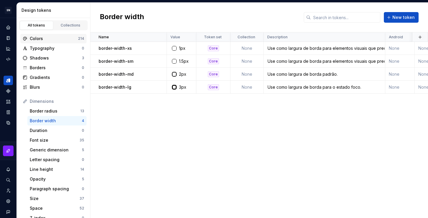
click at [49, 34] on div "Colors 214" at bounding box center [53, 38] width 66 height 9
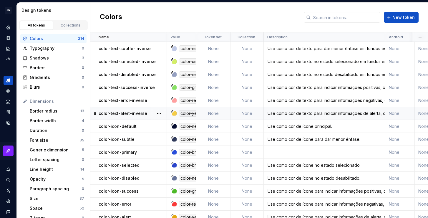
scroll to position [2597, 0]
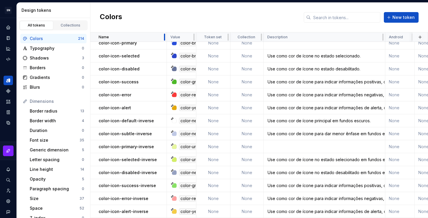
drag, startPoint x: 164, startPoint y: 36, endPoint x: 156, endPoint y: 40, distance: 8.4
click at [156, 40] on div "Name" at bounding box center [128, 36] width 76 height 9
click at [196, 36] on div "Token set" at bounding box center [213, 36] width 34 height 9
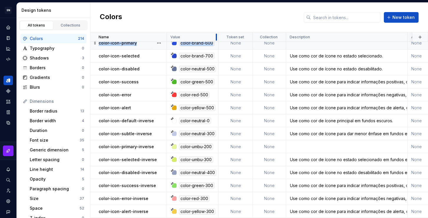
drag, startPoint x: 194, startPoint y: 36, endPoint x: 217, endPoint y: 44, distance: 23.4
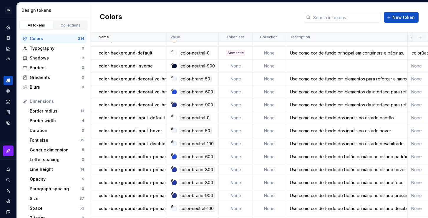
scroll to position [1490, 0]
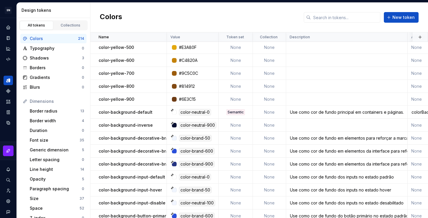
click at [232, 125] on td "None" at bounding box center [236, 125] width 34 height 13
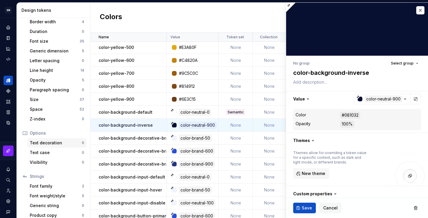
scroll to position [104, 0]
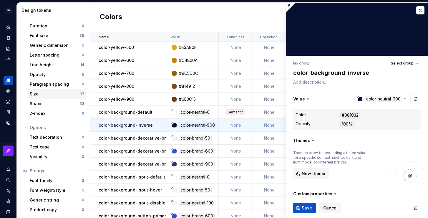
click at [43, 95] on div "Size" at bounding box center [55, 94] width 50 height 6
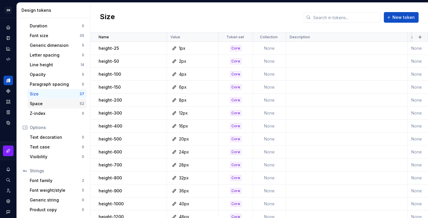
click at [46, 105] on div "Space" at bounding box center [55, 104] width 50 height 6
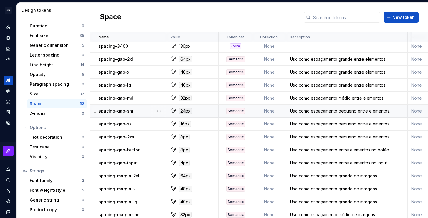
scroll to position [264, 0]
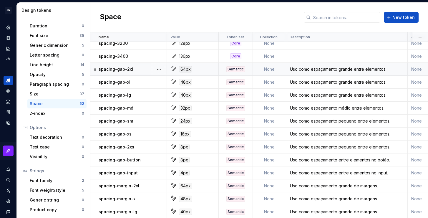
click at [303, 69] on div "Uso como espaçamento grande entre elementos." at bounding box center [346, 69] width 121 height 6
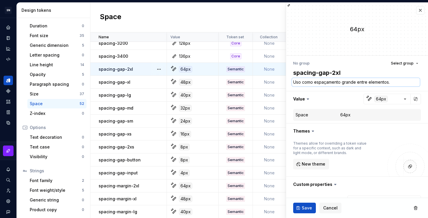
click at [313, 81] on textarea "Uso como espaçamento grande entre elementos." at bounding box center [356, 82] width 128 height 8
click at [312, 82] on textarea "Uso como espaçamento grande entre elementos." at bounding box center [356, 82] width 128 height 8
drag, startPoint x: 310, startPoint y: 83, endPoint x: 302, endPoint y: 82, distance: 7.4
click at [302, 82] on textarea "Uso para espaçamento grande entre elementos." at bounding box center [356, 82] width 128 height 8
click at [302, 210] on span "Save" at bounding box center [307, 208] width 10 height 6
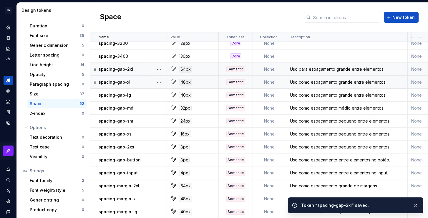
click at [319, 83] on div "Uso como espaçamento grande entre elementos." at bounding box center [346, 82] width 121 height 6
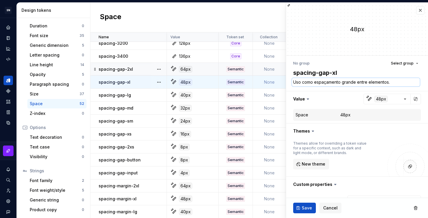
click at [307, 82] on textarea "Uso como espaçamento grande entre elementos." at bounding box center [356, 82] width 128 height 8
click at [315, 82] on textarea "Uso como espaçamento grande entre elementos." at bounding box center [356, 82] width 128 height 8
drag, startPoint x: 313, startPoint y: 82, endPoint x: 302, endPoint y: 81, distance: 11.5
click at [302, 81] on textarea "Uso como espaçamento grande entre elementos." at bounding box center [356, 82] width 128 height 8
paste textarea "para"
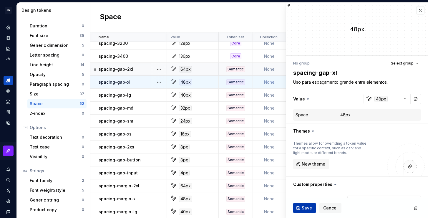
click at [306, 209] on span "Save" at bounding box center [307, 208] width 10 height 6
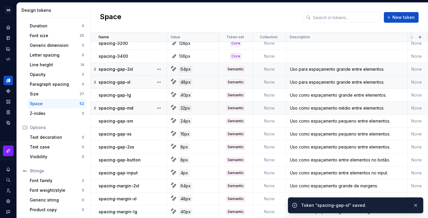
click at [306, 110] on div "Uso como espaçamento médio entre elementos." at bounding box center [346, 108] width 121 height 6
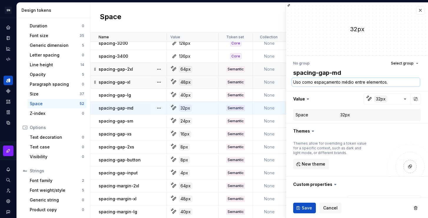
click at [313, 81] on textarea "Uso como espaçamento médio entre elementos." at bounding box center [356, 82] width 128 height 8
click at [312, 82] on textarea "Uso como espaçamento médio entre elementos." at bounding box center [356, 82] width 128 height 8
drag, startPoint x: 313, startPoint y: 82, endPoint x: 303, endPoint y: 81, distance: 10.1
click at [303, 81] on textarea "Uso como espaçamento médio entre elementos." at bounding box center [356, 82] width 128 height 8
paste textarea "para"
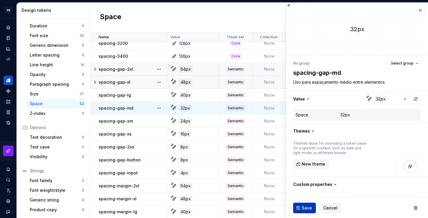
click at [310, 209] on span "Save" at bounding box center [307, 208] width 10 height 6
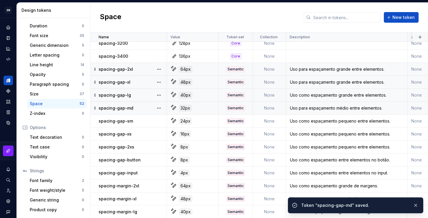
click at [312, 95] on div "Uso como espaçamento grande entre elementos." at bounding box center [346, 95] width 121 height 6
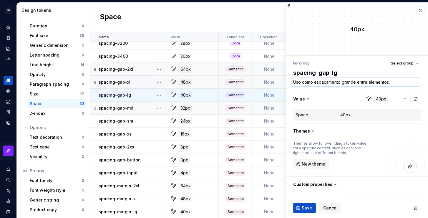
click at [311, 78] on textarea "Uso como espaçamento grande entre elementos." at bounding box center [356, 82] width 128 height 8
click at [310, 79] on textarea "Uso como espaçamento grande entre elementos." at bounding box center [356, 82] width 128 height 8
drag, startPoint x: 312, startPoint y: 82, endPoint x: 302, endPoint y: 81, distance: 9.5
click at [302, 81] on textarea "Uso como espaçamento grande entre elementos." at bounding box center [356, 82] width 128 height 8
paste textarea "para"
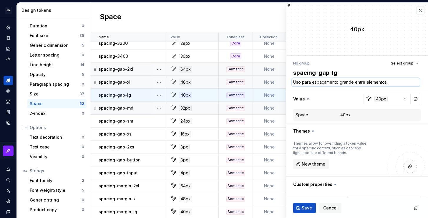
click at [299, 80] on textarea "Uso para espaçamento grande entre elementos." at bounding box center [356, 82] width 128 height 8
click at [309, 208] on span "Save" at bounding box center [307, 208] width 10 height 6
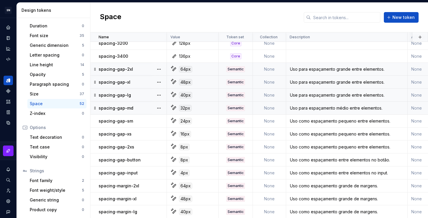
click at [293, 70] on div "Uso para espaçamento grande entre elementos." at bounding box center [346, 69] width 121 height 6
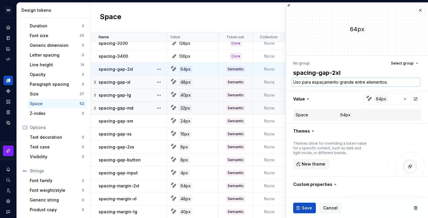
click at [301, 82] on textarea "Uso para espaçamento grande entre elementos." at bounding box center [356, 82] width 128 height 8
click at [300, 83] on textarea "Uso para espaçamento grande entre elementos." at bounding box center [356, 82] width 128 height 8
click at [299, 82] on textarea "Uso para espaçamento grande entre elementos." at bounding box center [356, 82] width 128 height 8
click at [300, 83] on textarea "epara espaçamento grande entre elementos." at bounding box center [356, 82] width 128 height 8
click at [299, 83] on textarea "Uso para espaçamento grande entre elementos." at bounding box center [356, 82] width 128 height 8
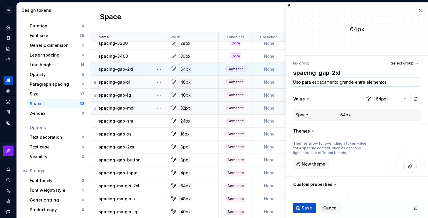
click at [299, 81] on textarea "Uso para espaçamento grande entre elementos." at bounding box center [356, 82] width 128 height 8
click at [305, 206] on span "Save" at bounding box center [307, 208] width 10 height 6
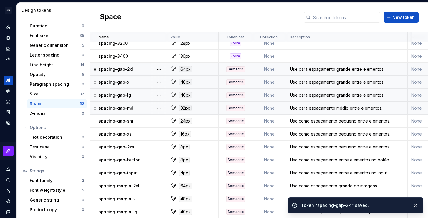
click at [302, 82] on div "Uso para espaçamento grande entre elementos." at bounding box center [346, 82] width 121 height 6
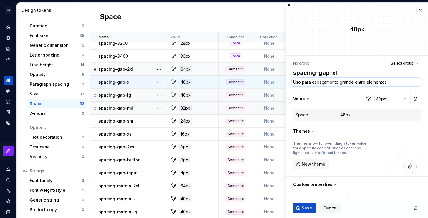
click at [300, 83] on textarea "Uso para espaçamento grande entre elementos." at bounding box center [356, 82] width 128 height 8
click at [299, 83] on textarea "Uso para espaçamento grande entre elementos." at bounding box center [356, 82] width 128 height 8
click at [299, 82] on textarea "Uso para espaçamento grande entre elementos." at bounding box center [356, 82] width 128 height 8
click at [309, 209] on span "Save" at bounding box center [307, 208] width 10 height 6
click at [328, 83] on textarea "Use para espaçamento grande entre elementos." at bounding box center [356, 82] width 128 height 8
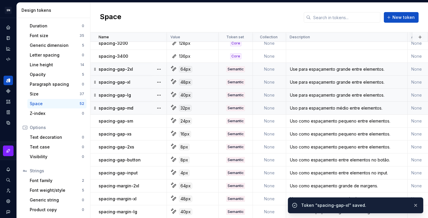
click at [326, 109] on div "Uso para espaçamento médio entre elementos." at bounding box center [346, 108] width 121 height 6
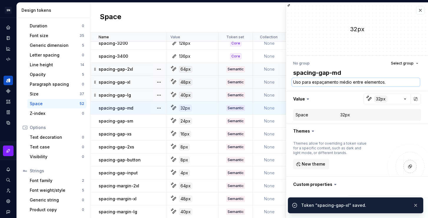
click at [331, 83] on textarea "Uso para espaçamento médio entre elementos." at bounding box center [356, 82] width 128 height 8
paste textarea "e para espaçamento grande"
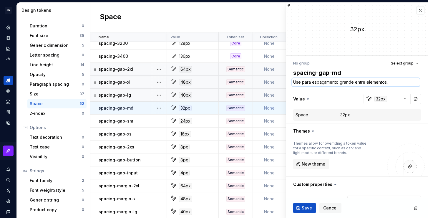
click at [352, 82] on textarea "Use para espaçamento grande entre elementos." at bounding box center [356, 82] width 128 height 8
drag, startPoint x: 352, startPoint y: 82, endPoint x: 340, endPoint y: 82, distance: 12.4
click at [340, 82] on textarea "Use para espaçamento grande entre elementos." at bounding box center [356, 82] width 128 height 8
click at [302, 207] on span "Save" at bounding box center [307, 208] width 10 height 6
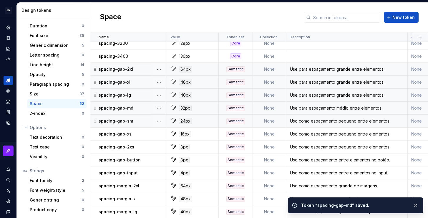
click at [332, 124] on div "Uso como espaçamento pequeno entre elementos." at bounding box center [346, 121] width 121 height 6
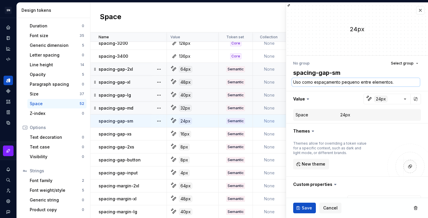
click at [332, 84] on textarea "Uso como espaçamento pequeno entre elementos." at bounding box center [356, 82] width 128 height 8
paste textarea "e para espaçamento grande"
drag, startPoint x: 352, startPoint y: 82, endPoint x: 339, endPoint y: 82, distance: 13.2
click at [339, 82] on textarea "Use para espaçamento grande entre elementos." at bounding box center [356, 82] width 128 height 8
click at [309, 204] on button "Save" at bounding box center [304, 207] width 23 height 11
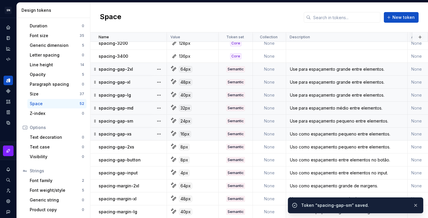
click at [334, 136] on div "Uso como espaçamento pequeno entre elementos." at bounding box center [346, 134] width 121 height 6
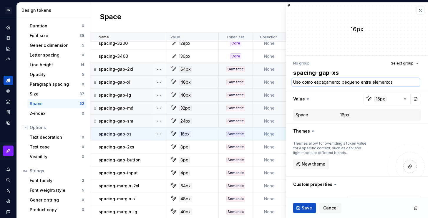
click at [351, 84] on textarea "Uso como espaçamento pequeno entre elementos." at bounding box center [356, 82] width 128 height 8
paste textarea "e para"
click at [308, 207] on span "Save" at bounding box center [307, 208] width 10 height 6
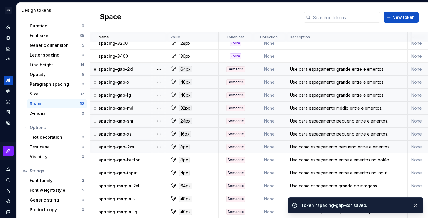
click at [314, 147] on div "Uso como espaçamento pequeno entre elementos." at bounding box center [346, 147] width 121 height 6
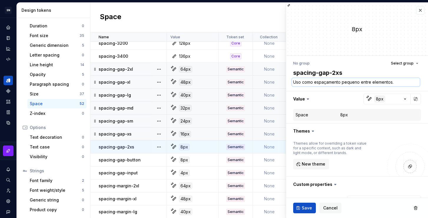
click at [323, 84] on textarea "Uso como espaçamento pequeno entre elementos." at bounding box center [356, 82] width 128 height 8
paste textarea "e para"
click at [304, 208] on span "Save" at bounding box center [307, 208] width 10 height 6
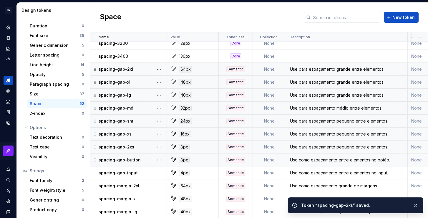
click at [311, 160] on div "Uso como espaçamento entre elementos no botão." at bounding box center [346, 160] width 121 height 6
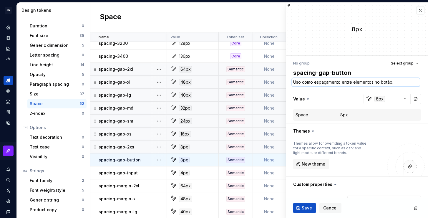
click at [299, 83] on textarea "Uso como espaçamento entre elementos no botão." at bounding box center [356, 82] width 128 height 8
click at [299, 82] on textarea "Uso como espaçamento entre elementos no botão." at bounding box center [356, 82] width 128 height 8
click at [298, 82] on textarea "Uso como espaçamento entre elementos no botão." at bounding box center [356, 82] width 128 height 8
drag, startPoint x: 312, startPoint y: 83, endPoint x: 302, endPoint y: 82, distance: 10.0
click at [302, 82] on textarea "Use como espaçamento entre elementos no botão." at bounding box center [356, 82] width 128 height 8
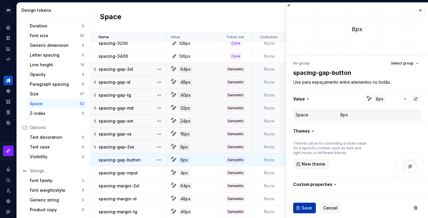
click at [304, 209] on span "Save" at bounding box center [307, 208] width 10 height 6
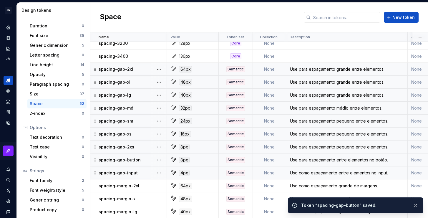
click at [306, 173] on div "Uso como espaçamento entre elementos no input." at bounding box center [346, 173] width 121 height 6
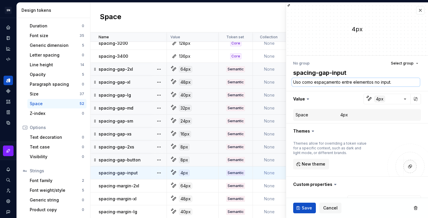
click at [306, 83] on textarea "Uso como espaçamento entre elementos no input." at bounding box center [356, 82] width 128 height 8
click at [301, 83] on textarea "Uso como espaçamento entre elementos no input." at bounding box center [356, 82] width 128 height 8
click at [299, 82] on textarea "Uso como espaçamento entre elementos no input." at bounding box center [356, 82] width 128 height 8
drag, startPoint x: 312, startPoint y: 83, endPoint x: 302, endPoint y: 83, distance: 10.0
click at [302, 83] on textarea "Use como espaçamento entre elementos no input." at bounding box center [356, 82] width 128 height 8
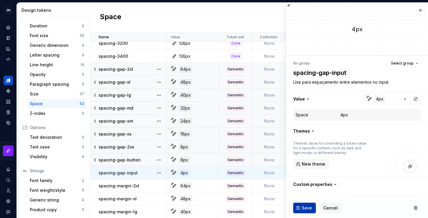
click at [307, 210] on span "Save" at bounding box center [307, 208] width 10 height 6
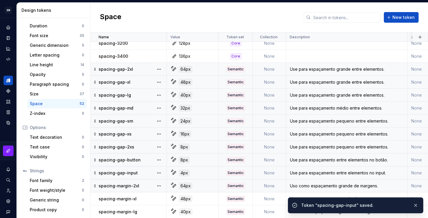
click at [305, 184] on div "Uso como espaçamento grande de margens." at bounding box center [346, 186] width 121 height 6
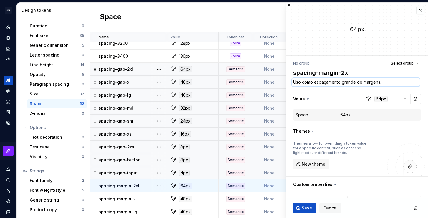
click at [301, 83] on textarea "Uso como espaçamento grande de margens." at bounding box center [356, 82] width 128 height 8
click at [297, 82] on textarea "Uso como espaçamento grande de margens." at bounding box center [356, 82] width 128 height 8
click at [298, 82] on textarea "Uso como espaçamento grande de margens." at bounding box center [356, 82] width 128 height 8
drag, startPoint x: 312, startPoint y: 83, endPoint x: 302, endPoint y: 83, distance: 9.7
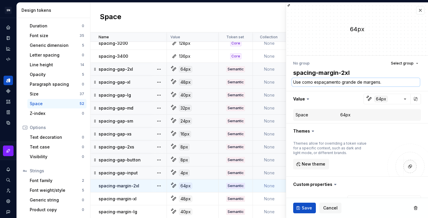
click at [302, 83] on textarea "Use como espaçamento grande de margens." at bounding box center [356, 82] width 128 height 8
click at [308, 206] on span "Save" at bounding box center [307, 208] width 10 height 6
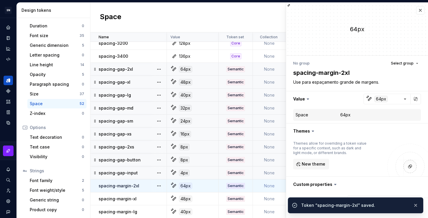
click at [278, 199] on td "None" at bounding box center [269, 198] width 33 height 13
click at [279, 199] on td "None" at bounding box center [269, 198] width 33 height 13
click at [417, 205] on button "button" at bounding box center [416, 205] width 8 height 8
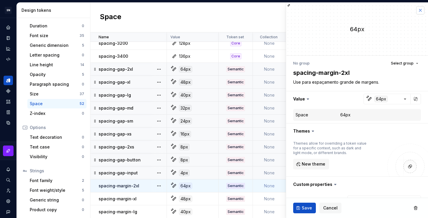
click at [417, 8] on button "button" at bounding box center [420, 10] width 8 height 8
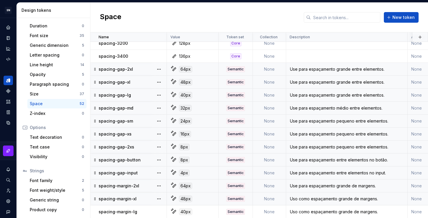
click at [307, 197] on div "Uso como espaçamento grande de margens." at bounding box center [346, 199] width 121 height 6
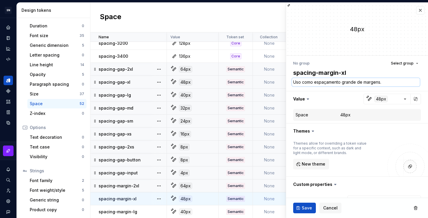
click at [352, 82] on textarea "Uso como espaçamento grande de margens." at bounding box center [356, 82] width 128 height 8
paste textarea "e para"
click at [308, 205] on span "Save" at bounding box center [307, 208] width 10 height 6
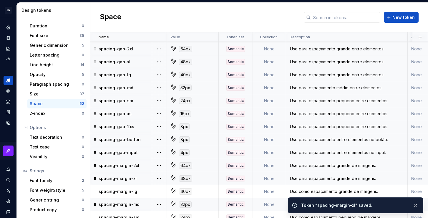
scroll to position [293, 0]
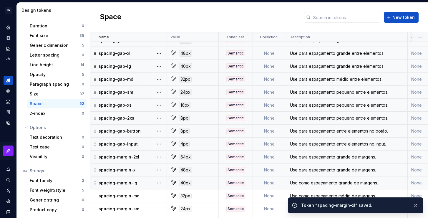
click at [304, 180] on div "Uso como espaçamento grande de margens." at bounding box center [346, 183] width 121 height 6
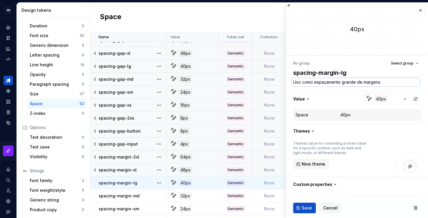
click at [323, 84] on textarea "Uso como espaçamento grande de margens." at bounding box center [356, 82] width 128 height 8
paste textarea "e para"
click at [306, 206] on span "Save" at bounding box center [307, 208] width 10 height 6
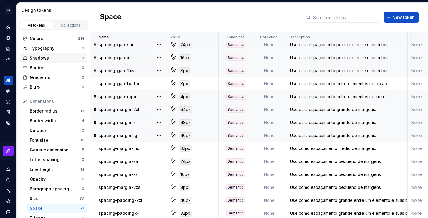
click at [53, 58] on div "Shadows" at bounding box center [56, 58] width 52 height 6
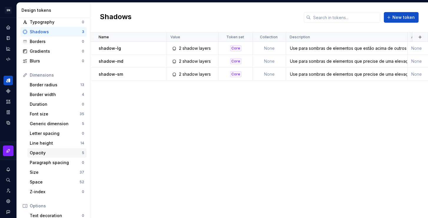
scroll to position [51, 0]
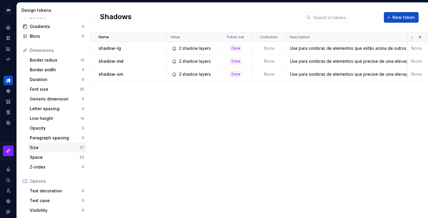
click at [44, 150] on div "Size" at bounding box center [55, 147] width 50 height 6
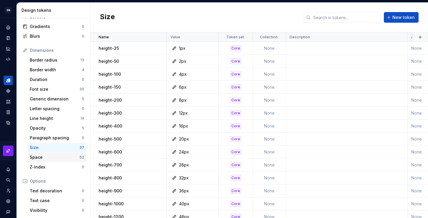
click at [49, 155] on div "Space" at bounding box center [55, 157] width 50 height 6
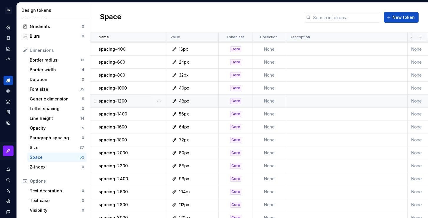
scroll to position [344, 0]
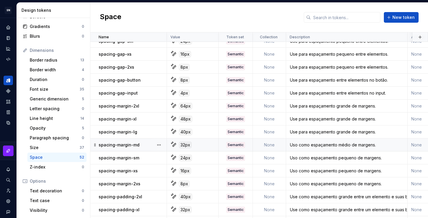
click at [310, 146] on div "Uso como espaçamento médio de margens." at bounding box center [346, 145] width 121 height 6
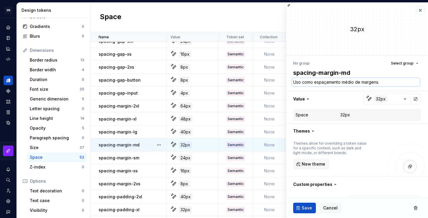
click at [356, 84] on textarea "Uso como espaçamento médio de margens." at bounding box center [356, 82] width 128 height 8
paste textarea "e para espaçamento grande"
drag, startPoint x: 352, startPoint y: 82, endPoint x: 339, endPoint y: 84, distance: 13.0
click at [339, 84] on textarea "Use para espaçamento grande de margens." at bounding box center [356, 82] width 128 height 8
click at [300, 207] on button "Save" at bounding box center [304, 207] width 23 height 11
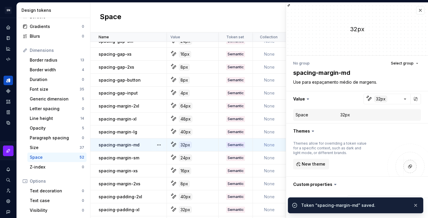
click at [275, 158] on td "None" at bounding box center [269, 157] width 33 height 13
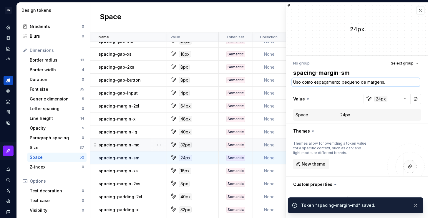
click at [332, 82] on textarea "Uso como espaçamento pequeno de margens." at bounding box center [356, 82] width 128 height 8
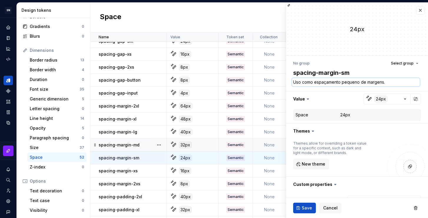
paste textarea "e para espaçamento grande"
drag, startPoint x: 353, startPoint y: 82, endPoint x: 340, endPoint y: 81, distance: 13.3
click at [340, 81] on textarea "Use para espaçamento grande de margens." at bounding box center [356, 82] width 128 height 8
click at [302, 208] on span "Save" at bounding box center [307, 208] width 10 height 6
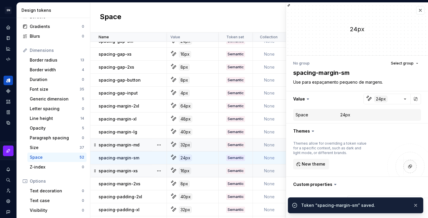
click at [276, 170] on td "None" at bounding box center [269, 170] width 33 height 13
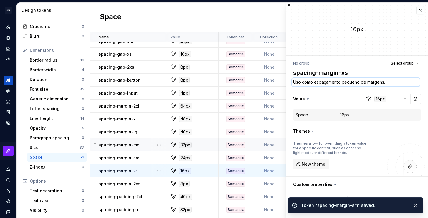
click at [321, 86] on textarea "Uso como espaçamento pequeno de margens." at bounding box center [356, 82] width 128 height 8
paste textarea "e para"
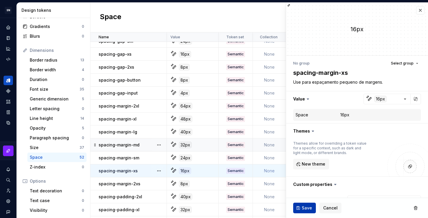
click at [306, 205] on span "Save" at bounding box center [307, 208] width 10 height 6
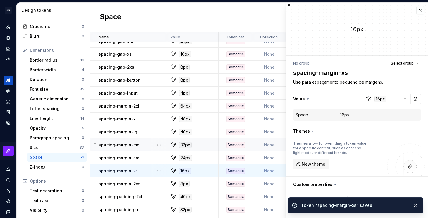
click at [271, 182] on td "None" at bounding box center [269, 183] width 33 height 13
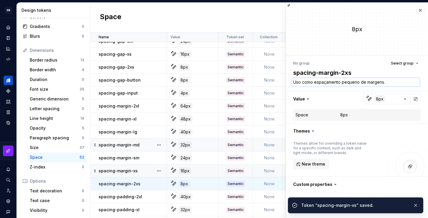
click at [333, 84] on textarea "Uso como espaçamento pequeno de margens." at bounding box center [356, 82] width 128 height 8
paste textarea "e para"
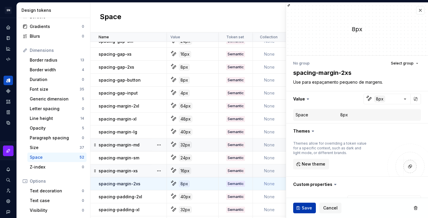
click at [304, 210] on span "Save" at bounding box center [307, 208] width 10 height 6
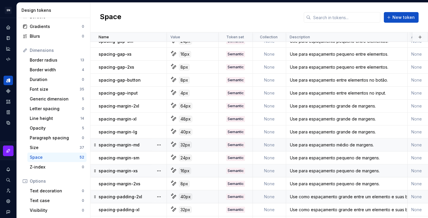
click at [272, 196] on td "None" at bounding box center [269, 196] width 33 height 13
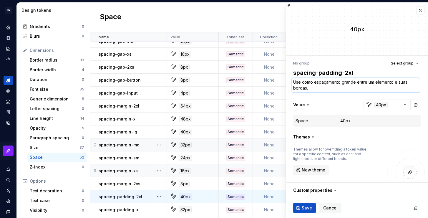
click at [312, 83] on textarea "Use como espaçamento grande entre um elemento e suas bordas." at bounding box center [356, 85] width 128 height 14
click at [309, 82] on textarea "Use como espaçamento grande entre um elemento e suas bordas." at bounding box center [356, 85] width 128 height 14
drag, startPoint x: 312, startPoint y: 81, endPoint x: 302, endPoint y: 81, distance: 9.7
click at [302, 81] on textarea "Use como espaçamento grande entre um elemento e suas bordas." at bounding box center [356, 85] width 128 height 14
click at [308, 207] on span "Save" at bounding box center [307, 208] width 10 height 6
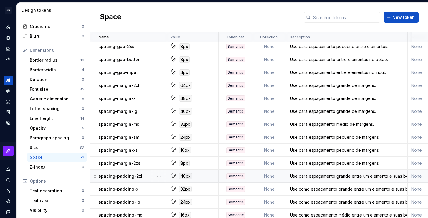
scroll to position [365, 0]
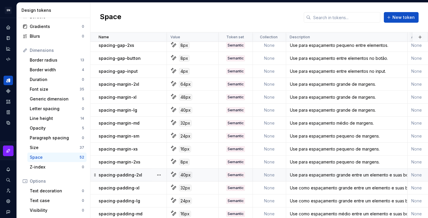
click at [331, 176] on div "Use para espaçamento grande entre um elemento e suas bordas." at bounding box center [346, 175] width 121 height 6
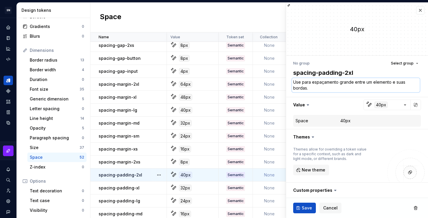
click at [318, 87] on textarea "Use para espaçamento grande entre um elemento e suas bordas." at bounding box center [356, 85] width 128 height 14
click at [309, 206] on span "Save" at bounding box center [307, 208] width 10 height 6
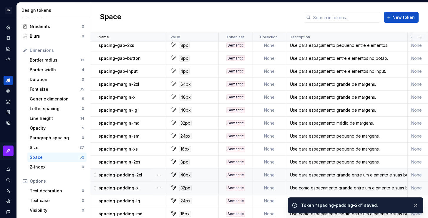
click at [276, 187] on td "None" at bounding box center [269, 187] width 33 height 13
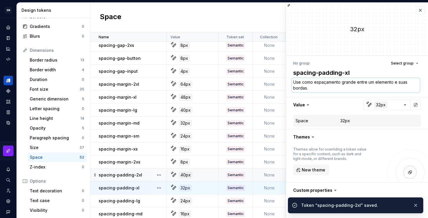
click at [327, 85] on textarea "Use como espaçamento grande entre um elemento e suas bordas." at bounding box center [356, 85] width 128 height 14
paste textarea "para"
type textarea "*"
type textarea "Use para espaçamento grande entre um elemento e suas bordas."
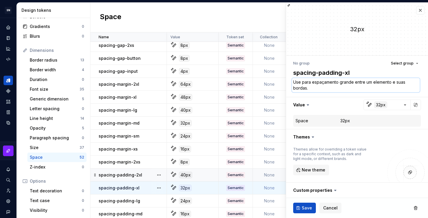
type textarea "*"
type textarea "Use para espaçamento grande entre um elemento e suas bordas."
click at [303, 208] on span "Save" at bounding box center [307, 208] width 10 height 6
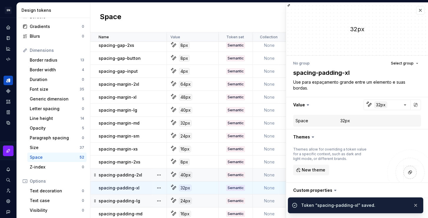
click at [274, 201] on td "None" at bounding box center [269, 200] width 33 height 13
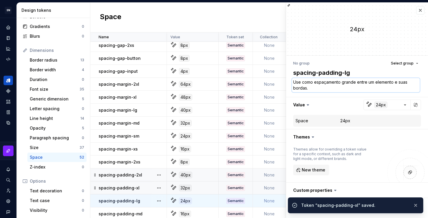
click at [320, 90] on textarea "Use como espaçamento grande entre um elemento e suas bordas." at bounding box center [356, 85] width 128 height 14
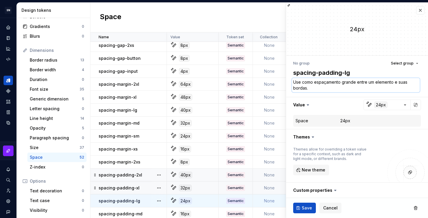
paste textarea "para"
type textarea "*"
type textarea "Use para espaçamento grande entre um elemento e suas bordas."
click at [308, 209] on span "Save" at bounding box center [307, 208] width 10 height 6
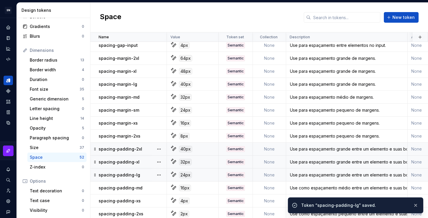
scroll to position [391, 0]
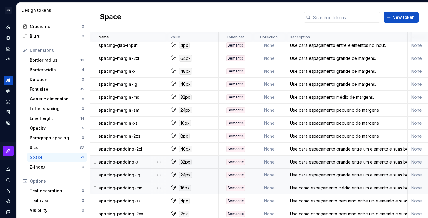
click at [315, 186] on div "Use como espaçamento médio entre um elemento e suas bordas." at bounding box center [346, 188] width 121 height 6
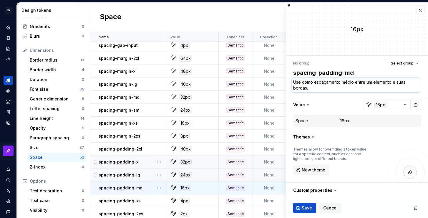
click at [344, 85] on textarea "Use como espaçamento médio entre um elemento e suas bordas." at bounding box center [356, 85] width 128 height 14
paste textarea "para espaçamento grande"
type textarea "*"
type textarea "Use para espaçamento grande entre um elemento e suas bordas."
drag, startPoint x: 349, startPoint y: 82, endPoint x: 340, endPoint y: 82, distance: 8.5
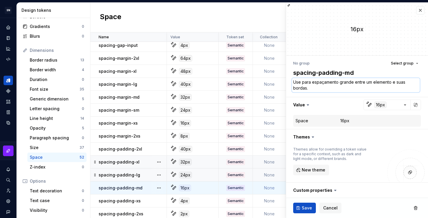
click at [340, 82] on textarea "Use para espaçamento grande entre um elemento e suas bordas." at bounding box center [356, 85] width 128 height 14
type textarea "*"
type textarea "Use para espaçamento m entre um elemento e suas bordas."
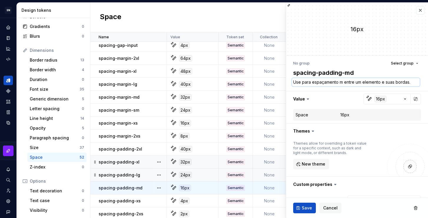
type textarea "*"
type textarea "Use para espaçamento m' entre um elemento e suas bordas."
type textarea "*"
type textarea "Use para espaçamento mé entre um elemento e suas bordas."
type textarea "*"
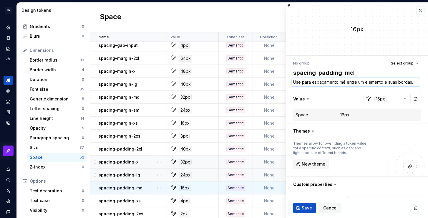
type textarea "Use para espaçamento méd entre um elemento e suas bordas."
type textarea "*"
type textarea "Use para espaçamento médi entre um elemento e suas bordas."
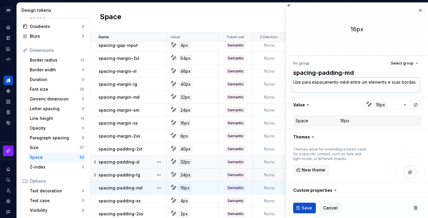
type textarea "*"
type textarea "Use para espaçamento médio entre um elemento e suas bordas."
click at [297, 206] on button "Save" at bounding box center [304, 207] width 23 height 11
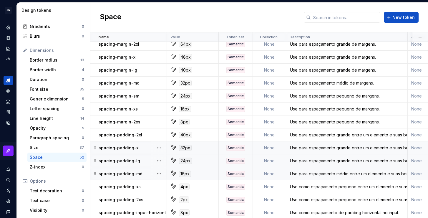
scroll to position [415, 0]
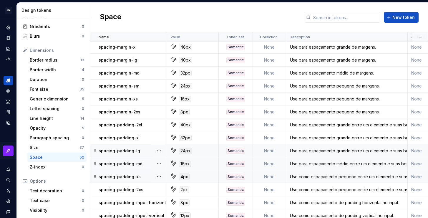
click at [318, 177] on div "Use como espaçamento pequeno entre um elemento e suas bordas." at bounding box center [346, 177] width 121 height 6
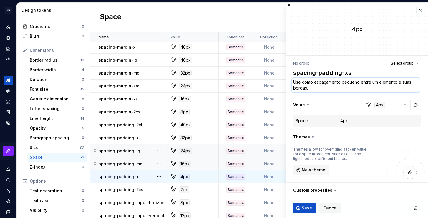
click at [332, 84] on textarea "Use como espaçamento pequeno entre um elemento e suas bordas." at bounding box center [356, 85] width 128 height 14
paste textarea "para espaçamento grande"
type textarea "*"
type textarea "Use para espaçamento grande entre um elemento e suas bordas."
drag, startPoint x: 352, startPoint y: 83, endPoint x: 340, endPoint y: 81, distance: 11.8
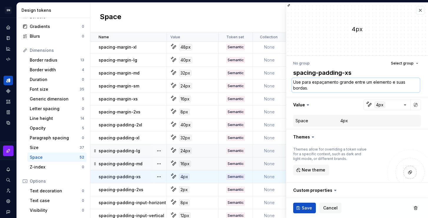
click at [340, 81] on textarea "Use para espaçamento grande entre um elemento e suas bordas." at bounding box center [356, 85] width 128 height 14
type textarea "*"
type textarea "Use para espaçamento p entre um elemento e suas bordas."
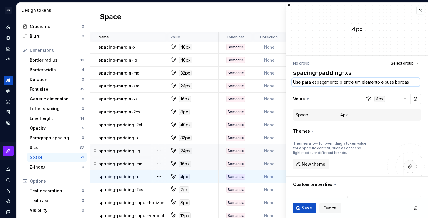
type textarea "*"
type textarea "Use para espaçamento pe entre um elemento e suas bordas."
type textarea "*"
type textarea "Use para espaçamento peq entre um elemento e suas bordas."
type textarea "*"
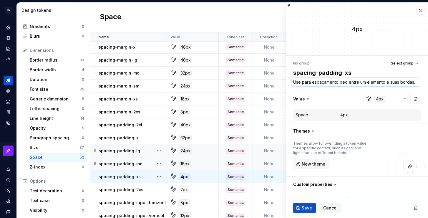
type textarea "Use para espaçamento pequ entre um elemento e suas bordas."
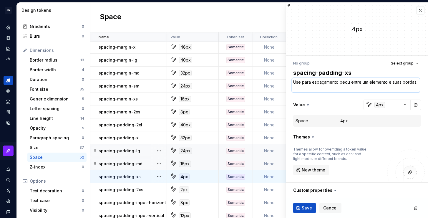
type textarea "*"
type textarea "Use para espaçamento peque entre um elemento e suas bordas."
type textarea "*"
type textarea "Use para espaçamento pequen entre um elemento e suas bordas."
type textarea "*"
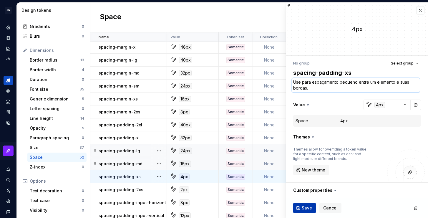
type textarea "Use para espaçamento pequeno entre um elemento e suas bordas."
click at [310, 207] on span "Save" at bounding box center [307, 208] width 10 height 6
click at [273, 189] on td "None" at bounding box center [269, 189] width 33 height 13
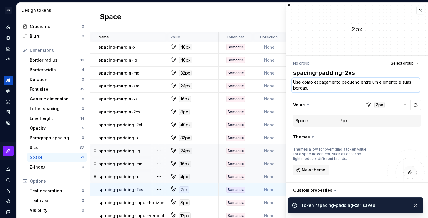
click at [321, 90] on textarea "Use como espaçamento pequeno entre um elemento e suas bordas." at bounding box center [356, 85] width 128 height 14
paste textarea "para"
type textarea "*"
type textarea "Use para espaçamento pequeno entre um elemento e suas bordas."
click at [415, 202] on button "button" at bounding box center [416, 205] width 8 height 8
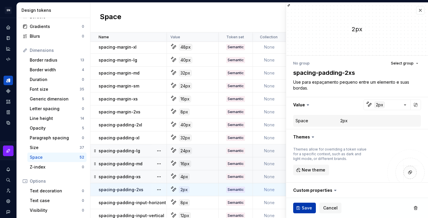
click at [303, 207] on span "Save" at bounding box center [307, 208] width 10 height 6
click at [267, 203] on td "None" at bounding box center [269, 202] width 33 height 13
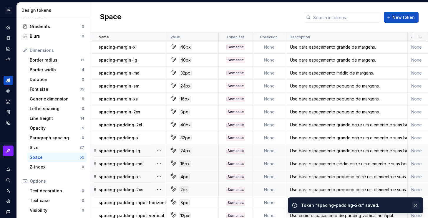
click at [415, 204] on button "button" at bounding box center [416, 205] width 8 height 8
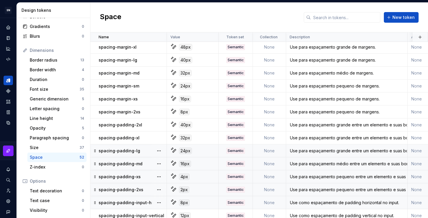
click at [319, 202] on div "Use como espaçamento de padding horizontal no input." at bounding box center [346, 202] width 121 height 6
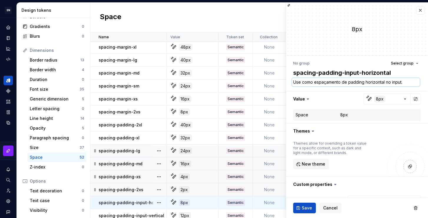
click at [307, 80] on textarea "Use como espaçamento de padding horizontal no input." at bounding box center [356, 82] width 128 height 8
click at [310, 82] on textarea "Use como espaçamento de padding horizontal no input." at bounding box center [356, 82] width 128 height 8
drag, startPoint x: 312, startPoint y: 83, endPoint x: 302, endPoint y: 81, distance: 10.4
click at [302, 81] on textarea "Use como espaçamento de padding horizontal no input." at bounding box center [356, 82] width 128 height 8
type textarea "*"
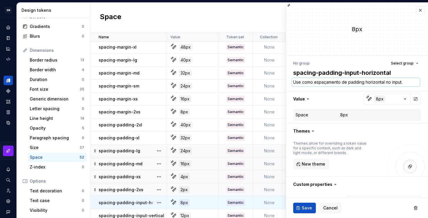
type textarea "Use p espaçamento de padding horizontal no input."
type textarea "*"
type textarea "Use pa espaçamento de padding horizontal no input."
type textarea "*"
type textarea "Use par espaçamento de padding horizontal no input."
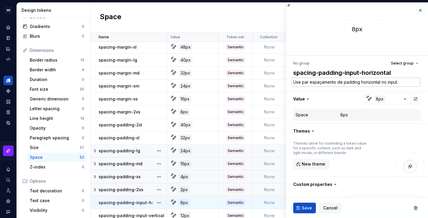
type textarea "*"
type textarea "Use para espaçamento de padding horizontal no input."
click at [364, 83] on textarea "Use para espaçamento de padding horizontal no input." at bounding box center [356, 82] width 128 height 8
click at [361, 82] on textarea "Use para espaçamento de padding horizontal no input." at bounding box center [356, 82] width 128 height 8
drag, startPoint x: 361, startPoint y: 81, endPoint x: 340, endPoint y: 84, distance: 20.7
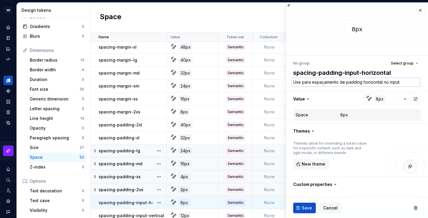
click at [340, 84] on textarea "Use para espaçamento de padding horizontal no input." at bounding box center [356, 82] width 128 height 8
click at [402, 83] on textarea "Use para espaçamento de padding horizontal no input." at bounding box center [356, 82] width 128 height 8
click at [339, 81] on textarea "Use para espaçamento de padding horizontal no input." at bounding box center [356, 82] width 128 height 8
type textarea "*"
type textarea "Use para espaçamento ede padding horizontal no input."
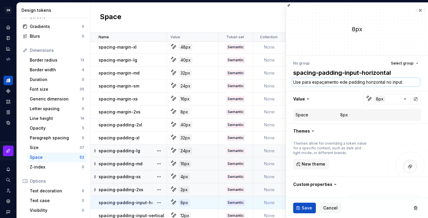
type textarea "*"
type textarea "Use para espaçamento ende padding horizontal no input."
type textarea "*"
type textarea "Use para espaçamento entde padding horizontal no input."
type textarea "*"
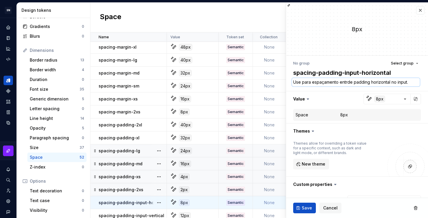
type textarea "Use para espaçamento entrede padding horizontal no input."
type textarea "*"
type textarea "Use para espaçamento entre de padding horizontal no input."
type textarea "*"
type textarea "Use para espaçamento entre ude padding horizontal no input."
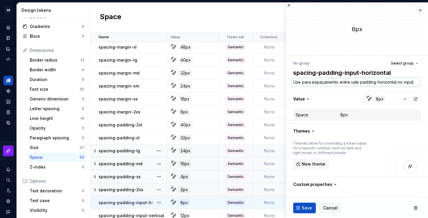
type textarea "*"
type textarea "Use para espaçamento entre umde padding horizontal no input."
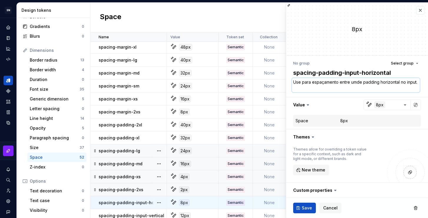
type textarea "*"
type textarea "Use para espaçamento entre um de padding horizontal no input."
type textarea "*"
type textarea "Use para espaçamento entre um ede padding horizontal no input."
type textarea "*"
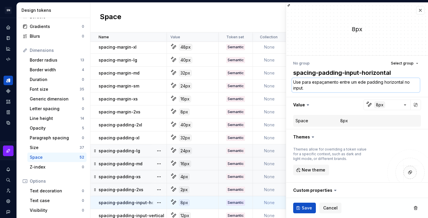
type textarea "Use para espaçamento entre um elde padding horizontal no input."
type textarea "*"
type textarea "Use para espaçamento entre um elede padding horizontal no input."
type textarea "*"
type textarea "Use para espaçamento entre um elemde padding horizontal no input."
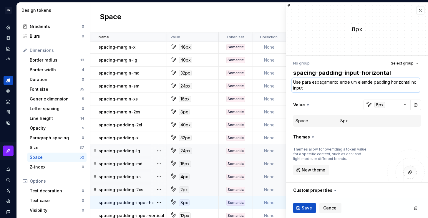
type textarea "*"
type textarea "Use para espaçamento entre um elemede padding horizontal no input."
type textarea "*"
type textarea "Use para espaçamento entre um elemende padding horizontal no input."
type textarea "*"
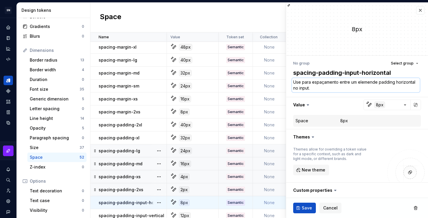
type textarea "Use para espaçamento entre um elementde padding horizontal no input."
type textarea "*"
type textarea "Use para espaçamento entre um elementode padding horizontal no input."
type textarea "*"
type textarea "Use para espaçamento entre um elemento de padding horizontal no input."
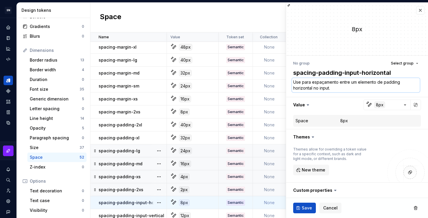
type textarea "*"
type textarea "Use para espaçamento entre um elemento ede padding horizontal no input."
type textarea "*"
type textarea "Use para espaçamento entre um elemento e de padding horizontal no input."
type textarea "*"
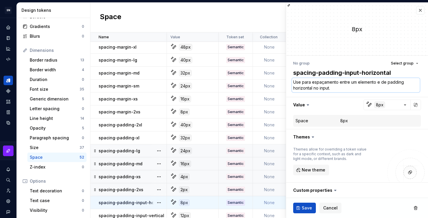
type textarea "Use para espaçamento entre um elemento e sde padding horizontal no input."
type textarea "*"
type textarea "Use para espaçamento entre um elemento e sude padding horizontal no input."
type textarea "*"
type textarea "Use para espaçamento entre um elemento e suade padding horizontal no input."
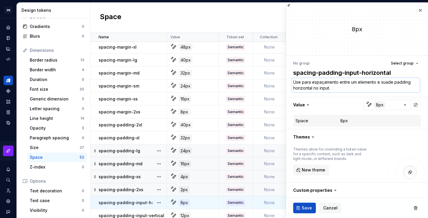
type textarea "*"
type textarea "Use para espaçamento entre um elemento e suasde padding horizontal no input."
type textarea "*"
type textarea "Use para espaçamento entre um elemento e suas de padding horizontal no input."
type textarea "*"
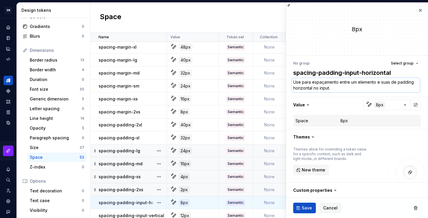
type textarea "Use para espaçamento entre um elemento e suas bde padding horizontal no input."
type textarea "*"
type textarea "Use para espaçamento entre um elemento e suas bode padding horizontal no input."
type textarea "*"
type textarea "Use para espaçamento entre um elemento e suas borde padding horizontal no input."
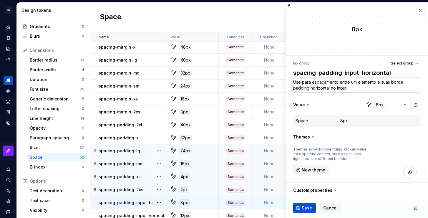
type textarea "*"
type textarea "Use para espaçamento entre um elemento e suas bordde padding horizontal no inpu…"
type textarea "*"
type textarea "Use para espaçamento entre um elemento e suas bordade padding horizontal no inp…"
type textarea "*"
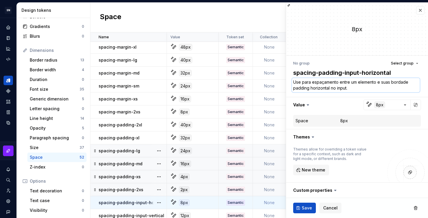
type textarea "Use para espaçamento entre um elemento e suas bordasde padding horizontal no in…"
type textarea "*"
type textarea "Use para espaçamento entre um elemento e suas bordas de padding horizontal no i…"
type textarea "*"
type textarea "Use para espaçamento entre um elemento e suas bordas nde padding horizontal no …"
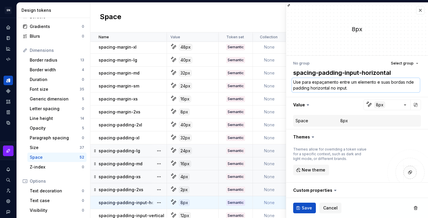
type textarea "*"
type textarea "Use para espaçamento entre um elemento e suas bordas nade padding horizontal no…"
type textarea "*"
type textarea "Use para espaçamento entre um elemento e suas bordas na de padding horizontal n…"
drag, startPoint x: 315, startPoint y: 87, endPoint x: 293, endPoint y: 88, distance: 22.1
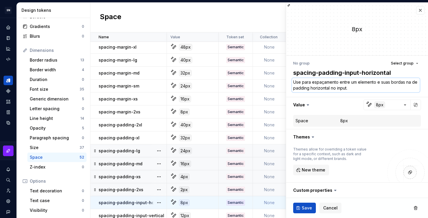
click at [293, 88] on textarea "Use para espaçamento entre um elemento e suas bordas na de padding horizontal n…" at bounding box center [356, 85] width 128 height 14
type textarea "*"
type textarea "Use para espaçamento entre um elemento e suas bordas na horizontal no input."
type textarea "*"
type textarea "Use para espaçamento entre um elemento e suas bordas na horizontal no input."
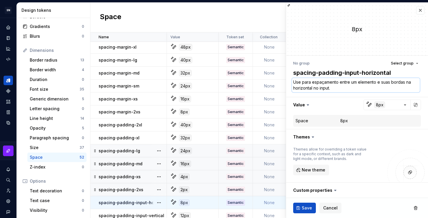
drag, startPoint x: 355, startPoint y: 82, endPoint x: 350, endPoint y: 81, distance: 5.6
click at [350, 81] on textarea "Use para espaçamento entre um elemento e suas bordas na horizontal no input." at bounding box center [356, 85] width 128 height 14
type textarea "*"
type textarea "Use para espaçamento entre elemento e suas bordas na horizontal no input."
type textarea "*"
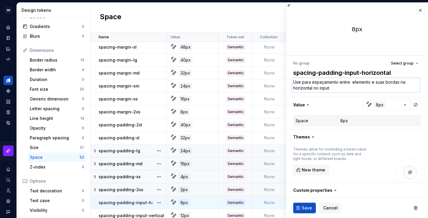
type textarea "Use para espaçamento entre elemento e suas bordas na horizontal no input."
click at [367, 82] on textarea "Use para espaçamento entre elemento e suas bordas na horizontal no input." at bounding box center [356, 85] width 128 height 14
type textarea "*"
drag, startPoint x: 355, startPoint y: 87, endPoint x: 292, endPoint y: 81, distance: 62.6
click at [292, 81] on textarea "Use para espaçamento entre elementos e suas bordas na horizontal no input." at bounding box center [356, 85] width 128 height 14
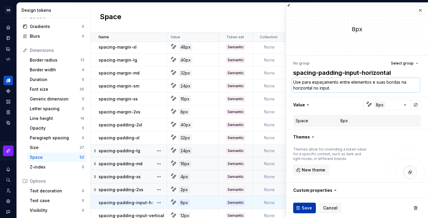
type textarea "Use para espaçamento entre elementos e suas bordas na horizontal no input."
click at [301, 211] on button "Save" at bounding box center [304, 207] width 23 height 11
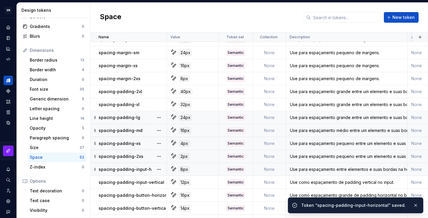
scroll to position [454, 0]
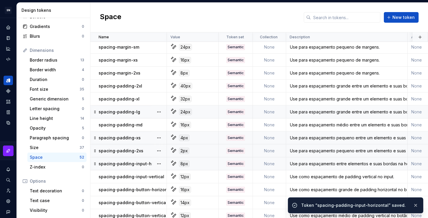
click at [323, 163] on div "Use para espaçamento entre elementos e suas bordas na horizontal no input." at bounding box center [346, 164] width 121 height 6
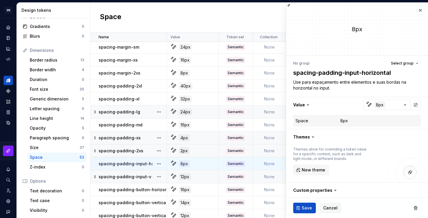
click at [272, 179] on td "None" at bounding box center [269, 176] width 33 height 13
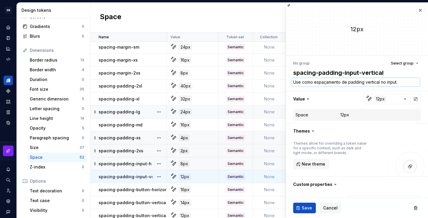
click at [317, 80] on textarea "Use como espaçamento de padding vertical no input." at bounding box center [356, 82] width 128 height 8
paste textarea "para espaçamento entre elementos e suas bordas na horizont"
type textarea "*"
type textarea "Use para espaçamento entre elementos e suas bordas na horizontal no input."
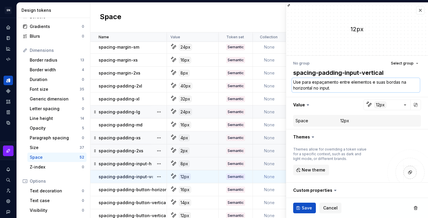
drag, startPoint x: 312, startPoint y: 87, endPoint x: 292, endPoint y: 89, distance: 20.6
click at [292, 89] on textarea "Use para espaçamento entre elementos e suas bordas na horizontal no input." at bounding box center [356, 85] width 128 height 14
type textarea "*"
type textarea "Use para espaçamento entre elementos e suas bordas na v no input."
type textarea "*"
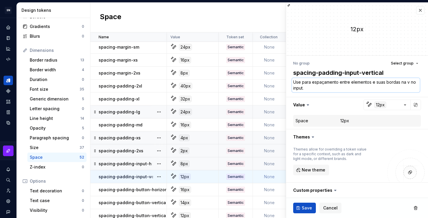
type textarea "Use para espaçamento entre elementos e suas bordas na ve no input."
type textarea "*"
type textarea "Use para espaçamento entre elementos e suas bordas na ver no input."
type textarea "*"
type textarea "Use para espaçamento entre elementos e suas bordas na vert no input."
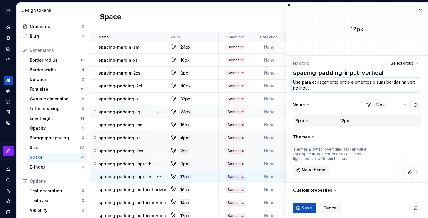
type textarea "*"
type textarea "Use para espaçamento entre elementos e suas bordas na verti no input."
type textarea "*"
type textarea "Use para espaçamento entre elementos e suas bordas na vertic no input."
type textarea "*"
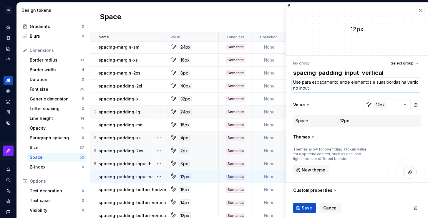
type textarea "Use para espaçamento entre elementos e suas bordas na vertica no input."
type textarea "*"
type textarea "Use para espaçamento entre elementos e suas bordas na vertical no input."
click at [306, 205] on span "Save" at bounding box center [307, 208] width 10 height 6
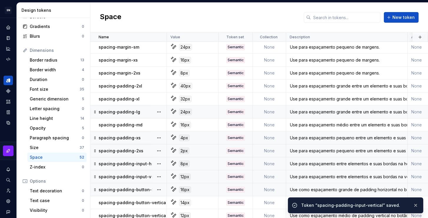
click at [299, 185] on td "Use como espaçamento grande de padding horizontal no botão." at bounding box center [347, 189] width 122 height 13
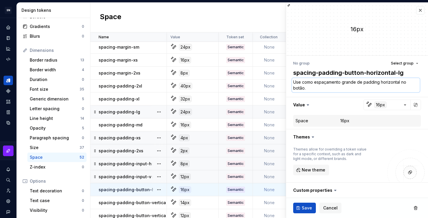
click at [312, 86] on textarea "Use como espaçamento grande de padding horizontal no botão." at bounding box center [356, 85] width 128 height 14
paste textarea "para espaçamento entre elementos e suas bordas na horizontal no input"
type textarea "*"
drag, startPoint x: 319, startPoint y: 88, endPoint x: 329, endPoint y: 89, distance: 9.5
click at [329, 89] on textarea "Use para espaçamento entre elementos e suas bordas na horizontal no input." at bounding box center [356, 85] width 128 height 14
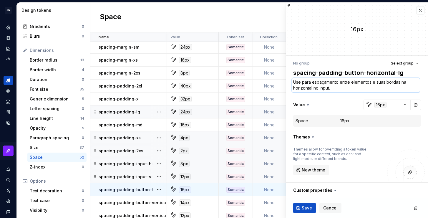
type textarea "Use para espaçamento entre elementos e suas bordas na horizontal no b."
type textarea "*"
type textarea "Use para espaçamento entre elementos e suas bordas na horizontal no bp."
type textarea "*"
type textarea "Use para espaçamento entre elementos e suas bordas na horizontal no bpt."
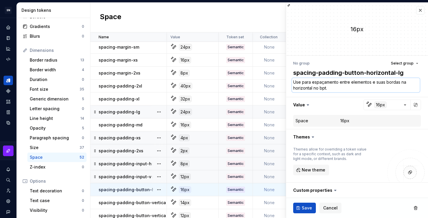
type textarea "*"
type textarea "Use para espaçamento entre elementos e suas bordas na horizontal no bp."
type textarea "*"
type textarea "Use para espaçamento entre elementos e suas bordas na horizontal no b."
type textarea "*"
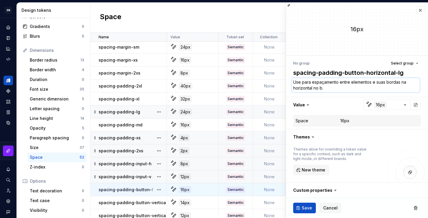
type textarea "Use para espaçamento entre elementos e suas bordas na horizontal no bo."
type textarea "*"
type textarea "Use para espaçamento entre elementos e suas bordas na horizontal no bot."
type textarea "*"
type textarea "Use para espaçamento entre elementos e suas bordas na horizontal no bot˜."
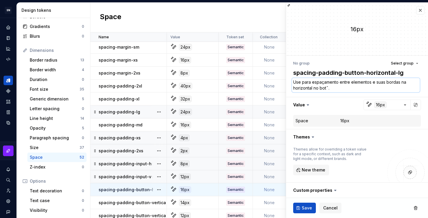
type textarea "*"
type textarea "Use para espaçamento entre elementos e suas bordas na horizontal no botã."
type textarea "*"
type textarea "Use para espaçamento entre elementos e suas bordas na horizontal no botão."
click at [338, 83] on textarea "Use para espaçamento entre elementos e suas bordas na horizontal no botão." at bounding box center [356, 85] width 128 height 14
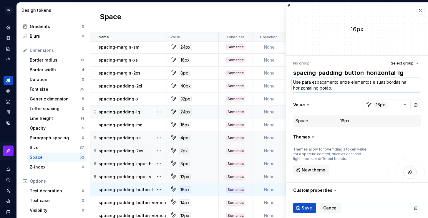
type textarea "*"
type textarea "Use para espaçamento entre elementos e suas bordas na horizontal no botão."
type textarea "*"
type textarea "Use para espaçamento g entre elementos e suas bordas na horizontal no botão."
type textarea "*"
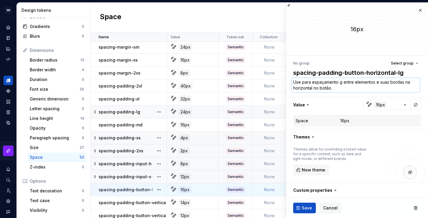
type textarea "Use para espaçamento gr entre elementos e suas bordas na horizontal no botão."
type textarea "*"
type textarea "Use para espaçamento gran entre elementos e suas bordas na horizontal no botão."
type textarea "*"
type textarea "Use para espaçamento grand entre elementos e suas bordas na horizontal no botão."
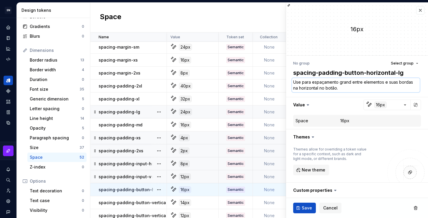
type textarea "*"
click at [369, 89] on textarea "Use para espaçamento grande entre elementos e suas bordas na horizontal no botã…" at bounding box center [356, 85] width 128 height 14
type textarea "Use para espaçamento grande entre elementos e suas bordas na horizontal no botã…"
click at [311, 205] on button "Save" at bounding box center [304, 207] width 23 height 11
click at [267, 200] on td "None" at bounding box center [269, 202] width 33 height 13
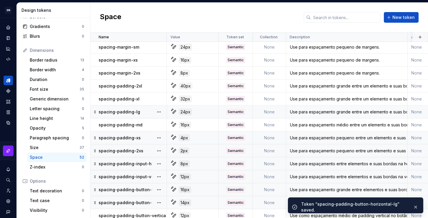
click at [274, 202] on td "None" at bounding box center [269, 202] width 33 height 13
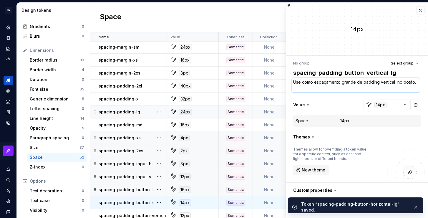
click at [345, 91] on textarea "Use como espaçamento grande de padding vertical no botão." at bounding box center [356, 85] width 128 height 14
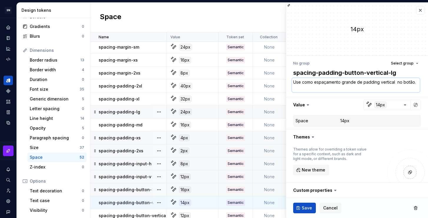
paste textarea "para espaçamento grande entre elementos e suas bordas na horizontal"
type textarea "*"
type textarea "Use para espaçamento grande entre elementos e suas bordas na horizontal no botã…"
drag, startPoint x: 333, startPoint y: 88, endPoint x: 314, endPoint y: 89, distance: 19.4
click at [314, 89] on textarea "Use para espaçamento grande entre elementos e suas bordas na horizontal no botã…" at bounding box center [356, 85] width 128 height 14
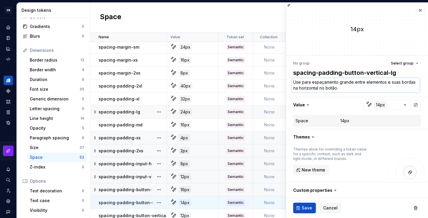
type textarea "*"
type textarea "Use para espaçamento grande entre elementos e suas bordas na v no botão."
type textarea "*"
type textarea "Use para espaçamento grande entre elementos e suas bordas na ve no botão."
type textarea "*"
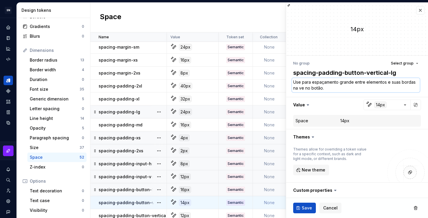
type textarea "Use para espaçamento grande entre elementos e suas bordas na ver no botão."
type textarea "*"
type textarea "Use para espaçamento grande entre elementos e suas bordas na vert no botão."
type textarea "*"
type textarea "Use para espaçamento grande entre elementos e suas bordas na verti no botão."
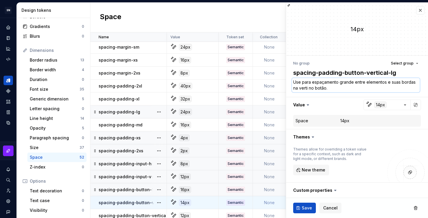
type textarea "*"
type textarea "Use para espaçamento grande entre elementos e suas bordas na vertia no botão."
type textarea "*"
type textarea "Use para espaçamento grande entre elementos e suas bordas na verti no botão."
type textarea "*"
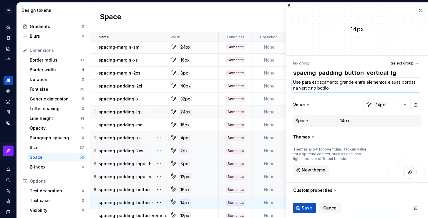
type textarea "Use para espaçamento grande entre elementos e suas bordas na vertica no botão."
type textarea "*"
type textarea "Use para espaçamento grande entre elementos e suas bordas na vertical no botão."
click at [298, 210] on button "Save" at bounding box center [304, 207] width 23 height 11
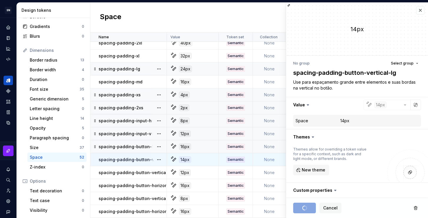
scroll to position [500, 0]
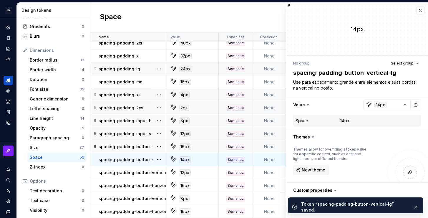
click at [270, 170] on td "None" at bounding box center [269, 172] width 33 height 13
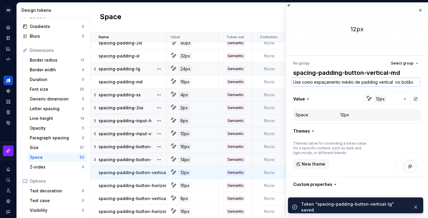
click at [361, 84] on textarea "Use como espaçamento médio de padding vertical no botão." at bounding box center [356, 82] width 128 height 8
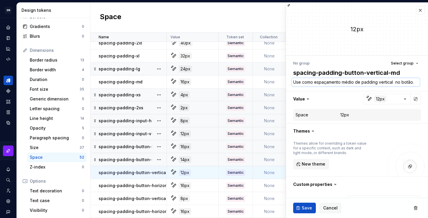
paste textarea "para espaçamento grande entre elementos e suas bordas na horizontal"
type textarea "*"
type textarea "Use para espaçamento grande entre elementos e suas bordas na horizontal no botã…"
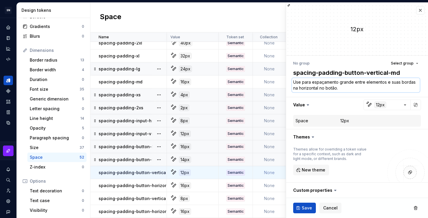
drag, startPoint x: 352, startPoint y: 83, endPoint x: 340, endPoint y: 82, distance: 12.4
click at [340, 82] on textarea "Use para espaçamento grande entre elementos e suas bordas na horizontal no botã…" at bounding box center [356, 85] width 128 height 14
type textarea "*"
type textarea "Use para espaçamento m entre elementos e suas bordas na horizontal no botão."
type textarea "*"
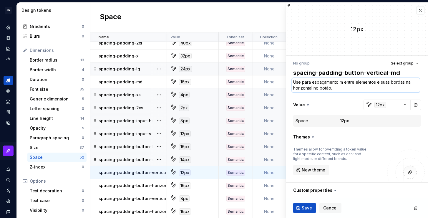
type textarea "Use para espaçamento m' entre elementos e suas bordas na horizontal no botão."
drag, startPoint x: 318, startPoint y: 88, endPoint x: 299, endPoint y: 88, distance: 18.5
click at [299, 88] on textarea "Use para espaçamento médio entre elementos e suas bordas na horizontal no botão." at bounding box center [356, 85] width 128 height 14
click at [304, 203] on button "Save" at bounding box center [304, 207] width 23 height 11
click at [337, 89] on textarea "Use para espaçamento médio entre elementos e suas bordas na vertical no botão." at bounding box center [356, 85] width 128 height 14
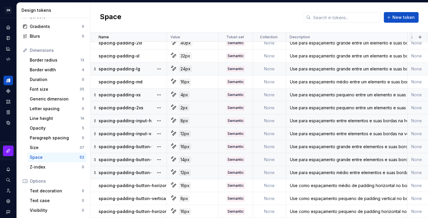
click at [313, 169] on div "Use para espaçamento médio entre elementos e suas bordas na vertical no botão." at bounding box center [346, 172] width 121 height 6
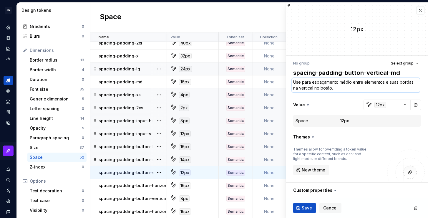
click at [325, 86] on textarea "Use para espaçamento médio entre elementos e suas bordas na vertical no botão." at bounding box center [356, 85] width 128 height 14
click at [271, 184] on td "None" at bounding box center [269, 185] width 33 height 13
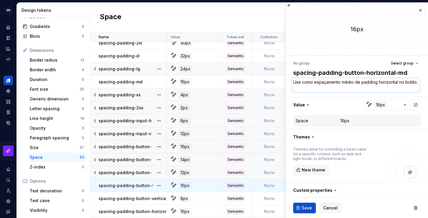
click at [319, 87] on textarea "Use como espaçamento médio de padding horizontal no botão." at bounding box center [356, 85] width 128 height 14
paste textarea "para espaçamento médio entre elementos e suas bordas na vertic"
drag, startPoint x: 314, startPoint y: 89, endPoint x: 300, endPoint y: 89, distance: 13.8
click at [300, 89] on textarea "Use para espaçamento médio entre elementos e suas bordas na vertical no botão." at bounding box center [356, 85] width 128 height 14
click at [300, 210] on button "Save" at bounding box center [304, 207] width 23 height 11
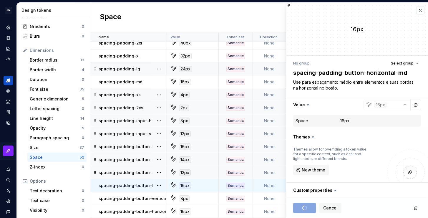
click at [269, 197] on td "None" at bounding box center [269, 198] width 33 height 13
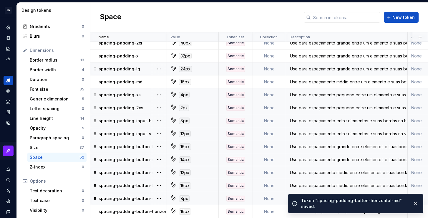
click at [269, 194] on td "None" at bounding box center [269, 198] width 33 height 13
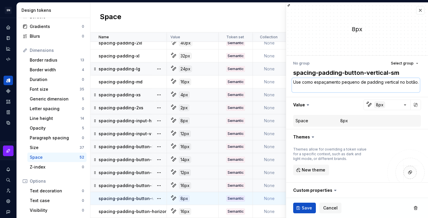
click at [309, 91] on textarea "Use como espaçamento pequeno de padding vertical no botão." at bounding box center [356, 85] width 128 height 14
paste textarea "para espaçamento médio entre elementos e suas bordas na"
drag, startPoint x: 351, startPoint y: 83, endPoint x: 339, endPoint y: 81, distance: 11.9
click at [339, 81] on textarea "Use para espaçamento médio entre elementos e suas bordas na vertical no botão." at bounding box center [356, 85] width 128 height 14
click at [359, 88] on textarea "Use para espaçamento pequeno entre elementos e suas bordas na vertical no botão." at bounding box center [356, 85] width 128 height 14
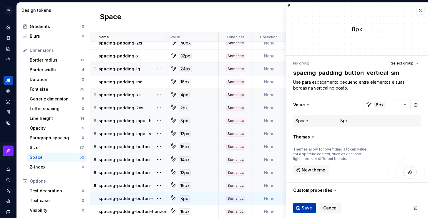
click at [303, 212] on button "Save" at bounding box center [304, 207] width 23 height 11
click at [336, 87] on textarea "Use para espaçamento pequeno entre elementos e suas bordas na vertical no botão." at bounding box center [356, 85] width 128 height 14
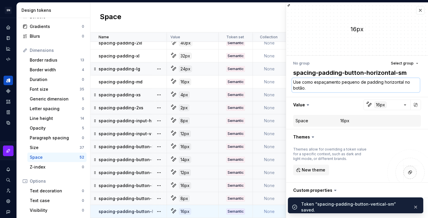
click at [322, 87] on textarea "Use como espaçamento pequeno de padding horizontal no botão." at bounding box center [356, 85] width 128 height 14
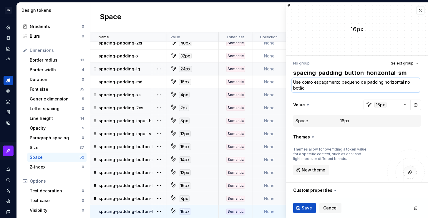
paste textarea "para espaçamento pequeno entre elementos e suas bordas na vertic"
click at [300, 202] on div "Save Cancel" at bounding box center [357, 208] width 142 height 20
click at [302, 205] on span "Save" at bounding box center [307, 208] width 10 height 6
click at [324, 87] on textarea "Use para espaçamento pequeno entre elementos e suas bordas na vertical no botão." at bounding box center [356, 85] width 128 height 14
click at [326, 88] on textarea "Use para espaçamento pequeno entre elementos e suas bordas na vertical no botão." at bounding box center [356, 85] width 128 height 14
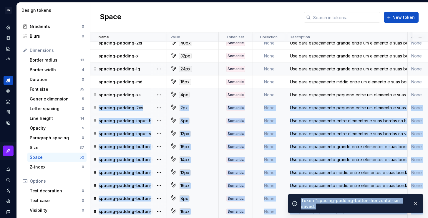
drag, startPoint x: 328, startPoint y: 88, endPoint x: 314, endPoint y: 87, distance: 14.1
click at [271, 207] on td "None" at bounding box center [269, 211] width 33 height 13
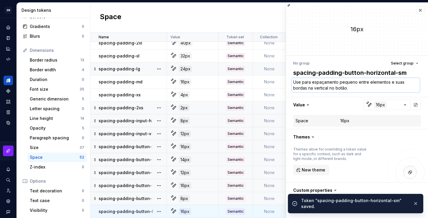
click at [326, 86] on textarea "Use para espaçamento pequeno entre elementos e suas bordas na vertical no botão." at bounding box center [356, 85] width 128 height 14
click at [322, 89] on textarea "Use para espaçamento pequeno entre elementos e suas bordas na vertical no botão." at bounding box center [356, 85] width 128 height 14
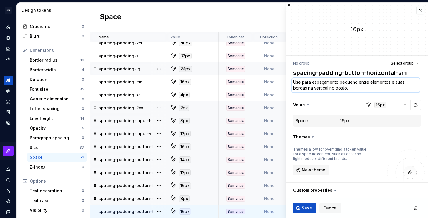
drag, startPoint x: 328, startPoint y: 88, endPoint x: 314, endPoint y: 87, distance: 13.9
click at [314, 87] on textarea "Use para espaçamento pequeno entre elementos e suas bordas na vertical no botão." at bounding box center [356, 85] width 128 height 14
click at [307, 210] on span "Save" at bounding box center [307, 208] width 10 height 6
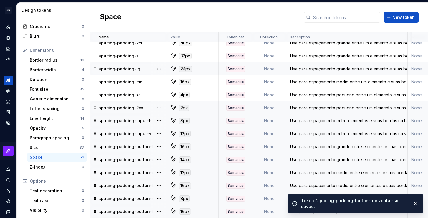
scroll to position [500, 0]
click at [414, 203] on button "button" at bounding box center [416, 203] width 8 height 8
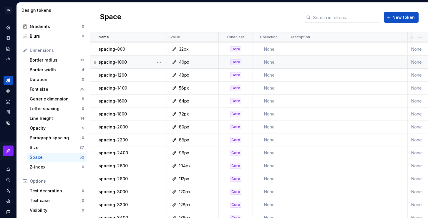
scroll to position [0, 0]
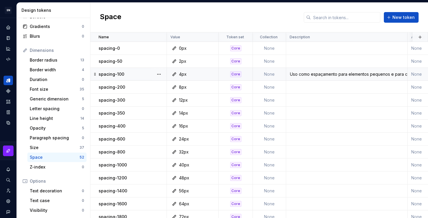
click at [317, 74] on div "Uso como espaçamento para elementos pequenos e para criar relação através de pr…" at bounding box center [346, 74] width 121 height 6
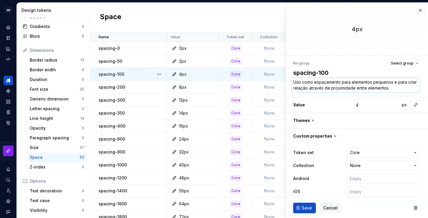
click at [320, 86] on textarea "Uso como espaçamento para elementos pequenos e para criar relação através de pr…" at bounding box center [356, 85] width 128 height 14
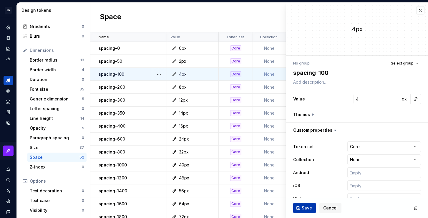
click at [308, 204] on button "Save" at bounding box center [304, 207] width 23 height 11
click at [42, 147] on div "Size" at bounding box center [55, 147] width 50 height 6
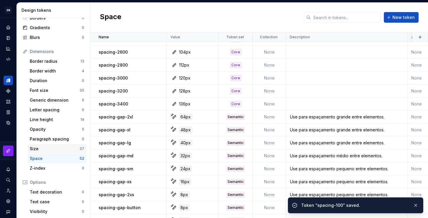
scroll to position [50, 0]
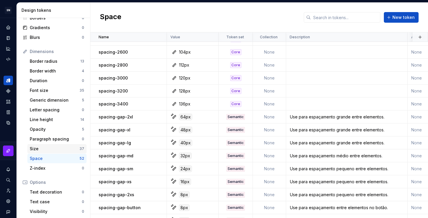
click at [64, 147] on div "Size" at bounding box center [55, 149] width 50 height 6
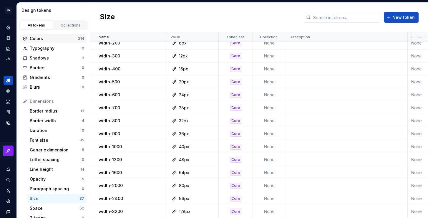
click at [49, 35] on div "Colors 214" at bounding box center [53, 38] width 66 height 9
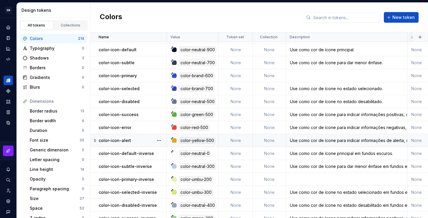
scroll to position [2561, 0]
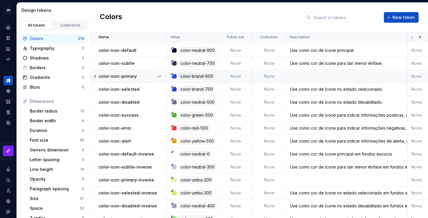
click at [297, 77] on td at bounding box center [347, 76] width 122 height 13
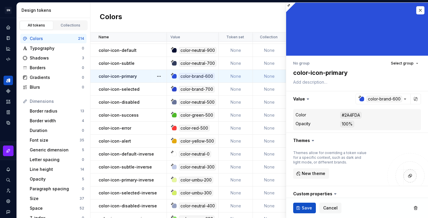
click at [314, 86] on div "No group Select group color-icon-primary Value color-brand-600 Color #2A4FDA Op…" at bounding box center [357, 165] width 142 height 219
click at [315, 83] on textarea at bounding box center [356, 82] width 128 height 8
click at [305, 211] on button "Save" at bounding box center [304, 207] width 23 height 11
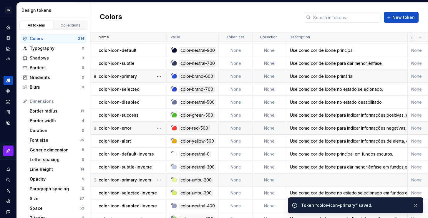
click at [313, 178] on td at bounding box center [347, 179] width 122 height 13
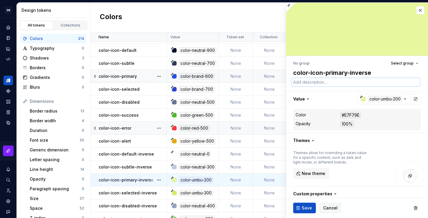
click at [327, 81] on textarea at bounding box center [356, 82] width 128 height 8
paste textarea "Use como cor de ícone primária."
click at [307, 204] on button "Save" at bounding box center [304, 207] width 23 height 11
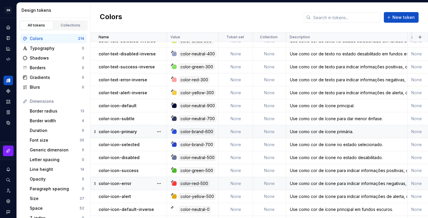
scroll to position [2436, 0]
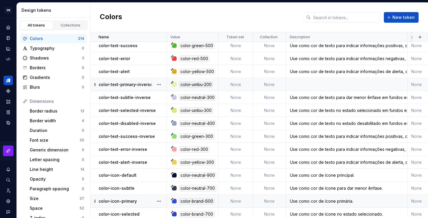
click at [303, 85] on td at bounding box center [347, 84] width 122 height 13
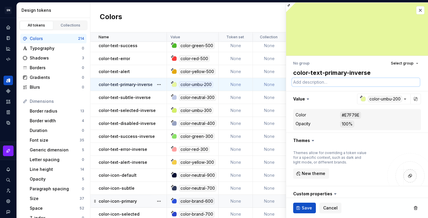
click at [311, 84] on textarea at bounding box center [356, 82] width 128 height 8
paste textarea "Use como cor de ícone primária."
drag, startPoint x: 337, startPoint y: 81, endPoint x: 327, endPoint y: 82, distance: 10.1
click at [327, 82] on textarea "Use como cor de ícone primária." at bounding box center [356, 82] width 128 height 8
click at [359, 81] on textarea "Use como cor de texto primária." at bounding box center [356, 82] width 128 height 8
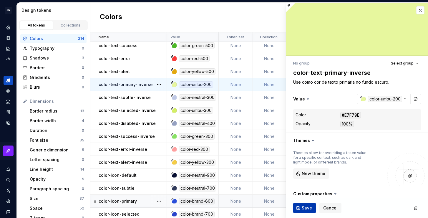
click at [308, 205] on span "Save" at bounding box center [307, 208] width 10 height 6
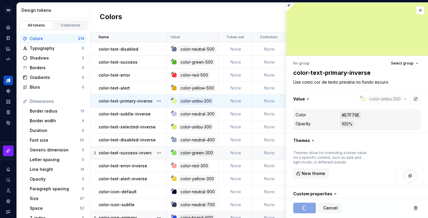
scroll to position [2375, 0]
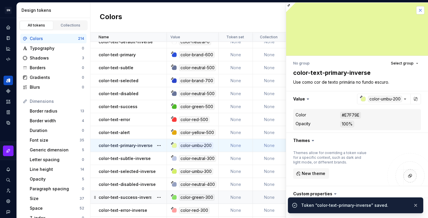
click at [417, 10] on button "button" at bounding box center [420, 10] width 8 height 8
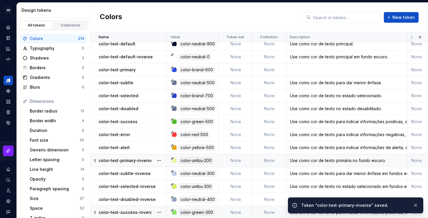
scroll to position [2332, 0]
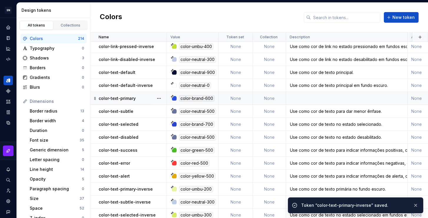
click at [324, 99] on td at bounding box center [347, 98] width 122 height 13
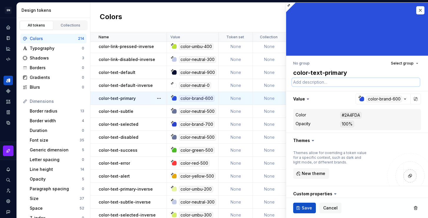
click at [315, 83] on textarea at bounding box center [356, 82] width 128 height 8
paste textarea "Use como cor de texto primária no fundo escuro."
drag, startPoint x: 397, startPoint y: 81, endPoint x: 356, endPoint y: 81, distance: 41.2
click at [356, 81] on textarea "Use como cor de texto primária no fundo escuro." at bounding box center [356, 82] width 128 height 8
click at [303, 207] on span "Save" at bounding box center [307, 208] width 10 height 6
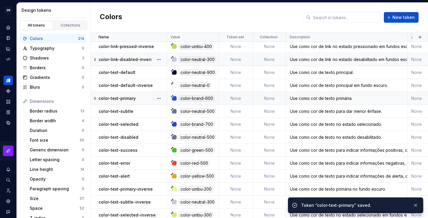
click at [406, 63] on td "Use como cor de link no estado desabilitado em fundos escuros." at bounding box center [347, 59] width 122 height 13
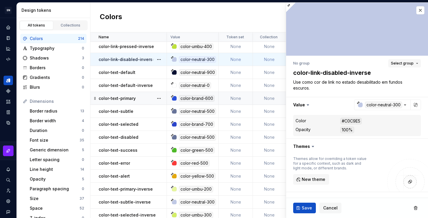
click at [391, 61] on span "Select group" at bounding box center [402, 63] width 23 height 5
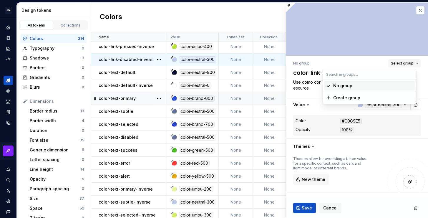
click at [394, 62] on span "Select group" at bounding box center [402, 63] width 23 height 5
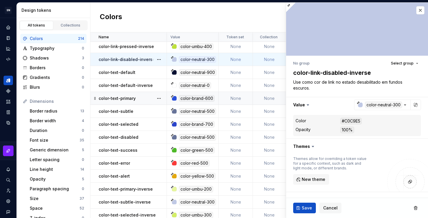
click at [241, 59] on td "None" at bounding box center [236, 59] width 34 height 13
click at [238, 48] on td "None" at bounding box center [236, 46] width 34 height 13
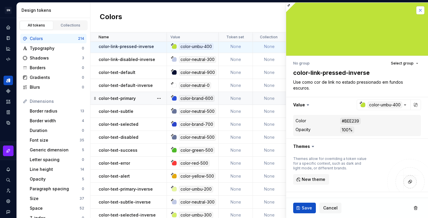
click at [417, 11] on button "button" at bounding box center [420, 10] width 8 height 8
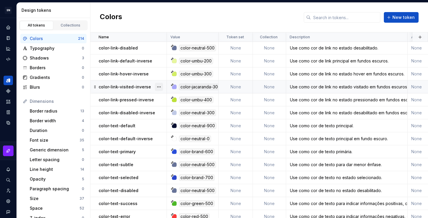
scroll to position [2278, 0]
click at [44, 59] on div "Shadows" at bounding box center [56, 58] width 52 height 6
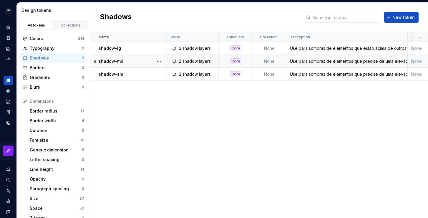
click at [314, 61] on div "Use para sombras de elementos que precise de uma elevação média." at bounding box center [346, 61] width 121 height 6
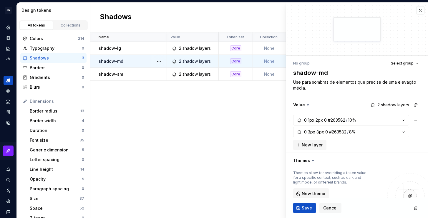
click at [262, 111] on div "Name Value Token set Collection Description Android iOS Web Last updated shadow…" at bounding box center [258, 124] width 337 height 185
click at [139, 76] on div "shadow-sm" at bounding box center [133, 74] width 68 height 6
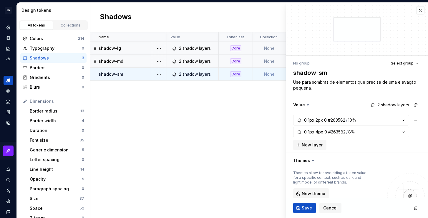
click at [151, 48] on div "shadow-lg" at bounding box center [133, 48] width 68 height 6
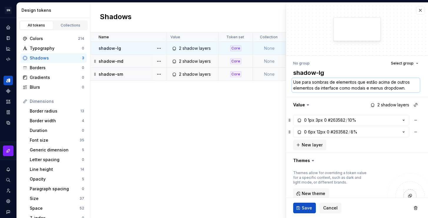
click at [393, 87] on textarea "Use para sombras de elementos que estão acima de outros elementos da interface …" at bounding box center [356, 85] width 128 height 14
click at [352, 84] on textarea "Use para sombras de elementos que estão acima de outros elementos da interface …" at bounding box center [356, 85] width 128 height 14
click at [364, 83] on textarea "Use para sombras de elementos que estão acima de outros elementos da interface …" at bounding box center [356, 85] width 128 height 14
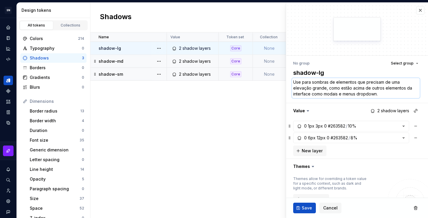
drag, startPoint x: 339, startPoint y: 88, endPoint x: 328, endPoint y: 87, distance: 10.9
click at [328, 87] on textarea "Use para sombras de elementos que precisam de uma elevação grande, como estão a…" at bounding box center [356, 88] width 128 height 20
click at [409, 94] on textarea "Use para sombras de elementos que precisam de uma elevação grande, como element…" at bounding box center [356, 88] width 128 height 20
click at [324, 89] on textarea "Use para sombras de elementos que precisam de uma elevação grande, como element…" at bounding box center [356, 88] width 128 height 20
click at [333, 89] on textarea "Use para sombras de elementos que precisam de uma elevação grande, como element…" at bounding box center [356, 88] width 128 height 20
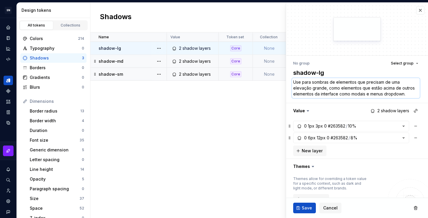
click at [328, 88] on textarea "Use para sombras de elementos que precisam de uma elevação grande, como element…" at bounding box center [356, 88] width 128 height 20
drag, startPoint x: 328, startPoint y: 88, endPoint x: 360, endPoint y: 89, distance: 32.1
click at [360, 89] on textarea "Use para sombras de elementos que precisam de uma elevação grande, como element…" at bounding box center [356, 88] width 128 height 20
click at [387, 93] on textarea "Use para sombras de elementos que precisam de uma elevação grande e que estão a…" at bounding box center [356, 88] width 128 height 20
click at [307, 207] on span "Save" at bounding box center [307, 208] width 10 height 6
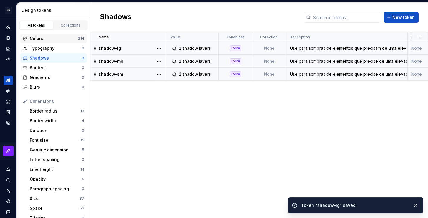
click at [48, 39] on div "Colors" at bounding box center [54, 39] width 48 height 6
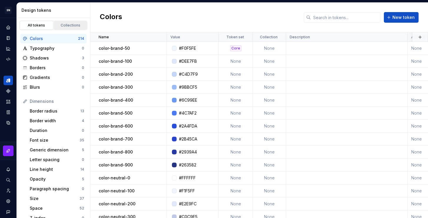
click at [64, 24] on div "Collections" at bounding box center [70, 25] width 29 height 5
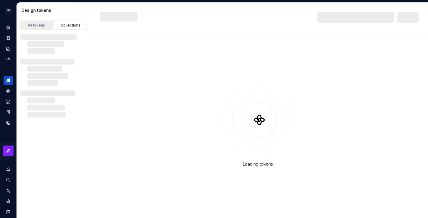
click at [40, 26] on div "All tokens" at bounding box center [36, 25] width 29 height 5
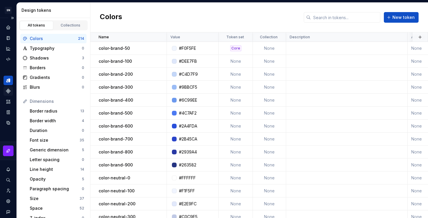
click at [10, 88] on div "Components" at bounding box center [8, 90] width 9 height 9
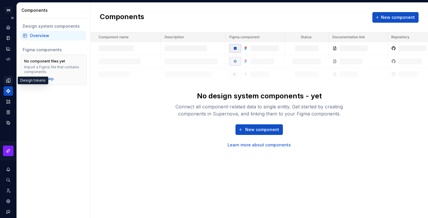
click at [8, 80] on icon "Design tokens" at bounding box center [8, 80] width 5 height 5
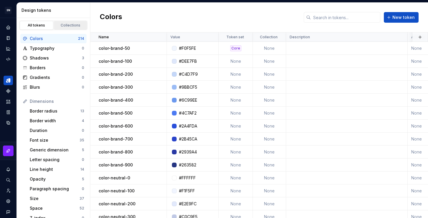
click at [64, 25] on div "Collections" at bounding box center [70, 25] width 29 height 5
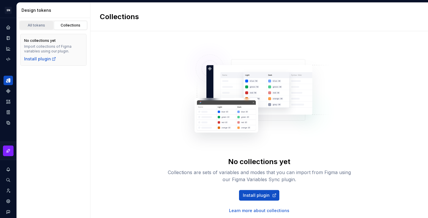
click at [33, 27] on div "All tokens" at bounding box center [36, 25] width 29 height 5
